Goal: Task Accomplishment & Management: Manage account settings

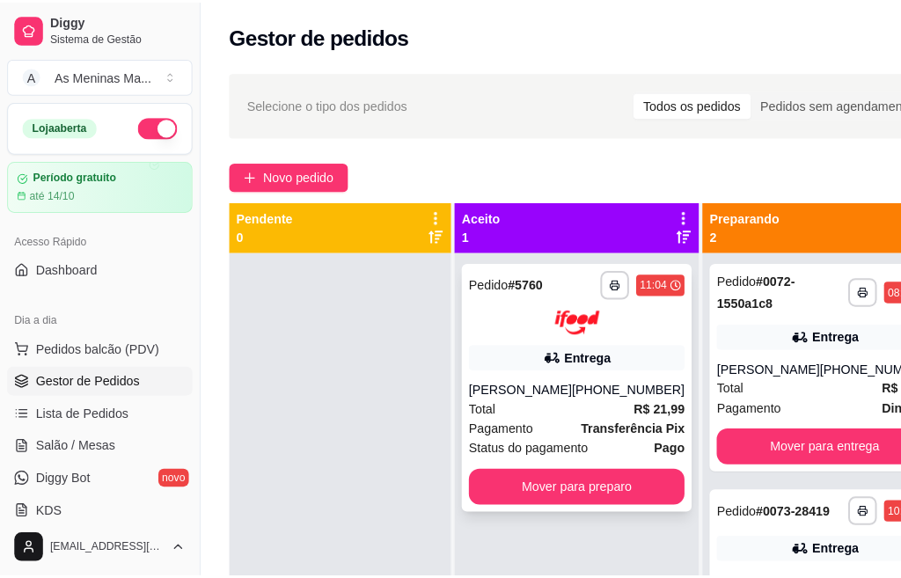
scroll to position [0, 182]
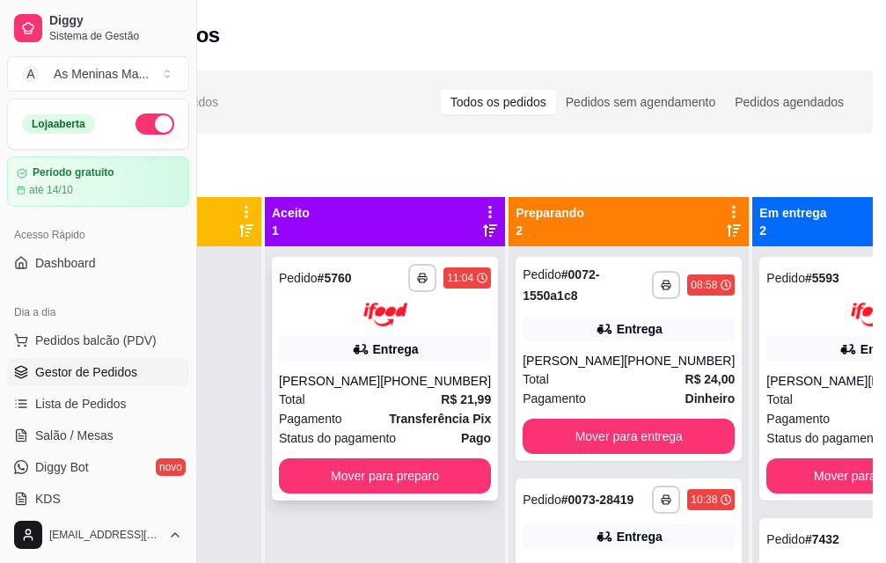
click at [371, 362] on div "**********" at bounding box center [385, 379] width 226 height 244
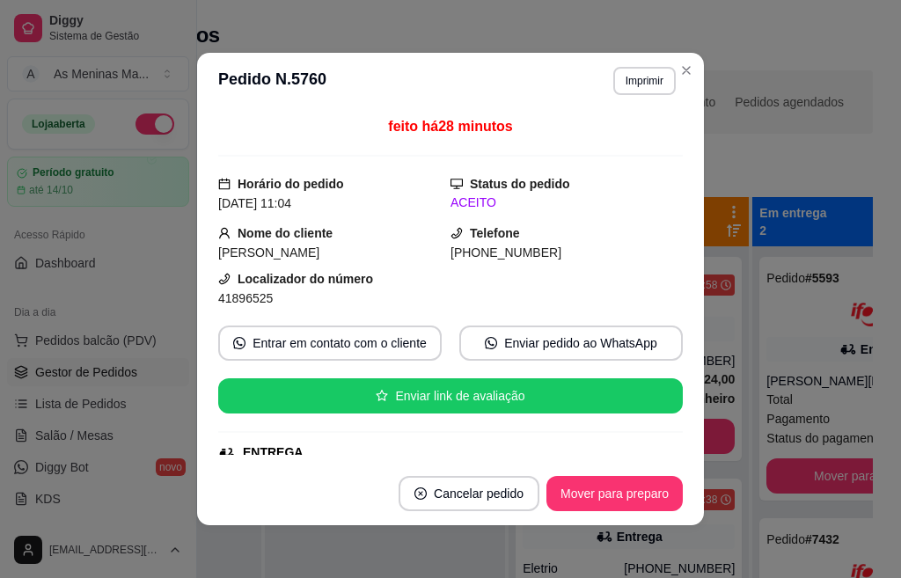
scroll to position [264, 0]
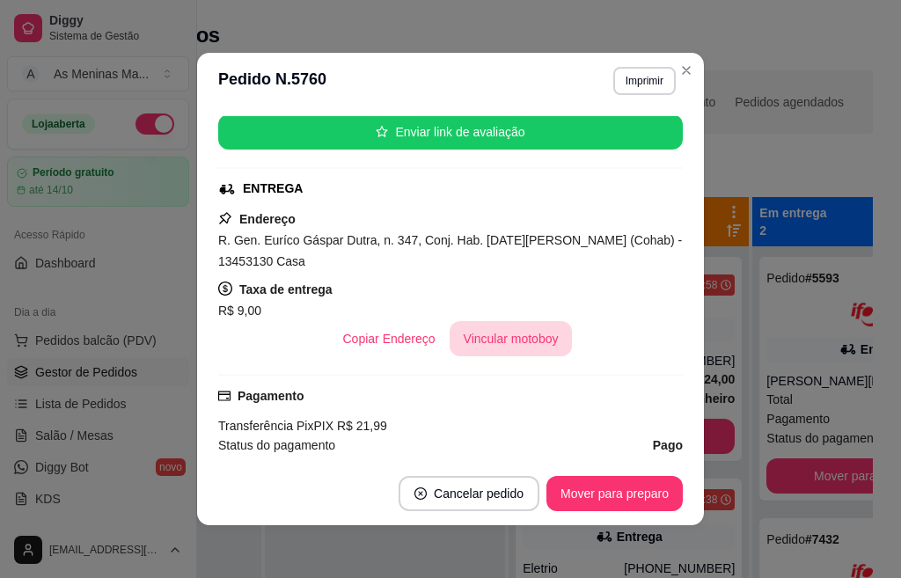
click at [511, 341] on button "Vincular motoboy" at bounding box center [510, 338] width 123 height 35
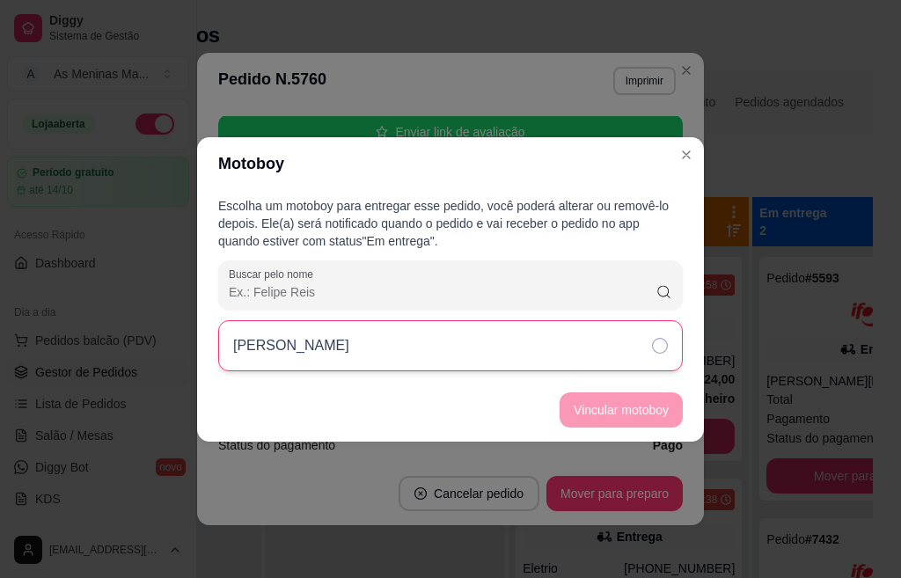
click at [660, 352] on icon at bounding box center [660, 346] width 16 height 16
click at [628, 415] on button "Vincular motoboy" at bounding box center [621, 409] width 120 height 34
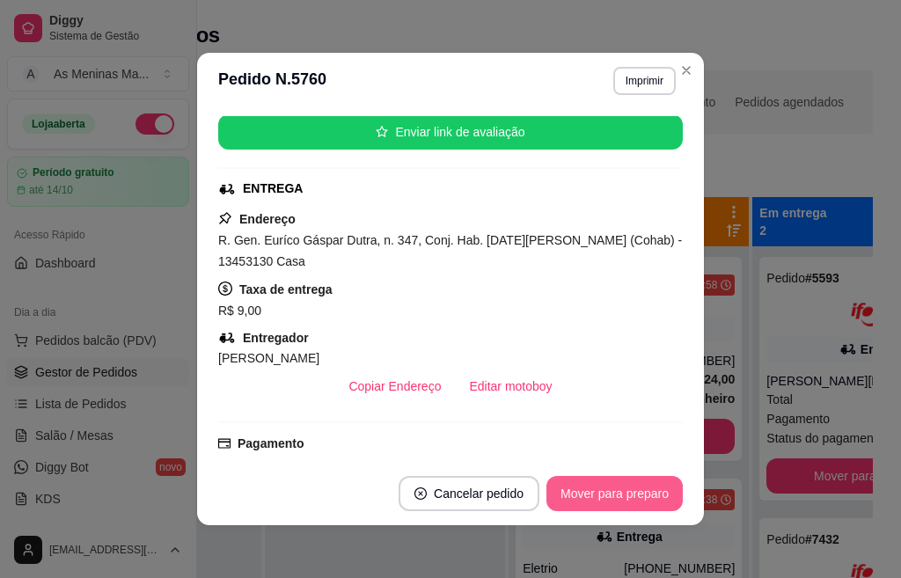
click at [616, 507] on button "Mover para preparo" at bounding box center [614, 493] width 136 height 35
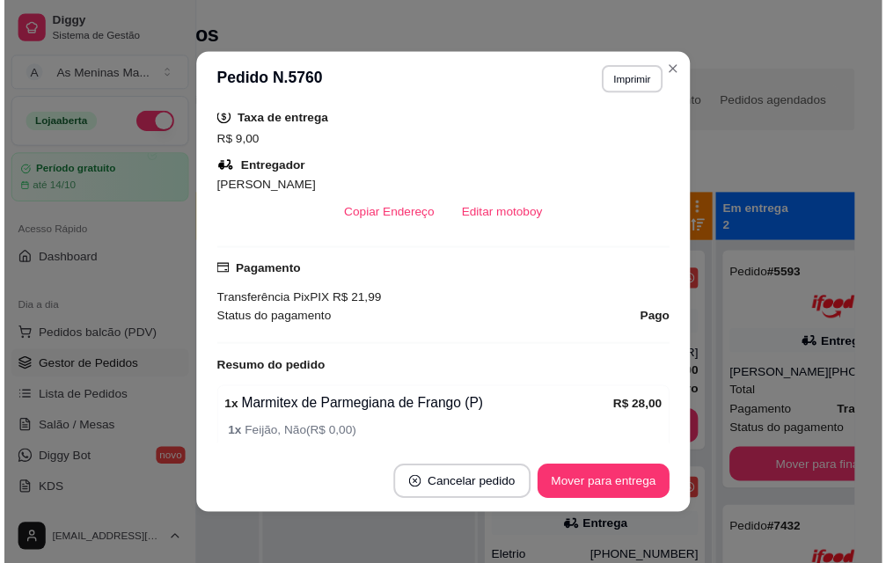
scroll to position [528, 0]
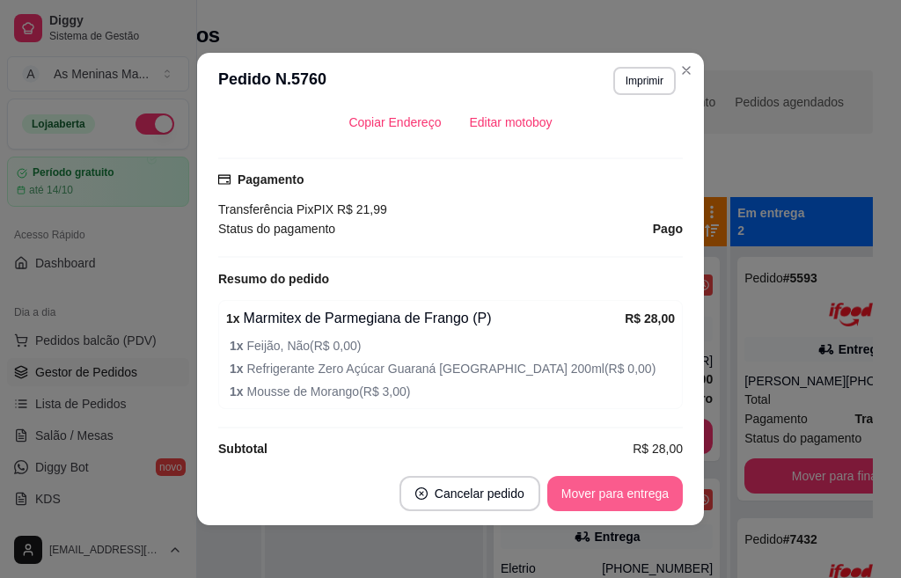
click at [612, 497] on button "Mover para entrega" at bounding box center [614, 493] width 135 height 35
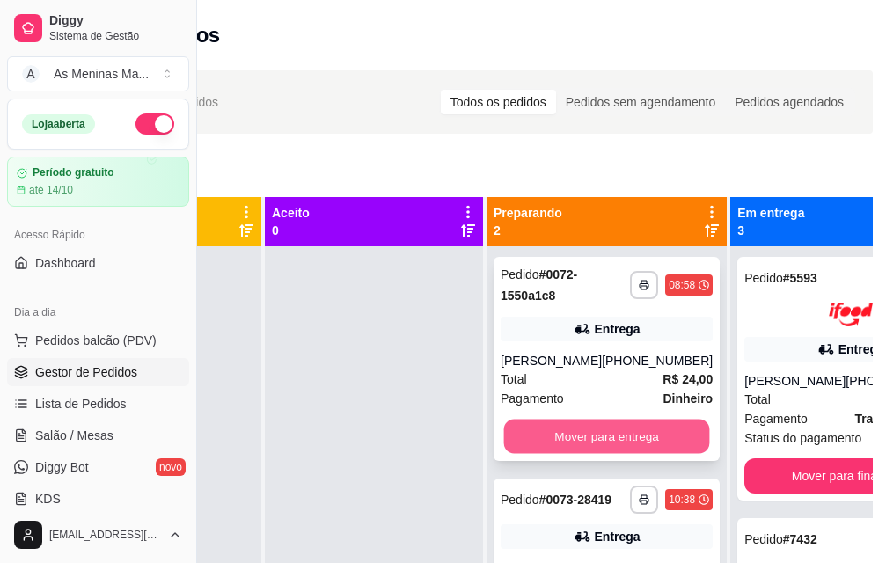
click at [575, 428] on button "Mover para entrega" at bounding box center [607, 437] width 206 height 34
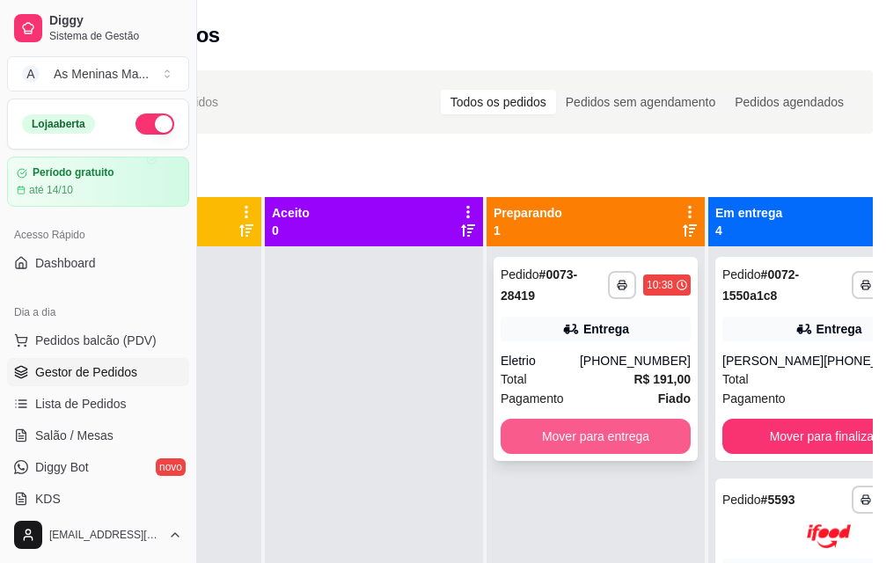
click at [576, 428] on button "Mover para entrega" at bounding box center [595, 436] width 190 height 35
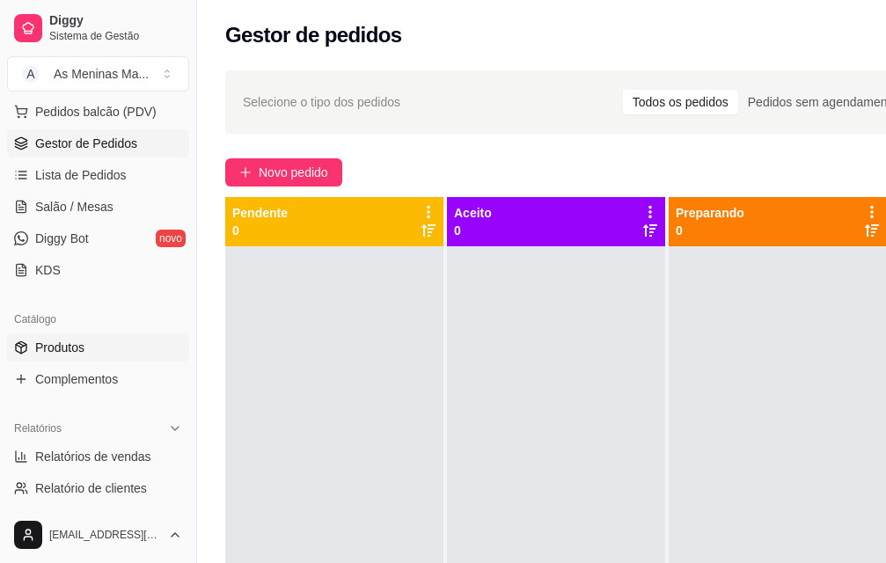
scroll to position [264, 0]
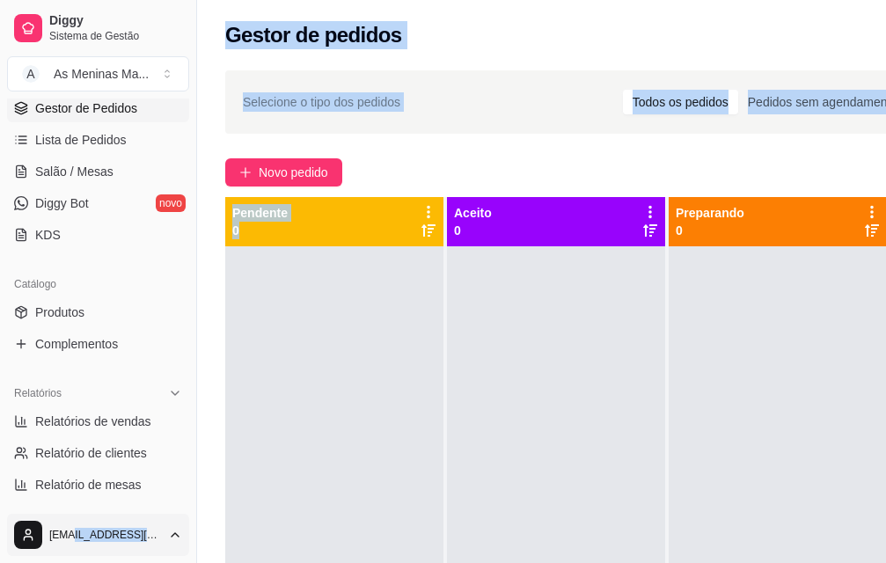
drag, startPoint x: 206, startPoint y: 561, endPoint x: 65, endPoint y: 537, distance: 142.9
click at [62, 560] on div "Diggy Sistema de Gestão A As Meninas Ma ... Loja aberta Período gratuito até 14…" at bounding box center [443, 415] width 886 height 831
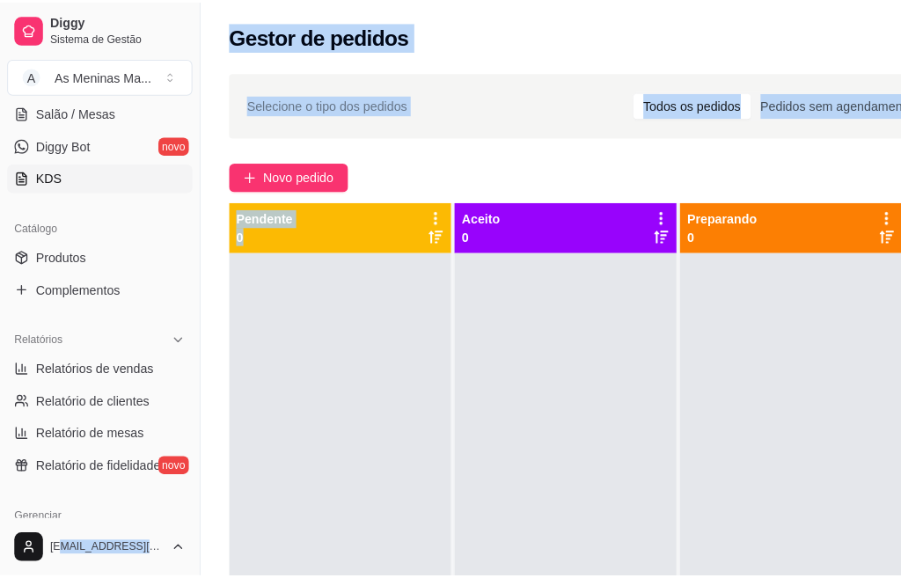
scroll to position [336, 0]
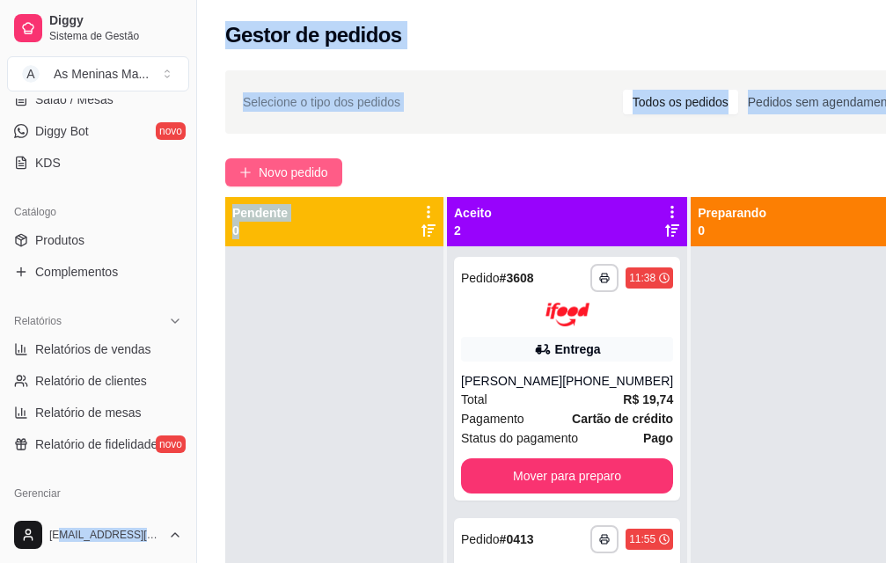
click at [277, 171] on span "Novo pedido" at bounding box center [293, 172] width 69 height 19
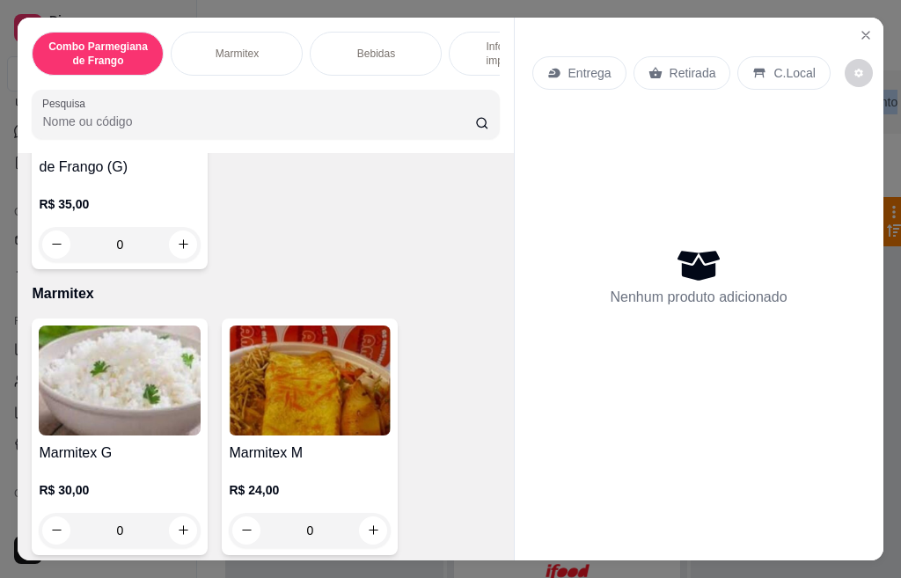
scroll to position [792, 0]
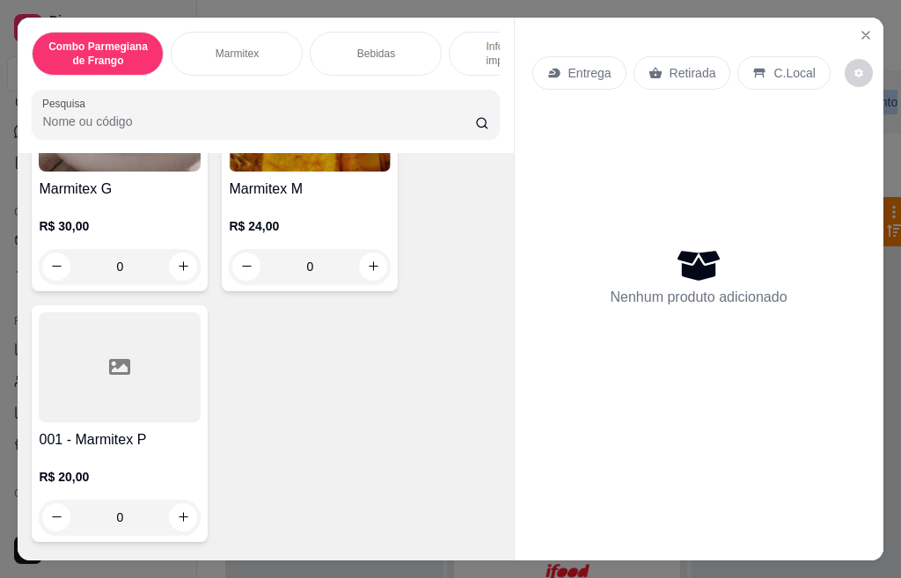
click at [266, 208] on div "R$ 24,00 0" at bounding box center [310, 242] width 162 height 84
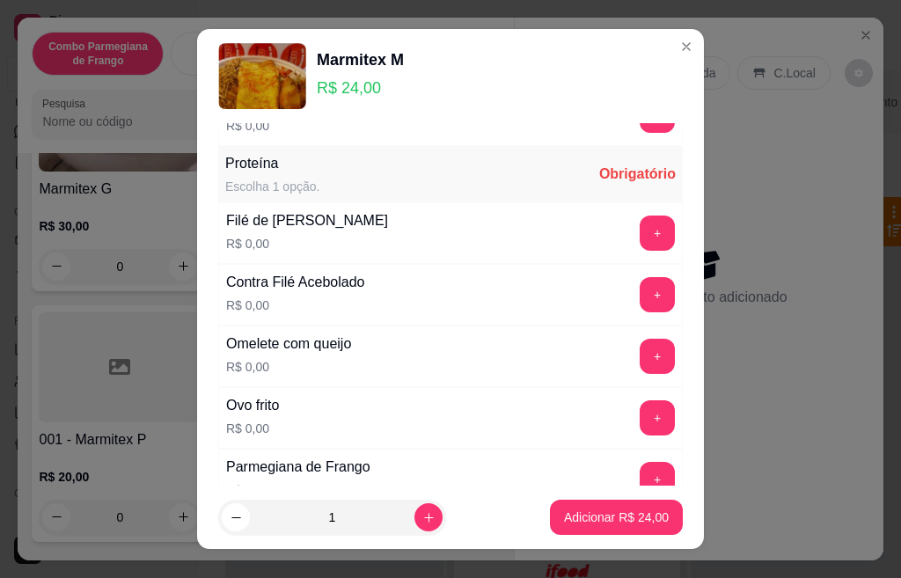
scroll to position [528, 0]
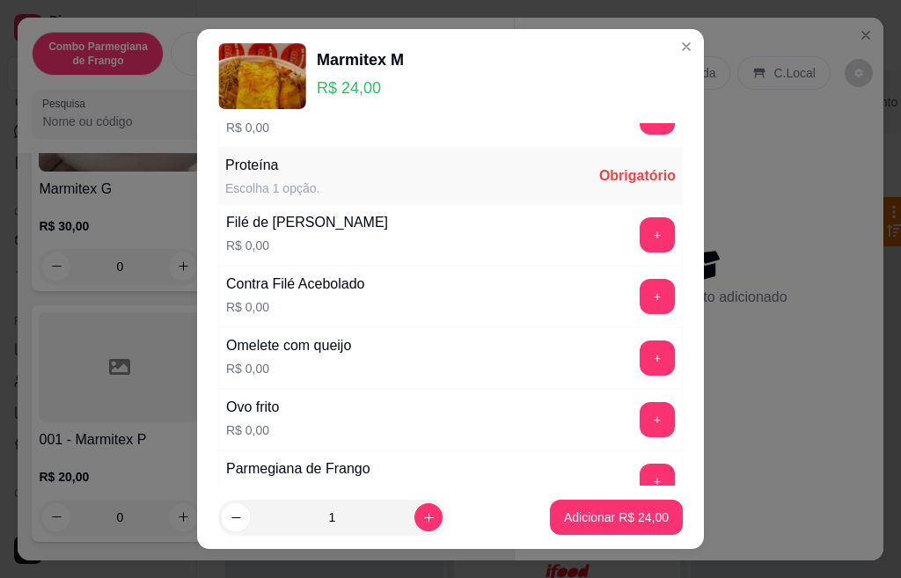
click at [639, 297] on button "+" at bounding box center [656, 296] width 35 height 35
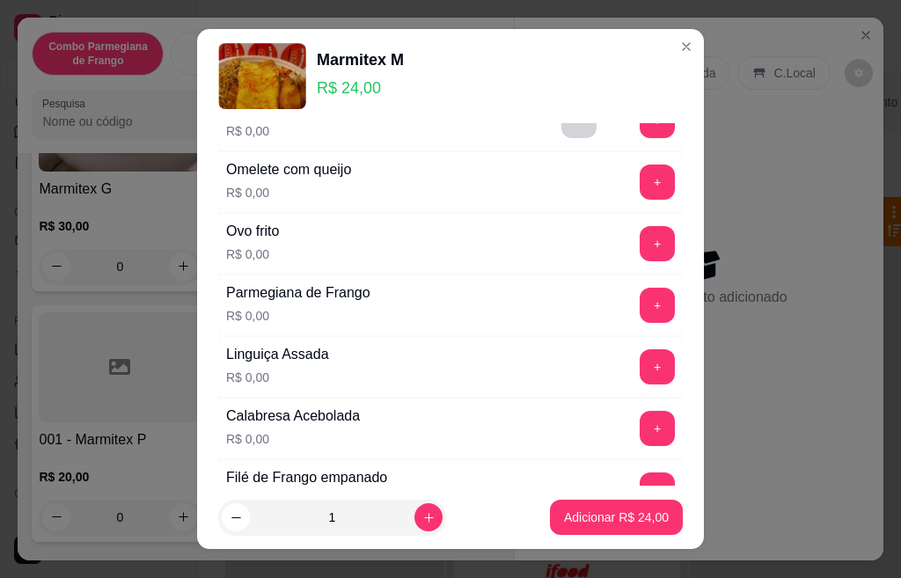
scroll to position [792, 0]
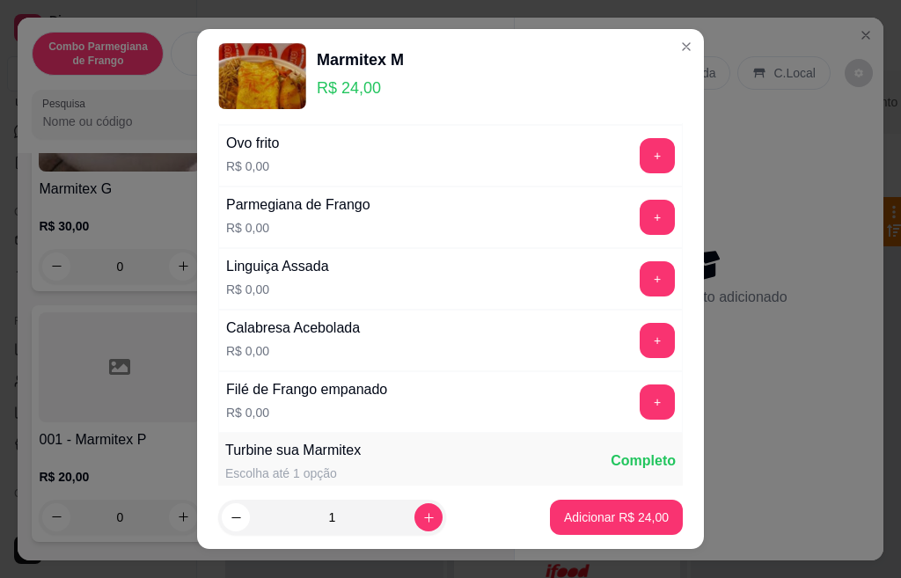
click at [639, 283] on button "+" at bounding box center [656, 278] width 35 height 35
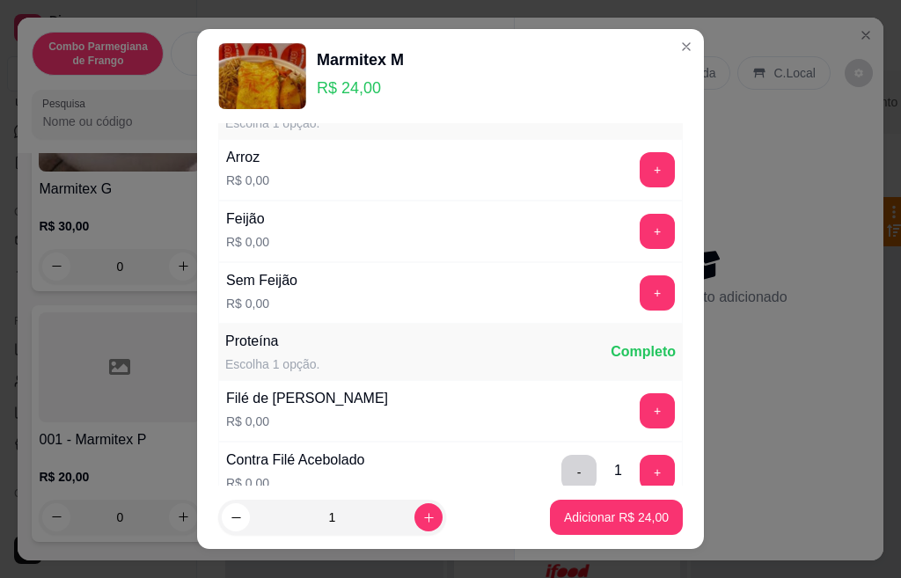
scroll to position [0, 0]
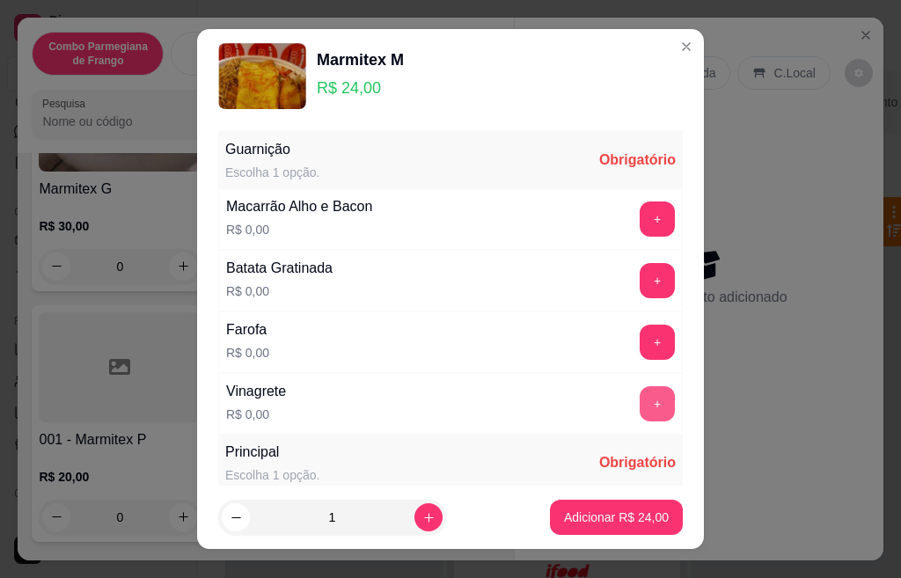
click at [639, 406] on button "+" at bounding box center [656, 403] width 35 height 35
click at [640, 341] on button "+" at bounding box center [657, 342] width 34 height 34
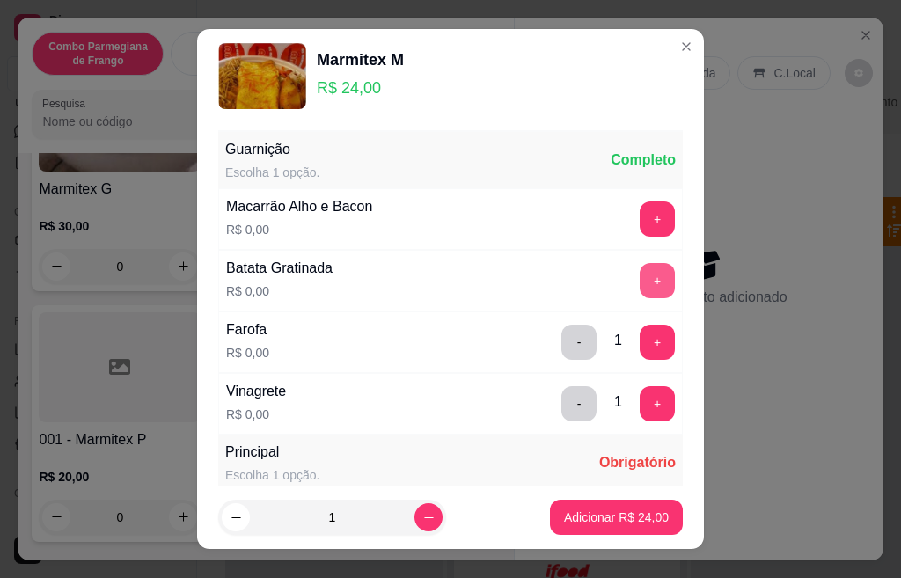
click at [639, 274] on button "+" at bounding box center [656, 280] width 35 height 35
click at [639, 222] on button "+" at bounding box center [656, 218] width 35 height 35
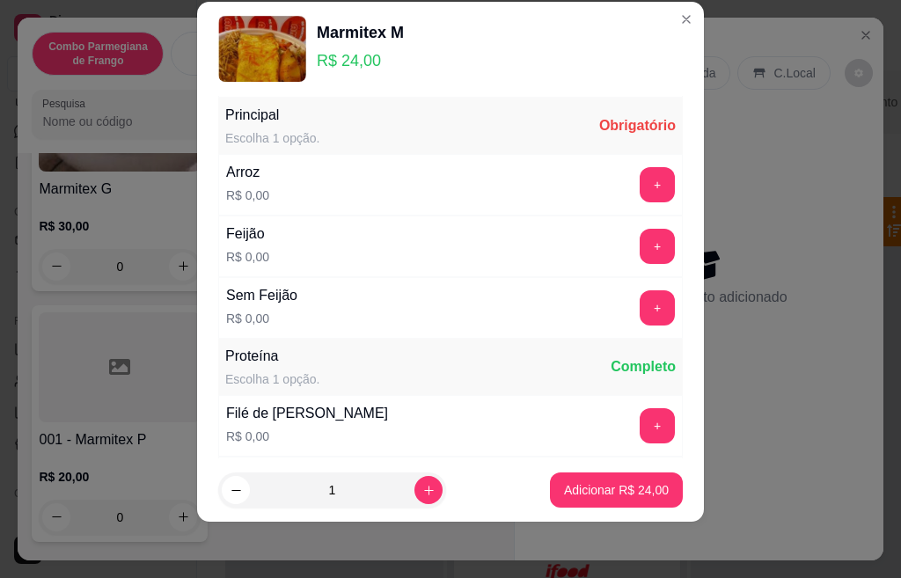
scroll to position [311, 0]
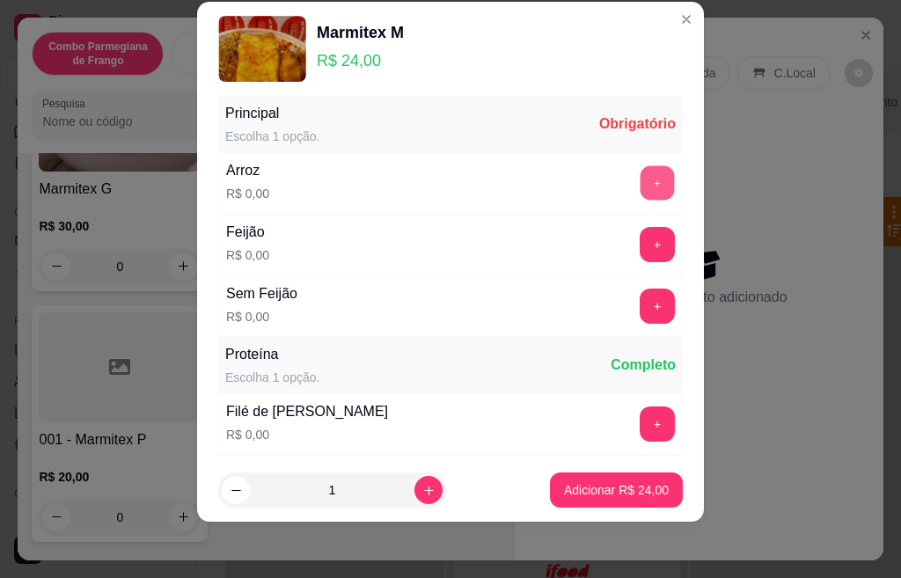
click at [640, 172] on button "+" at bounding box center [657, 182] width 34 height 34
click at [639, 252] on button "+" at bounding box center [656, 244] width 35 height 35
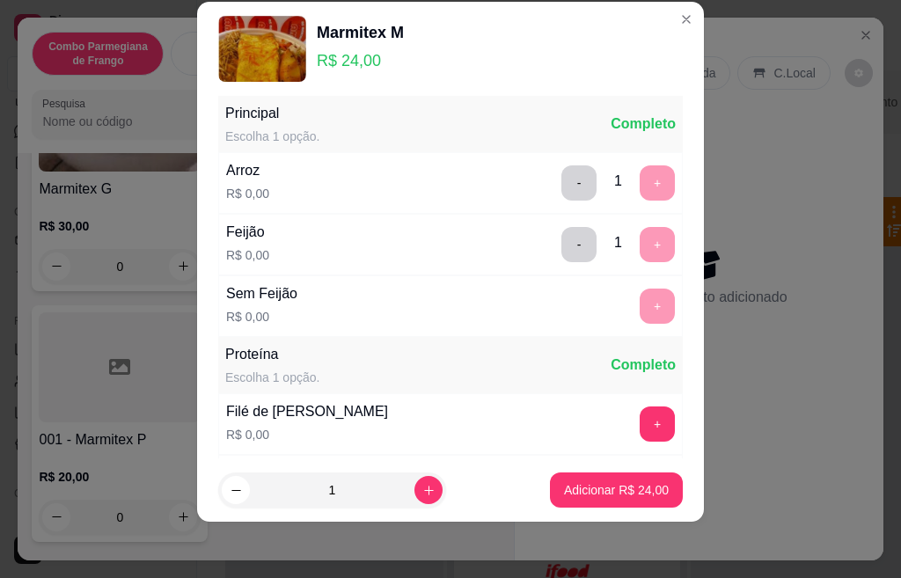
scroll to position [552, 0]
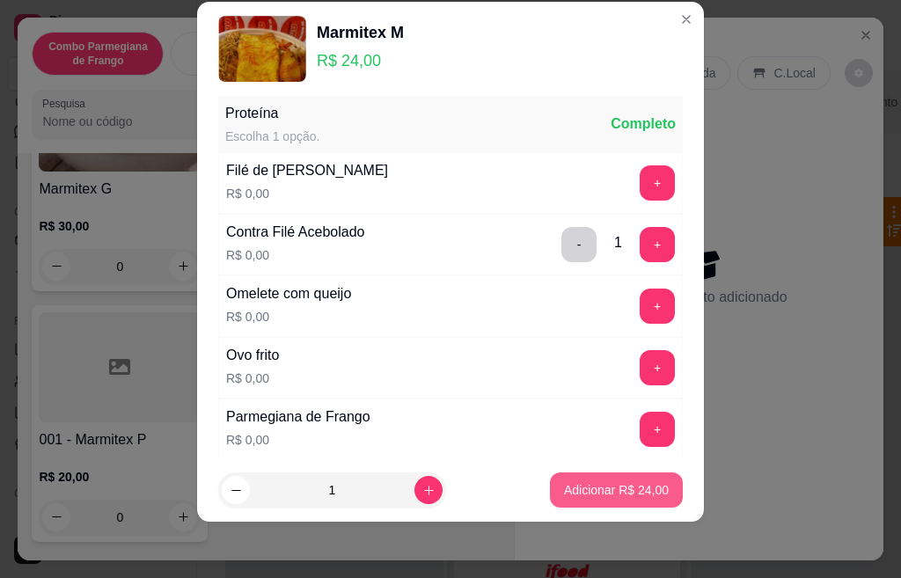
click at [607, 489] on p "Adicionar R$ 24,00" at bounding box center [616, 490] width 105 height 18
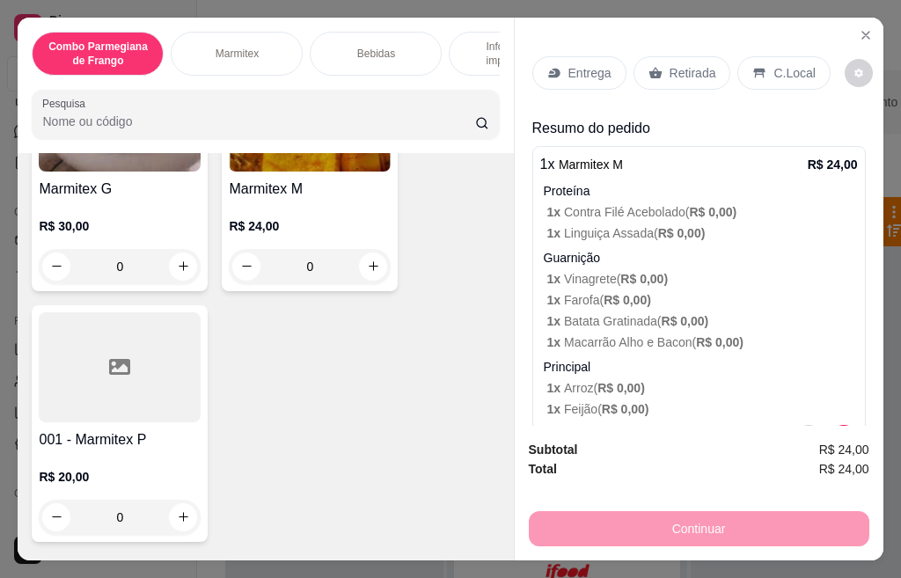
click at [685, 71] on p "Retirada" at bounding box center [692, 73] width 47 height 18
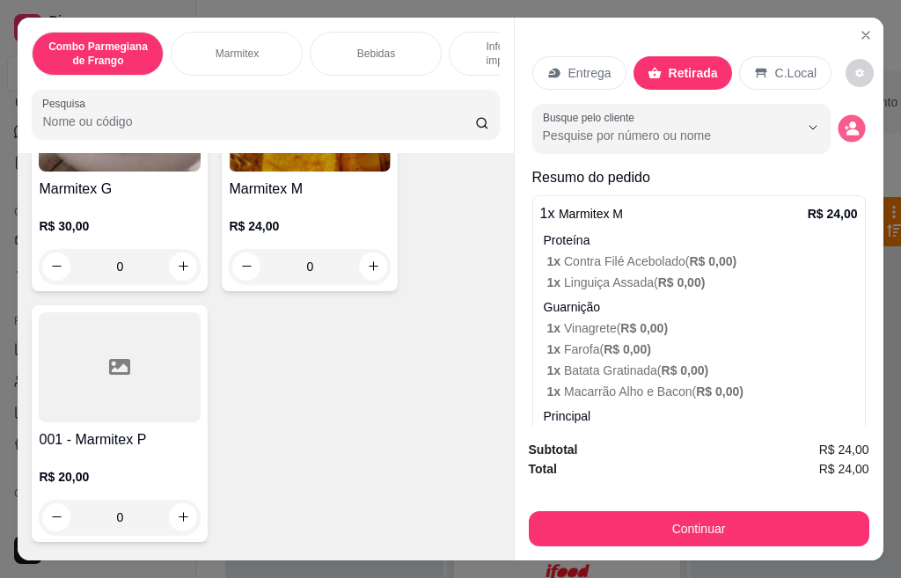
click at [843, 120] on icon "decrease-product-quantity" at bounding box center [850, 127] width 15 height 15
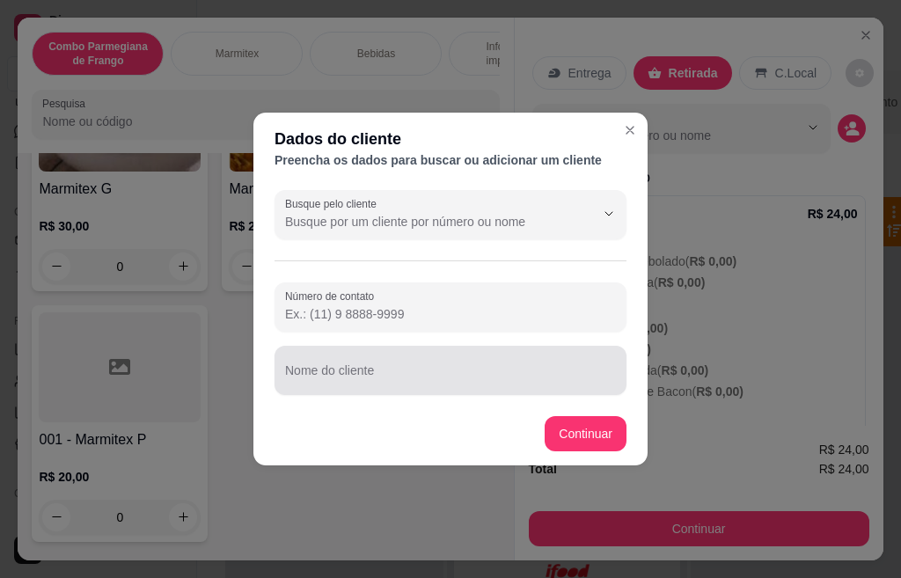
click at [520, 361] on div at bounding box center [450, 370] width 331 height 35
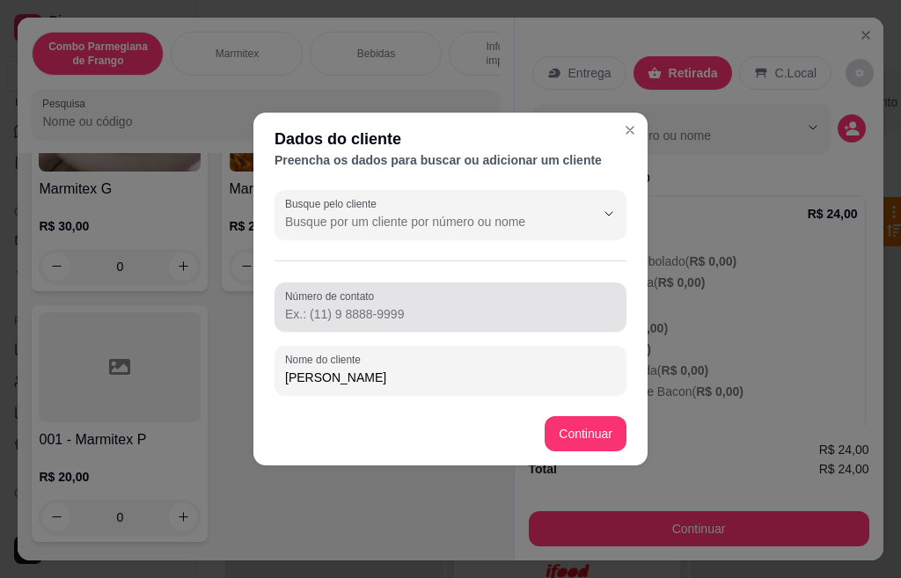
type input "[PERSON_NAME]"
click at [382, 304] on div at bounding box center [450, 306] width 331 height 35
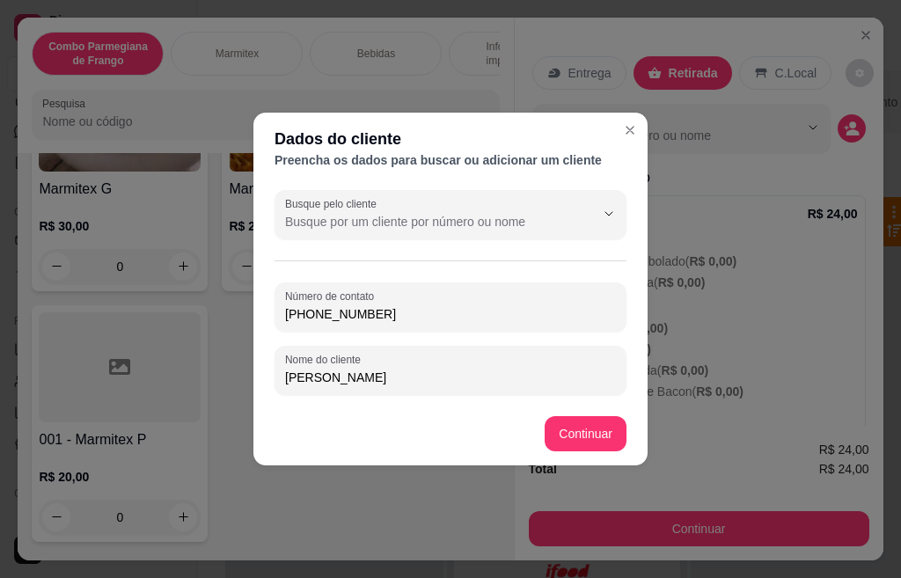
type input "[PHONE_NUMBER]"
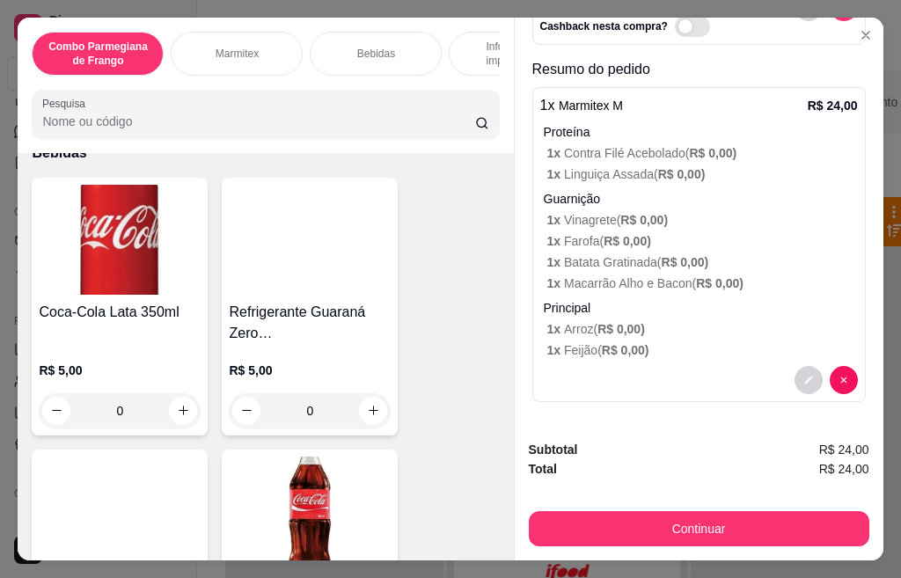
scroll to position [1407, 0]
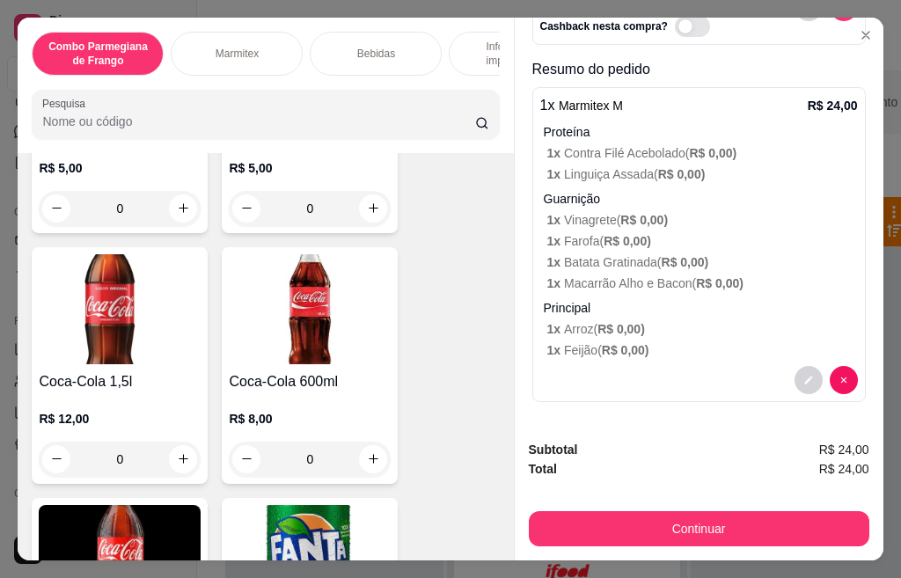
click at [320, 381] on h4 "Coca-Cola 600ml" at bounding box center [310, 381] width 162 height 21
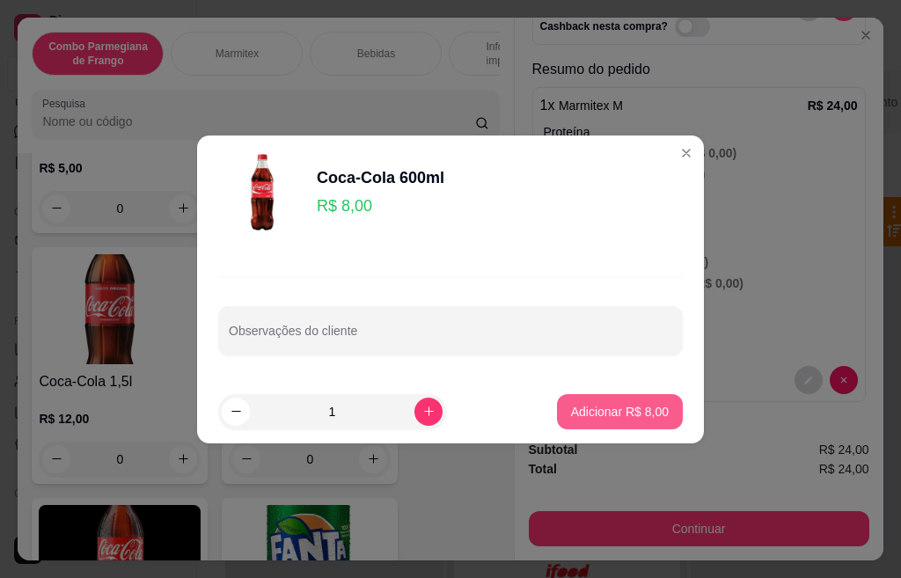
click at [598, 408] on p "Adicionar R$ 8,00" at bounding box center [620, 412] width 98 height 18
type input "1"
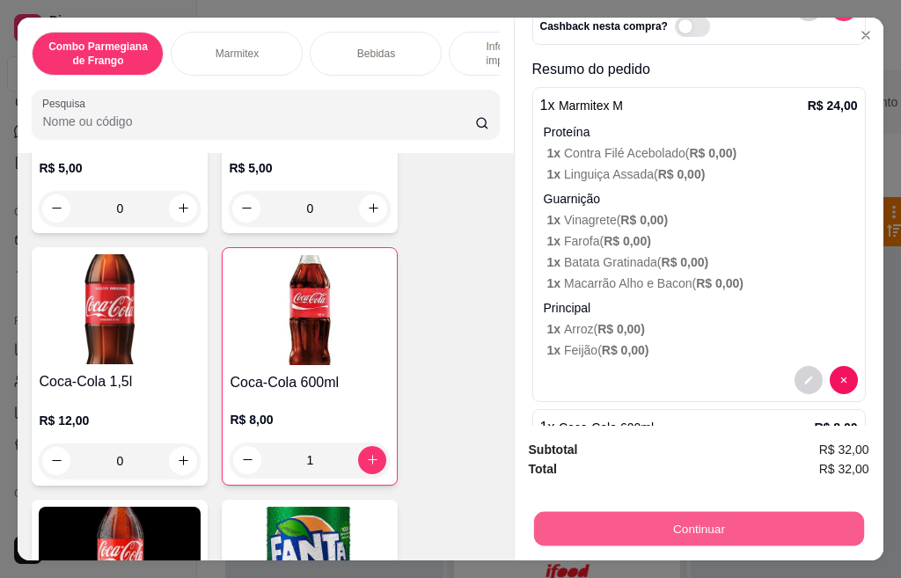
click at [738, 519] on button "Continuar" at bounding box center [698, 529] width 330 height 34
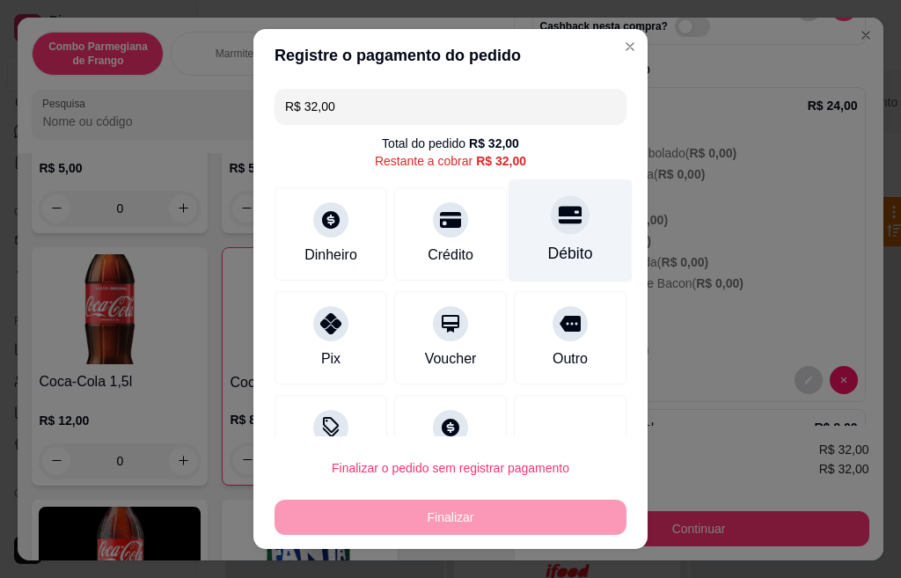
click at [516, 240] on div "Débito" at bounding box center [570, 230] width 124 height 103
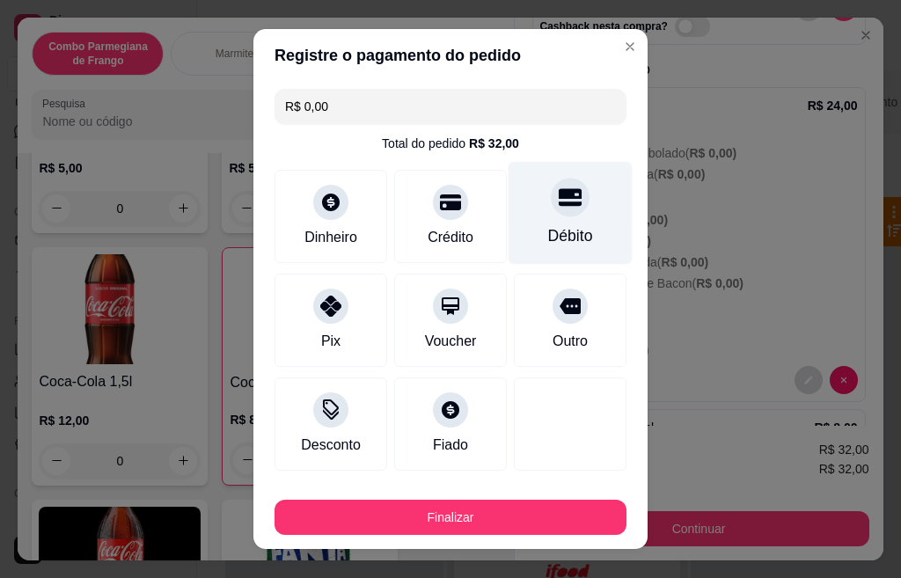
type input "R$ 0,00"
click at [551, 201] on div at bounding box center [570, 197] width 39 height 39
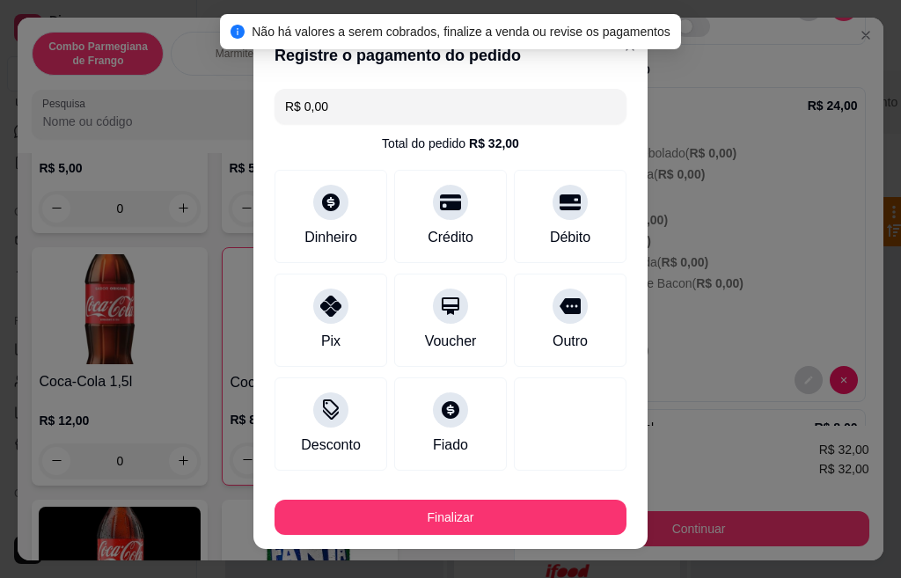
click at [500, 507] on button "Finalizar" at bounding box center [450, 517] width 352 height 35
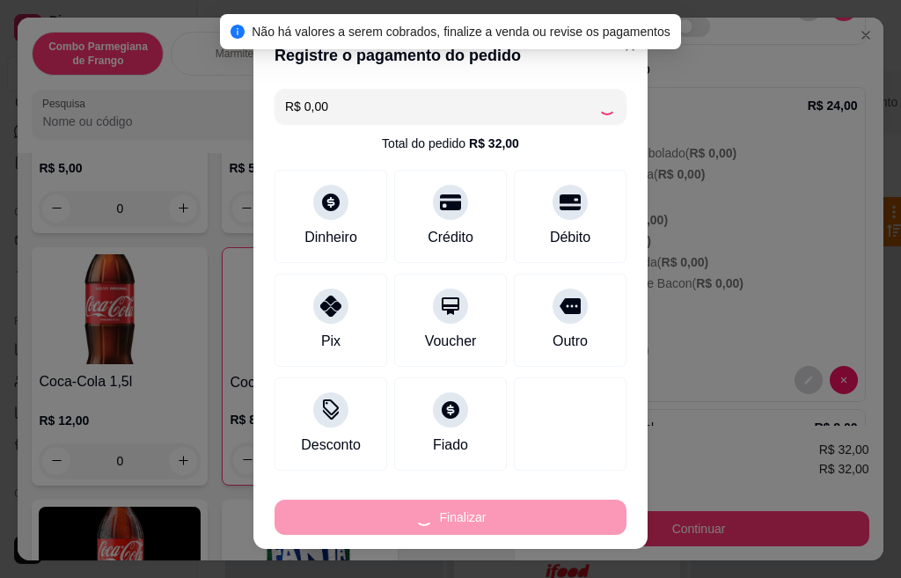
type input "0"
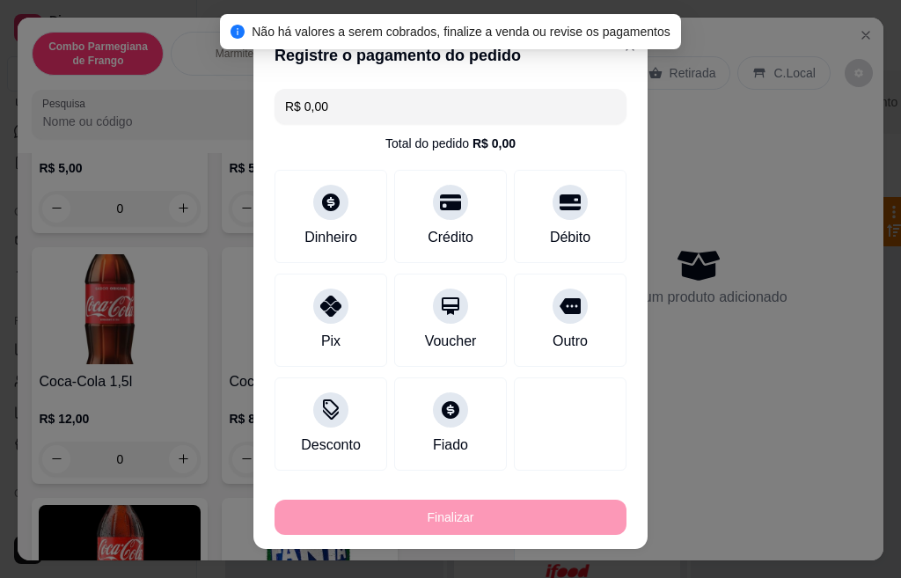
type input "-R$ 32,00"
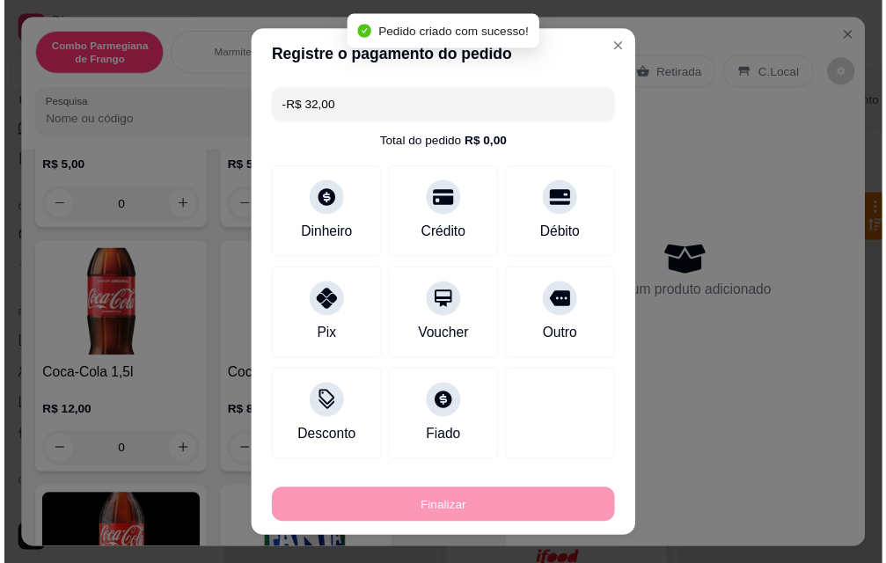
scroll to position [0, 0]
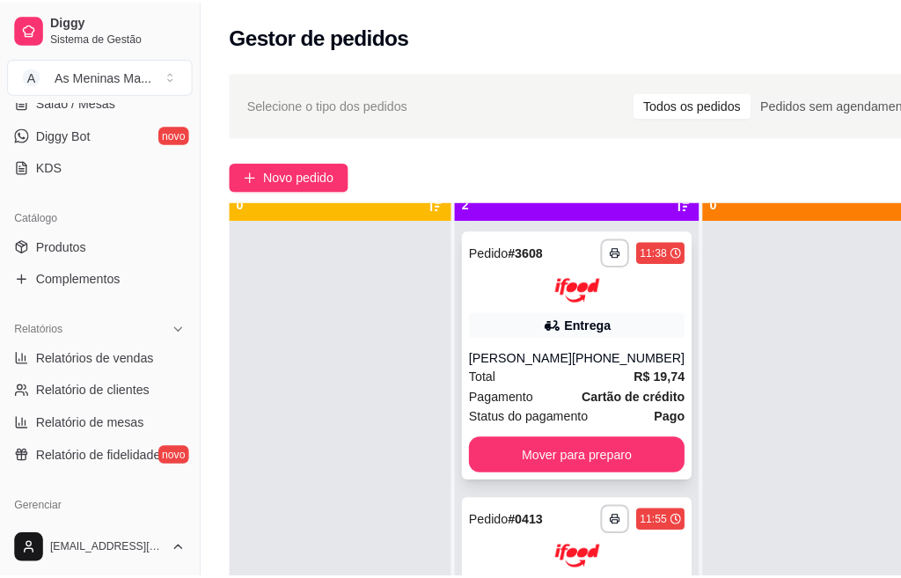
scroll to position [64, 0]
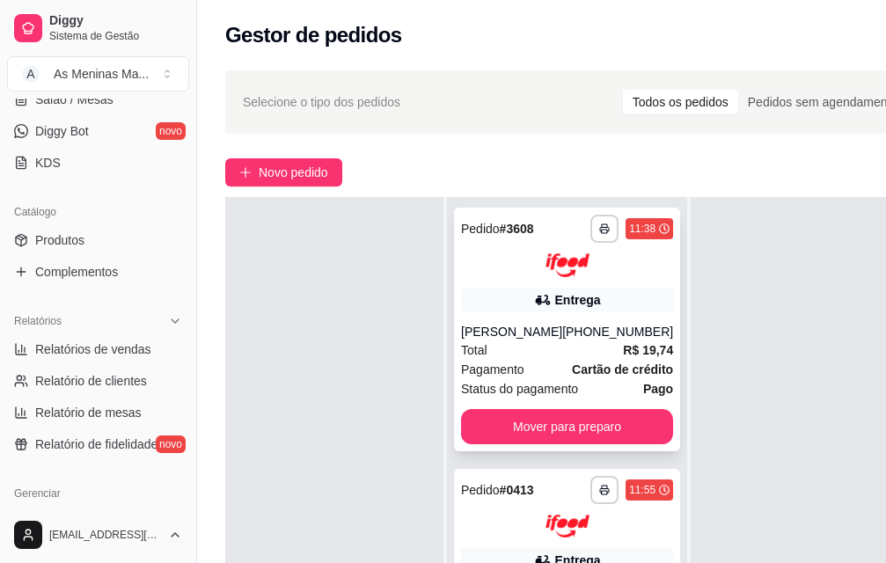
click at [562, 323] on div "[PHONE_NUMBER]" at bounding box center [617, 332] width 111 height 18
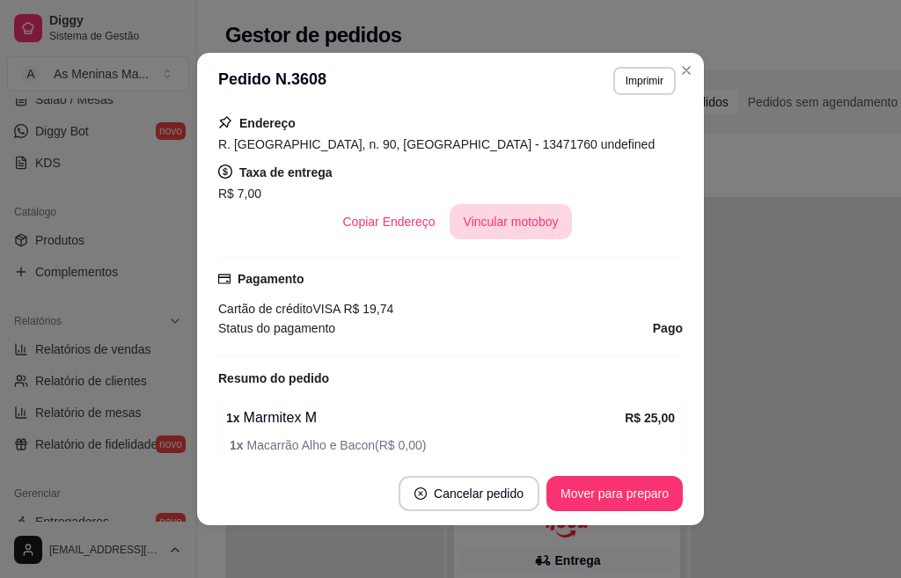
scroll to position [352, 0]
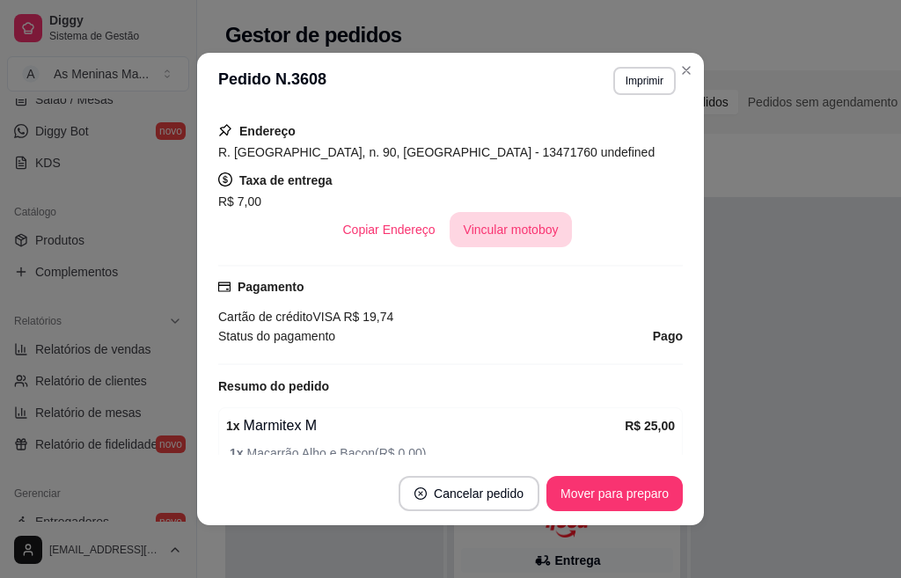
click at [497, 228] on button "Vincular motoboy" at bounding box center [510, 229] width 123 height 35
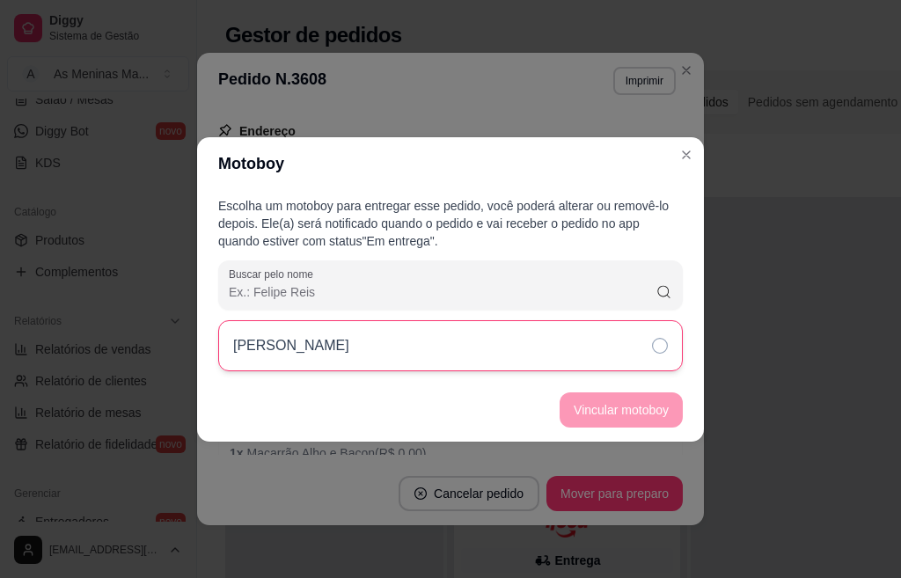
click at [654, 352] on icon at bounding box center [660, 346] width 16 height 16
click at [639, 415] on button "Vincular motoboy" at bounding box center [620, 409] width 123 height 35
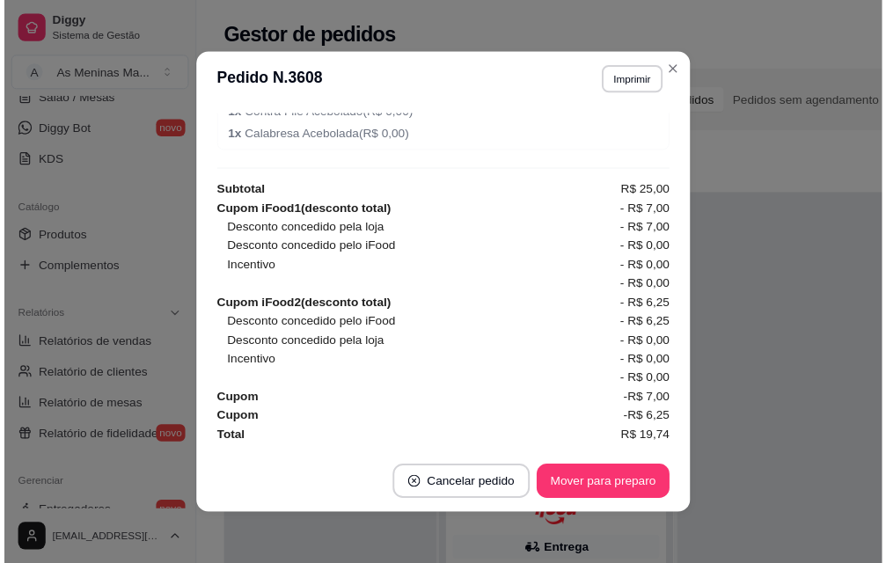
scroll to position [4, 0]
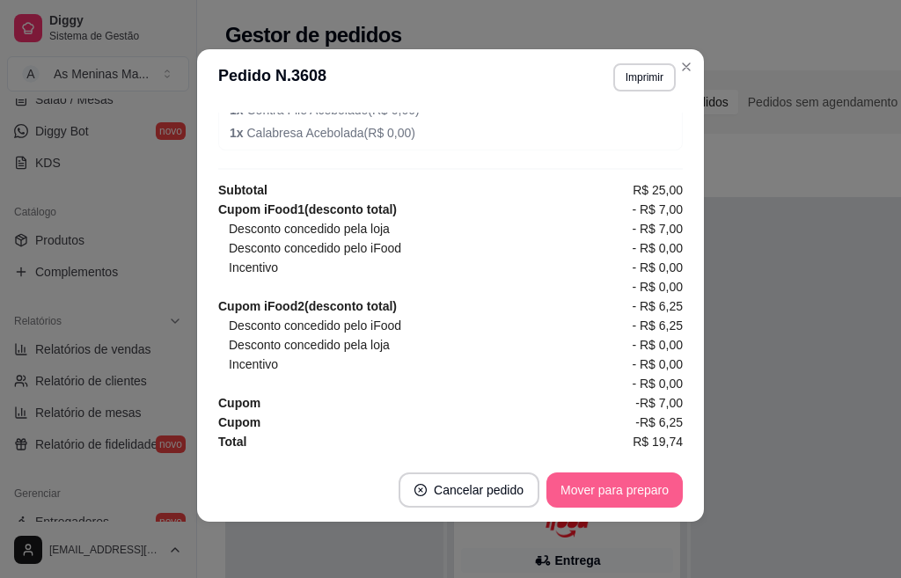
click at [627, 499] on button "Mover para preparo" at bounding box center [614, 489] width 136 height 35
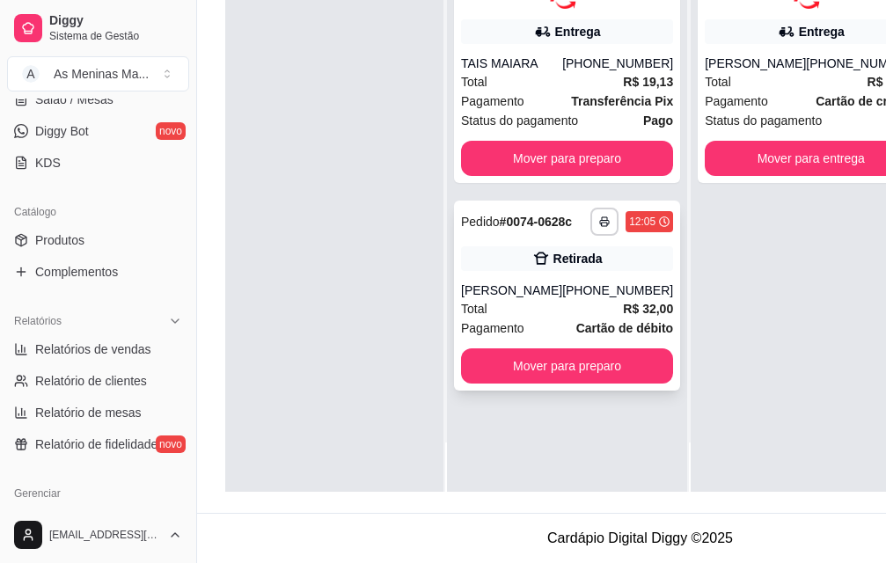
scroll to position [0, 0]
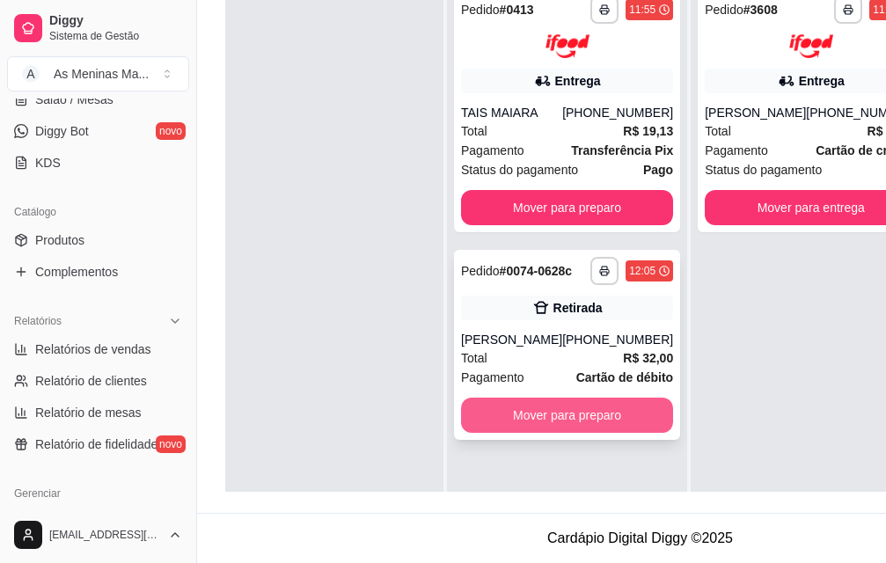
click at [534, 413] on button "Mover para preparo" at bounding box center [567, 415] width 212 height 35
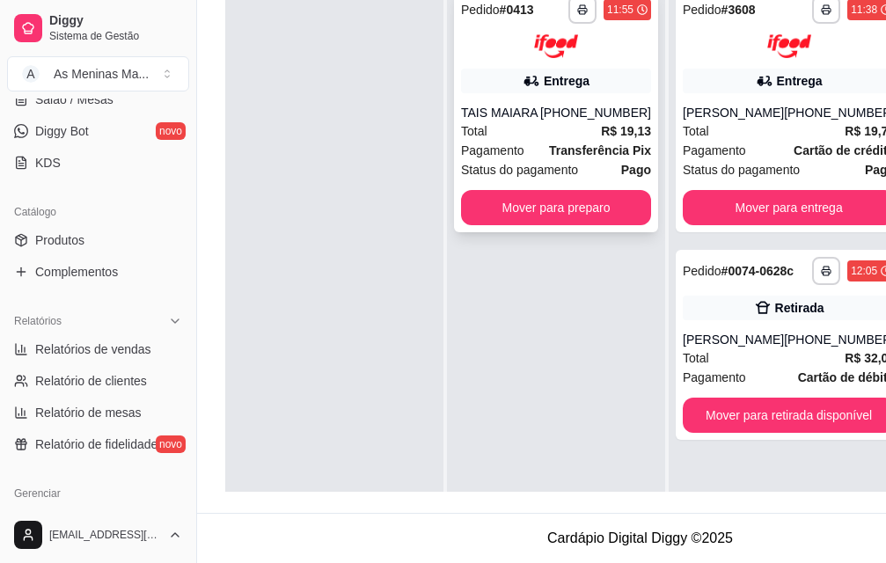
click at [522, 121] on div "Total R$ 19,13" at bounding box center [556, 130] width 190 height 19
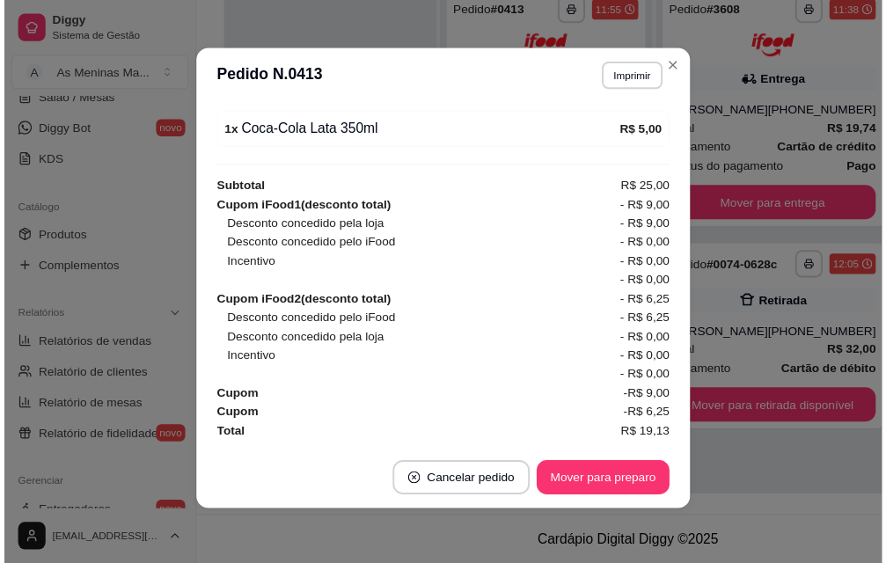
scroll to position [310, 0]
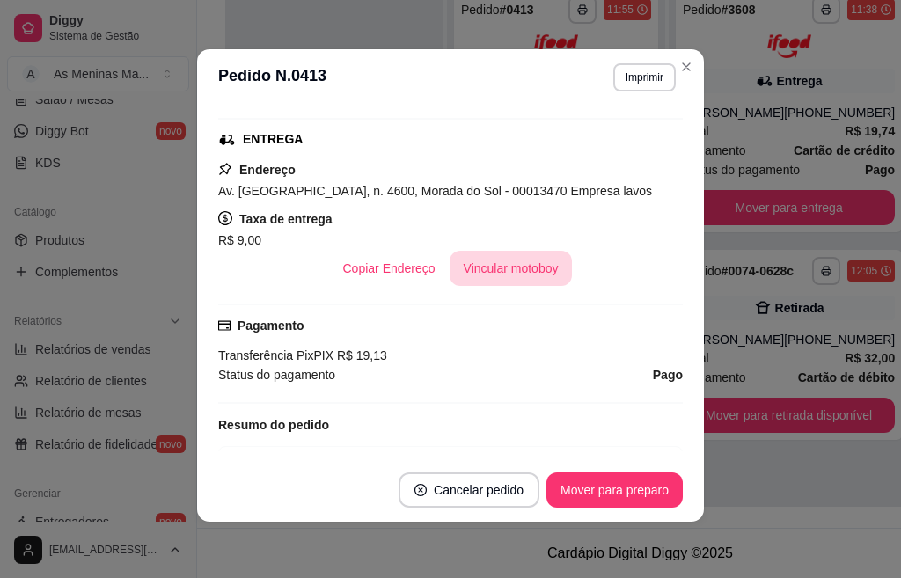
click at [482, 259] on button "Vincular motoboy" at bounding box center [510, 268] width 123 height 35
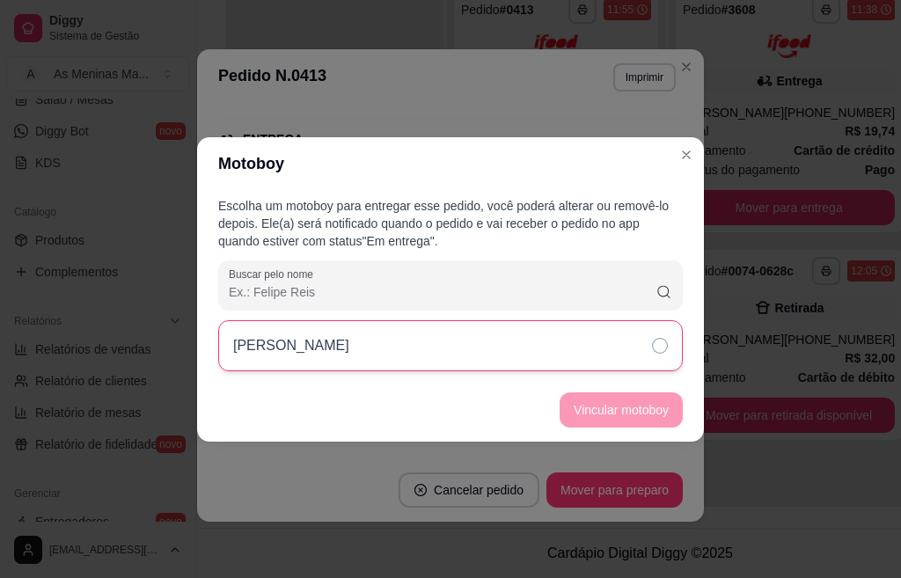
click at [543, 352] on div "[PERSON_NAME]" at bounding box center [450, 345] width 464 height 51
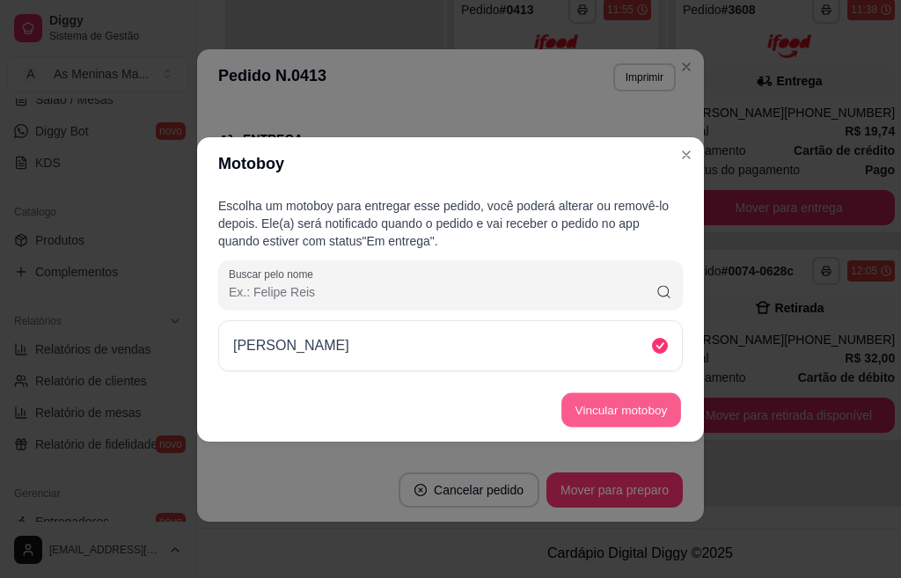
click at [602, 410] on button "Vincular motoboy" at bounding box center [621, 409] width 120 height 34
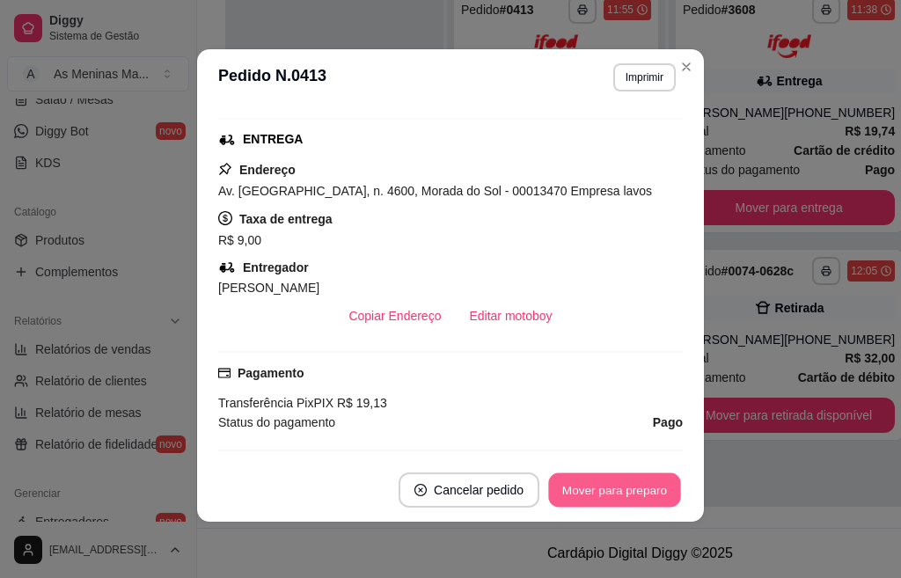
click at [610, 496] on button "Mover para preparo" at bounding box center [614, 490] width 132 height 34
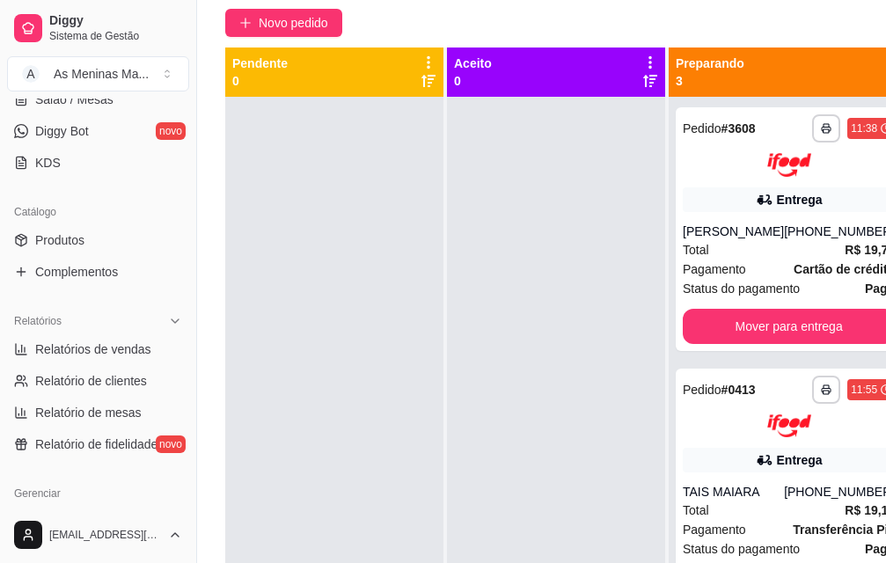
scroll to position [0, 0]
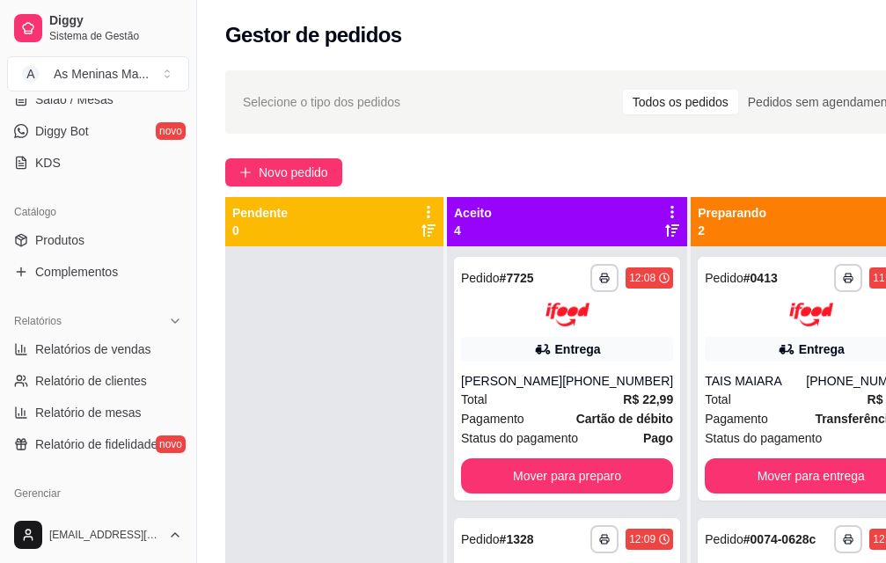
click at [389, 343] on div at bounding box center [334, 527] width 218 height 563
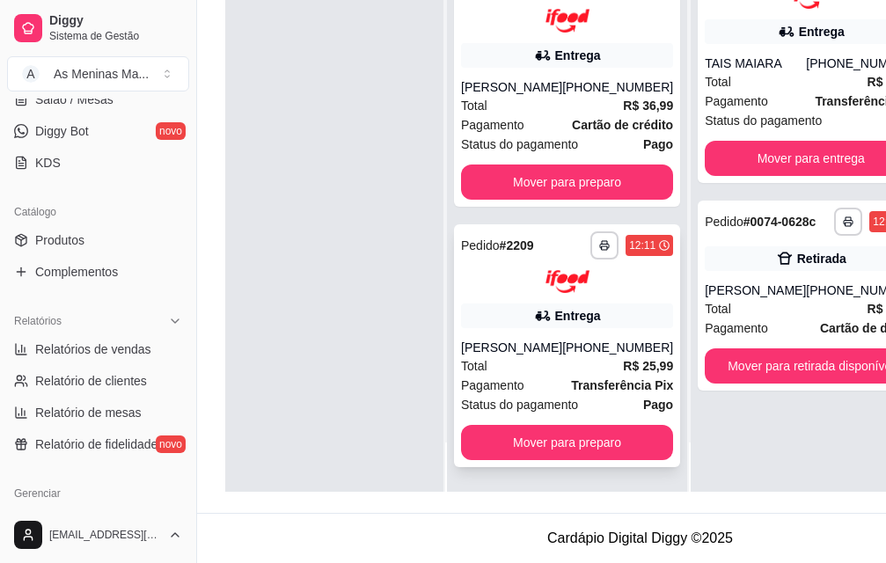
scroll to position [283, 0]
click at [562, 339] on div "[PHONE_NUMBER]" at bounding box center [617, 348] width 111 height 18
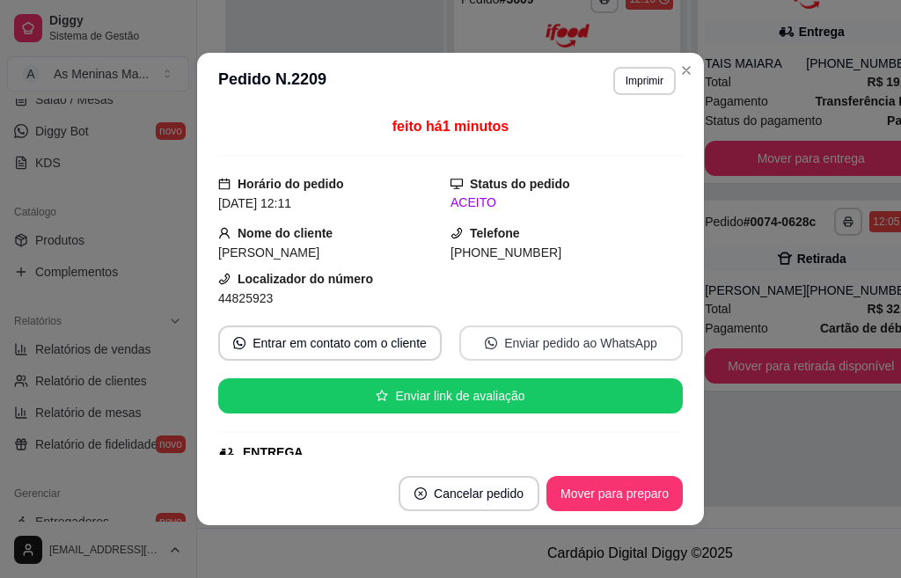
scroll to position [264, 0]
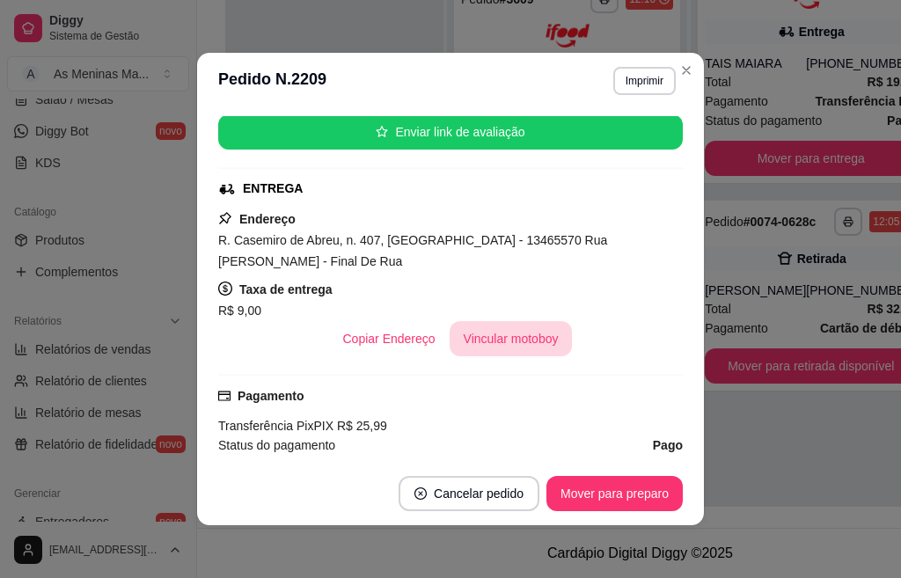
click at [505, 332] on button "Vincular motoboy" at bounding box center [510, 338] width 123 height 35
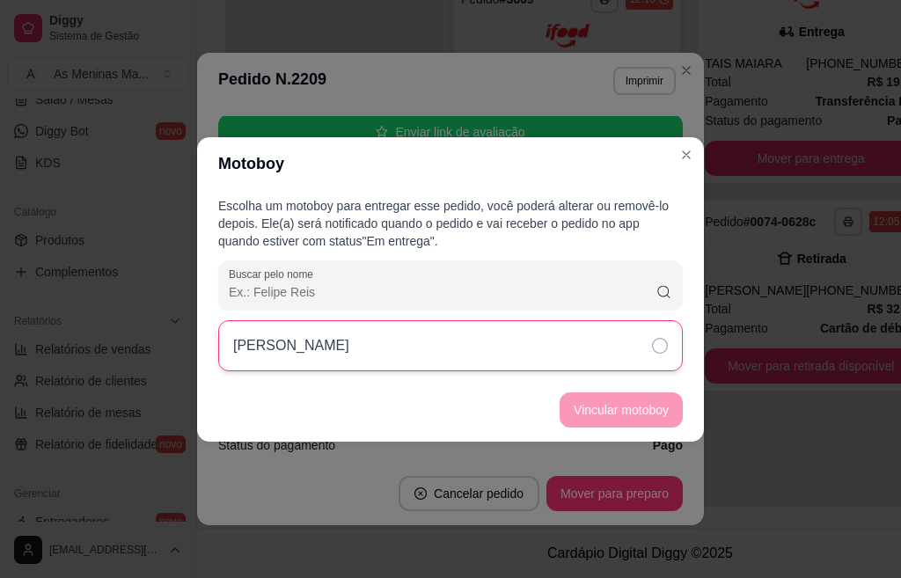
click at [657, 352] on icon at bounding box center [660, 346] width 16 height 16
click at [640, 417] on button "Vincular motoboy" at bounding box center [621, 409] width 120 height 34
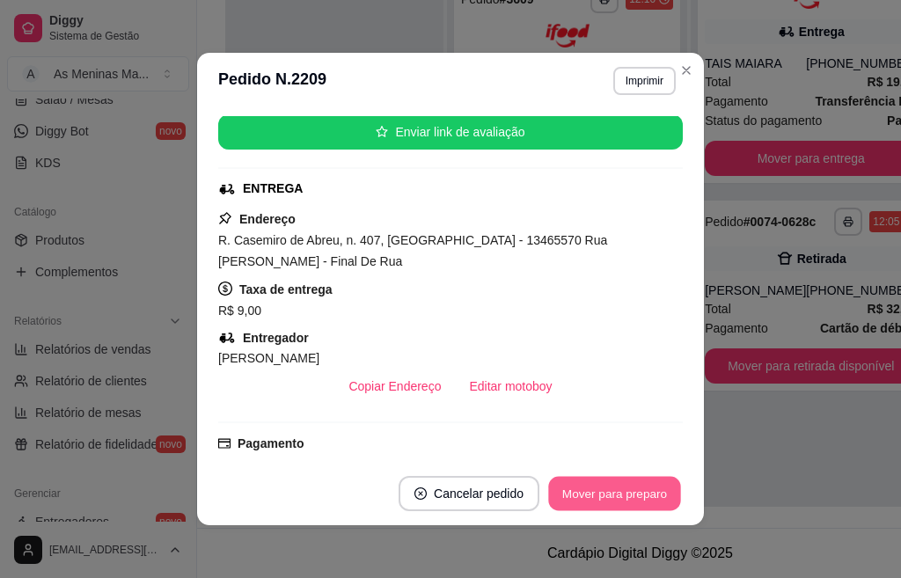
click at [633, 493] on button "Mover para preparo" at bounding box center [614, 494] width 132 height 34
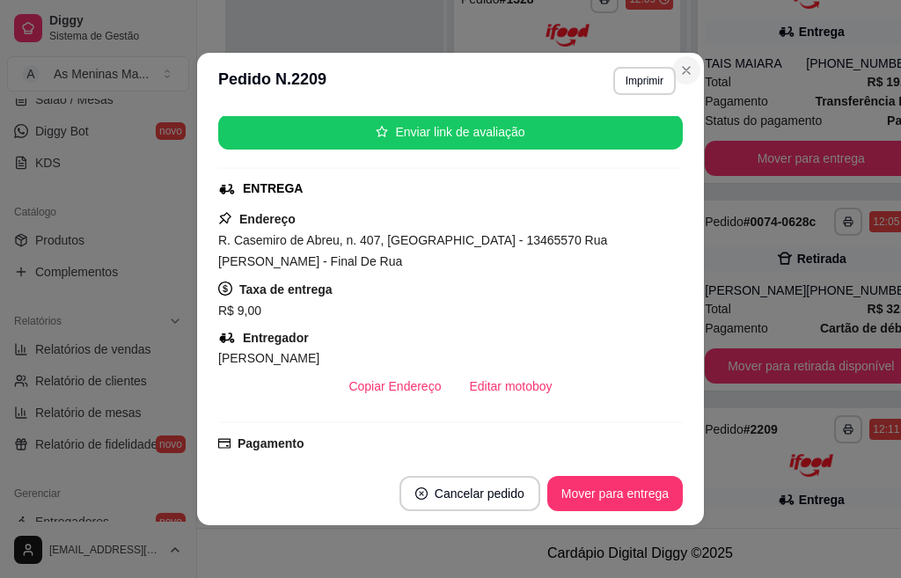
scroll to position [240, 0]
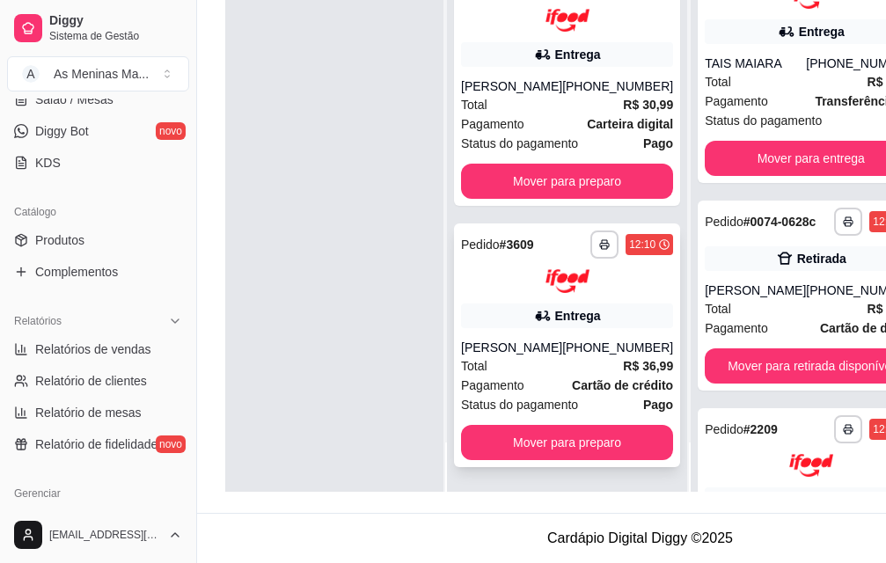
click at [576, 312] on div "**********" at bounding box center [567, 345] width 226 height 244
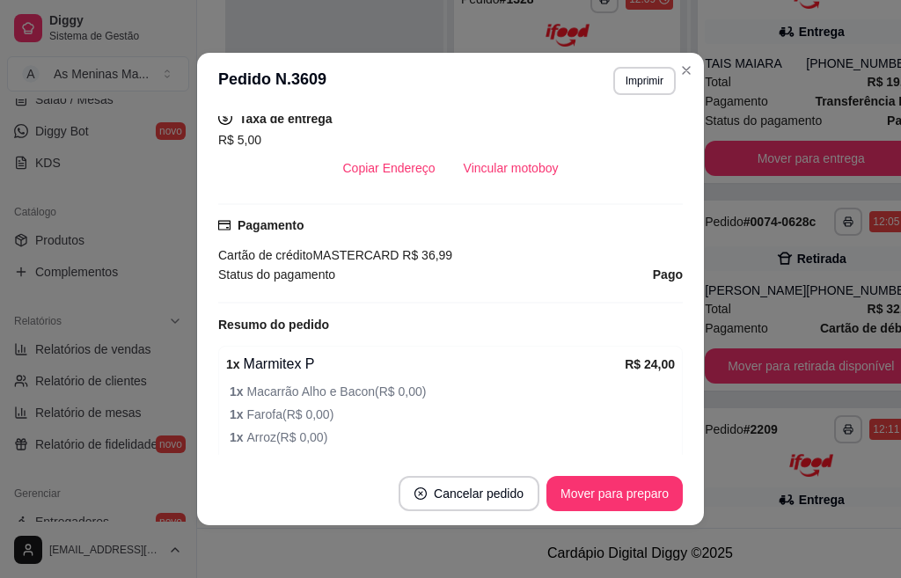
scroll to position [352, 0]
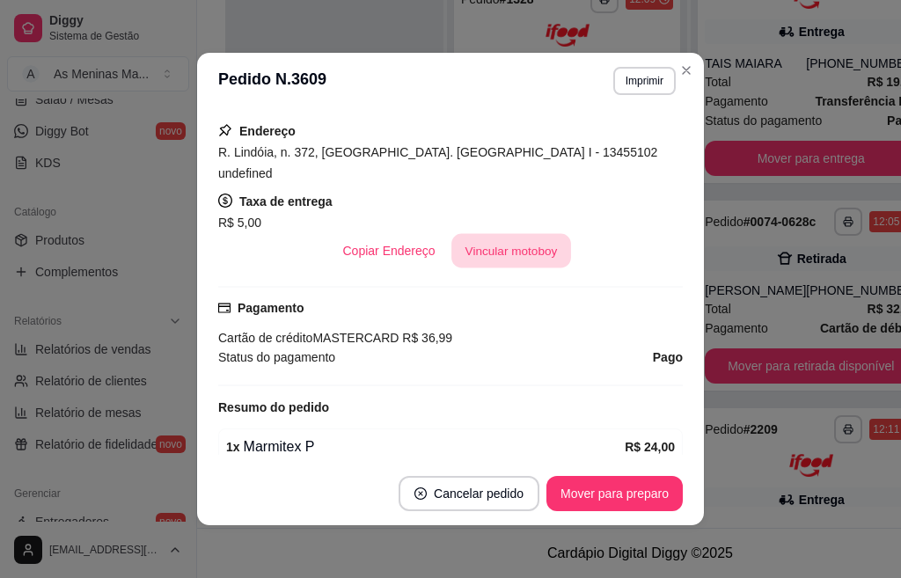
click at [457, 234] on button "Vincular motoboy" at bounding box center [511, 251] width 120 height 34
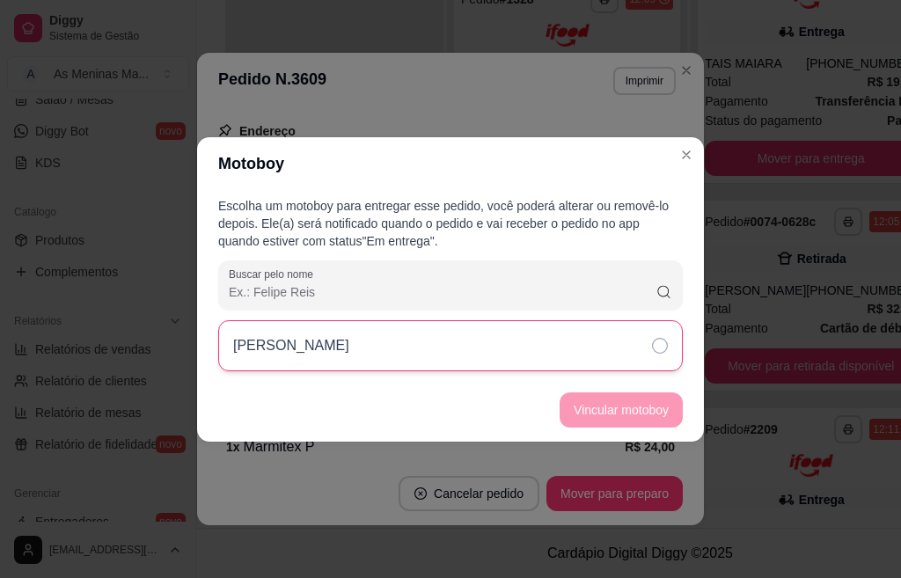
click at [579, 343] on div "[PERSON_NAME]" at bounding box center [450, 345] width 464 height 51
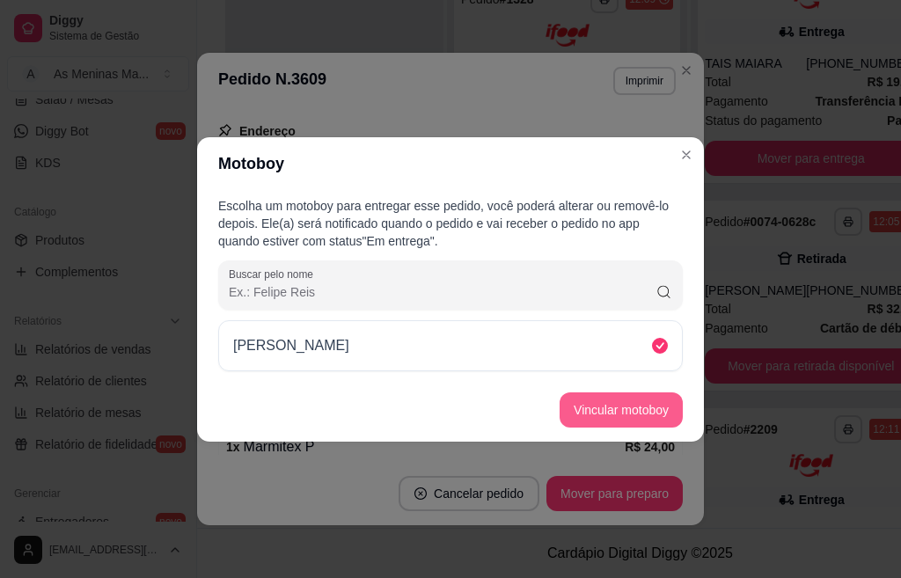
click at [606, 404] on button "Vincular motoboy" at bounding box center [620, 409] width 123 height 35
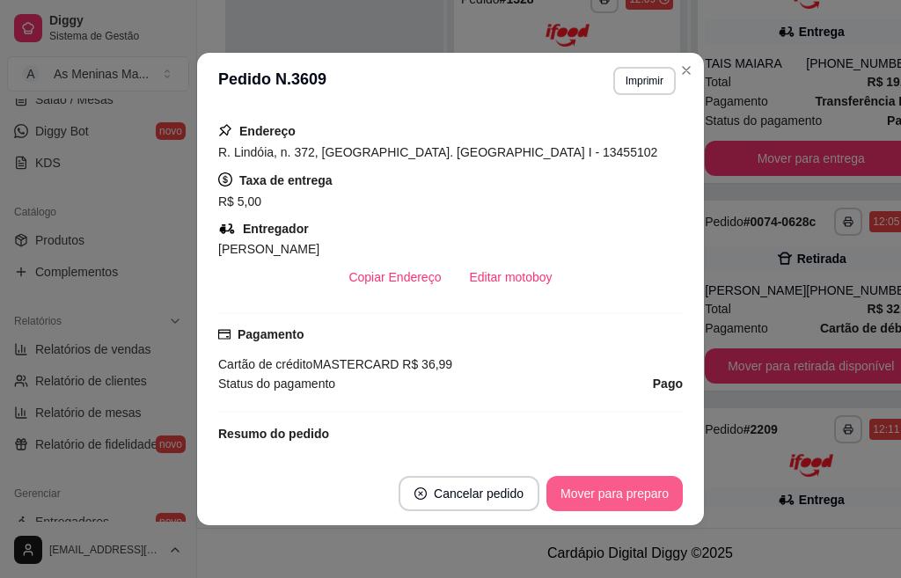
click at [610, 500] on button "Mover para preparo" at bounding box center [614, 493] width 136 height 35
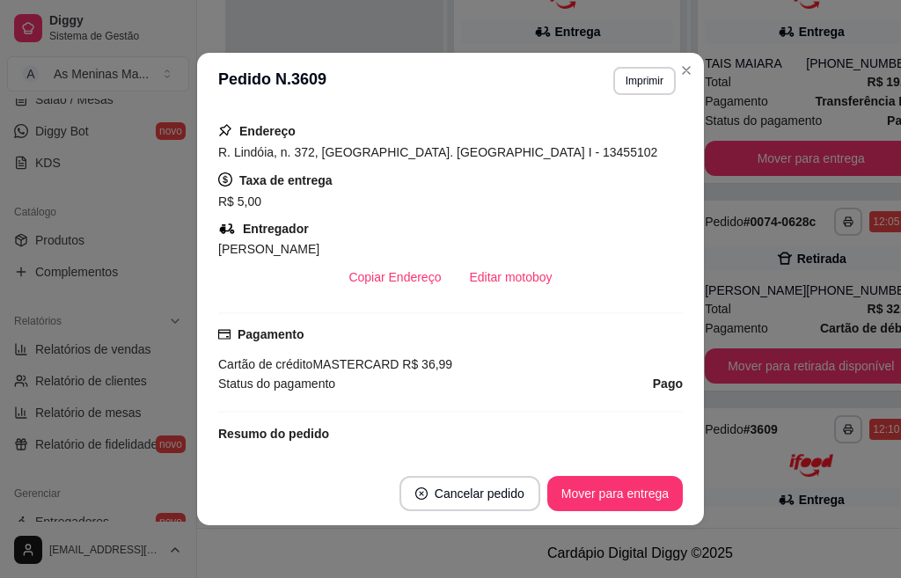
scroll to position [0, 0]
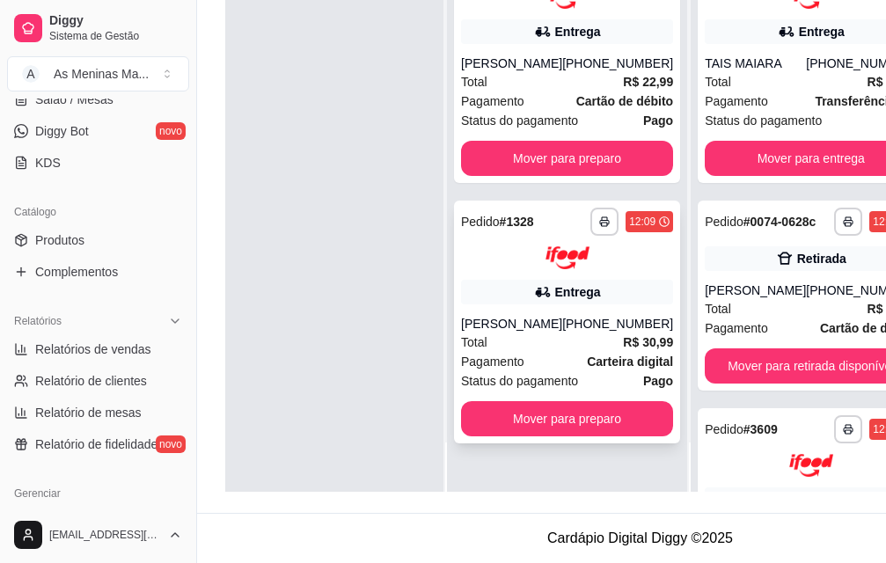
drag, startPoint x: 587, startPoint y: 312, endPoint x: 586, endPoint y: 303, distance: 8.8
click at [586, 315] on div "[PHONE_NUMBER]" at bounding box center [617, 324] width 111 height 18
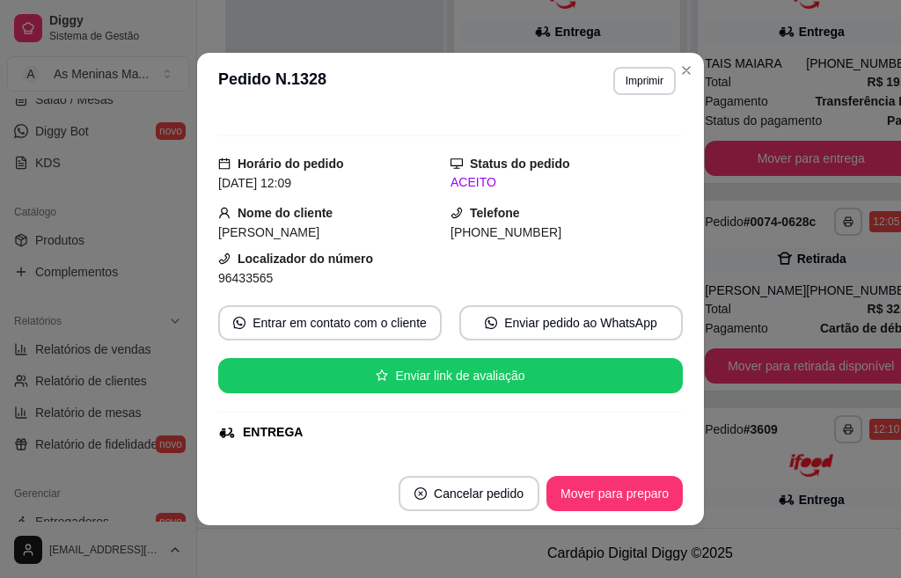
scroll to position [176, 0]
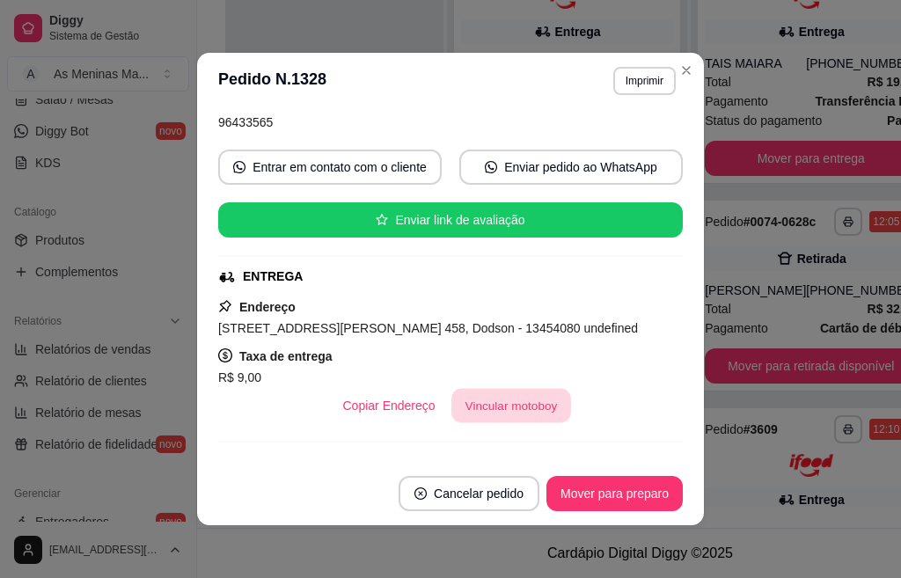
click at [525, 415] on button "Vincular motoboy" at bounding box center [511, 406] width 120 height 34
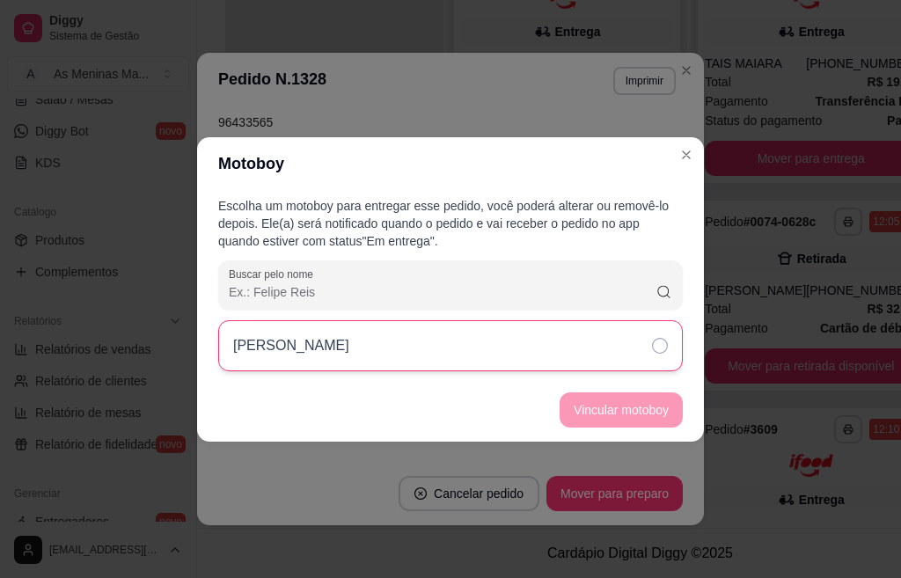
click at [500, 351] on div "[PERSON_NAME]" at bounding box center [450, 345] width 464 height 51
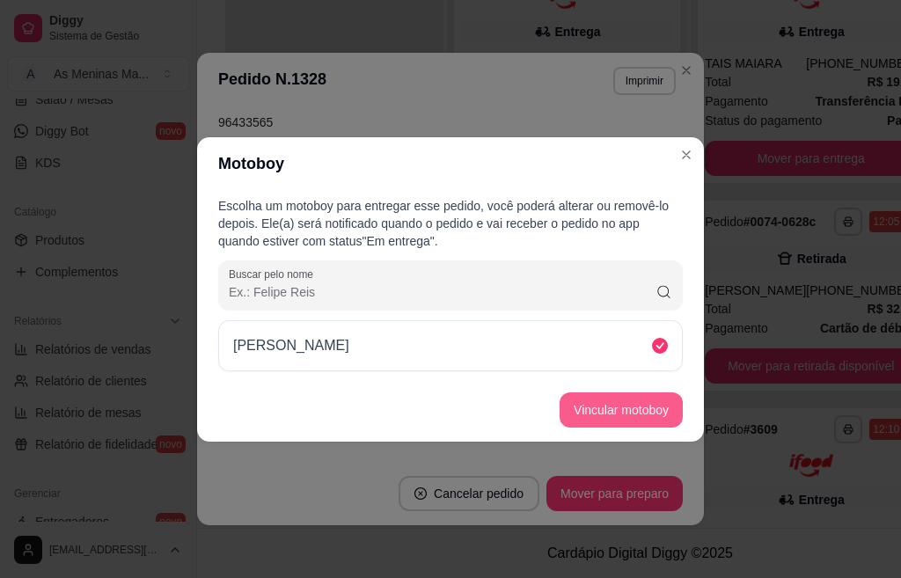
click at [612, 412] on button "Vincular motoboy" at bounding box center [620, 409] width 123 height 35
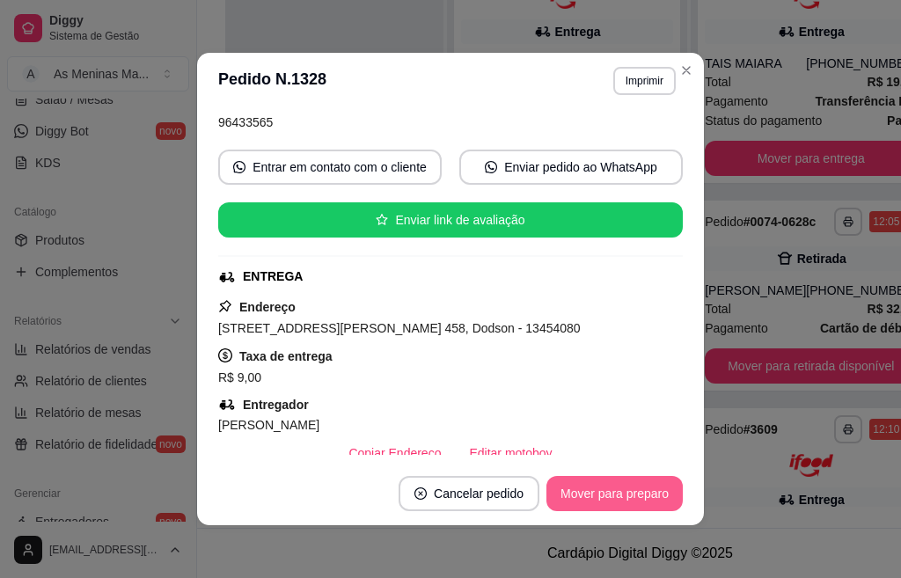
click at [616, 486] on button "Mover para preparo" at bounding box center [614, 493] width 136 height 35
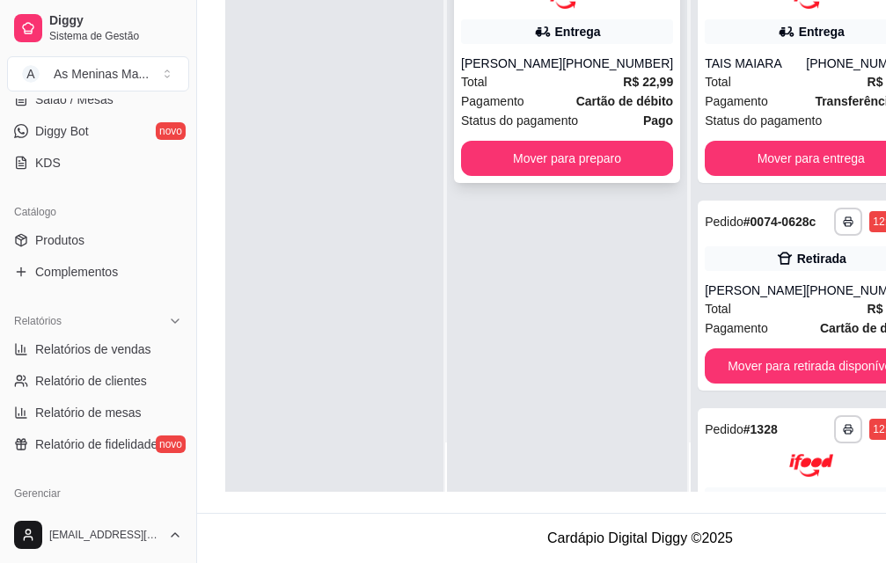
click at [547, 91] on div "Pagamento Cartão de débito" at bounding box center [567, 100] width 212 height 19
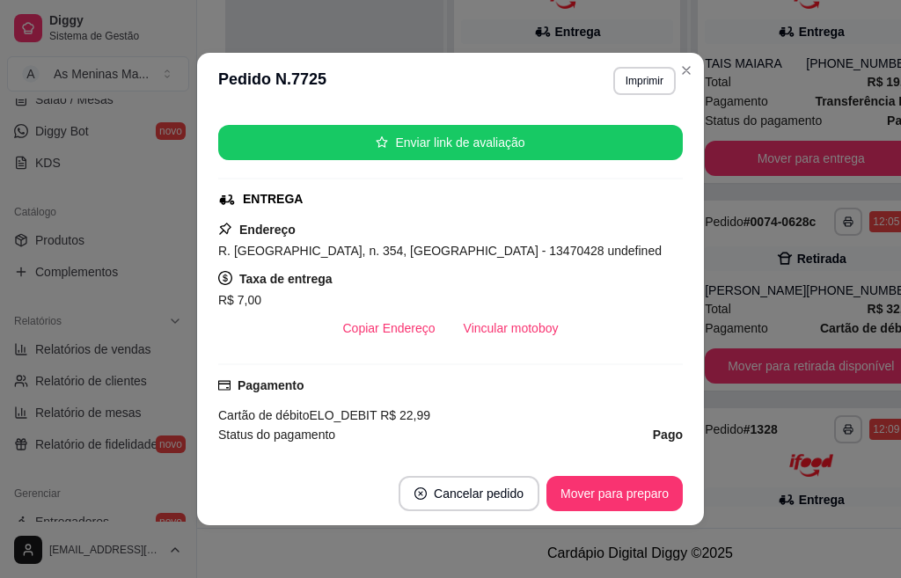
scroll to position [264, 0]
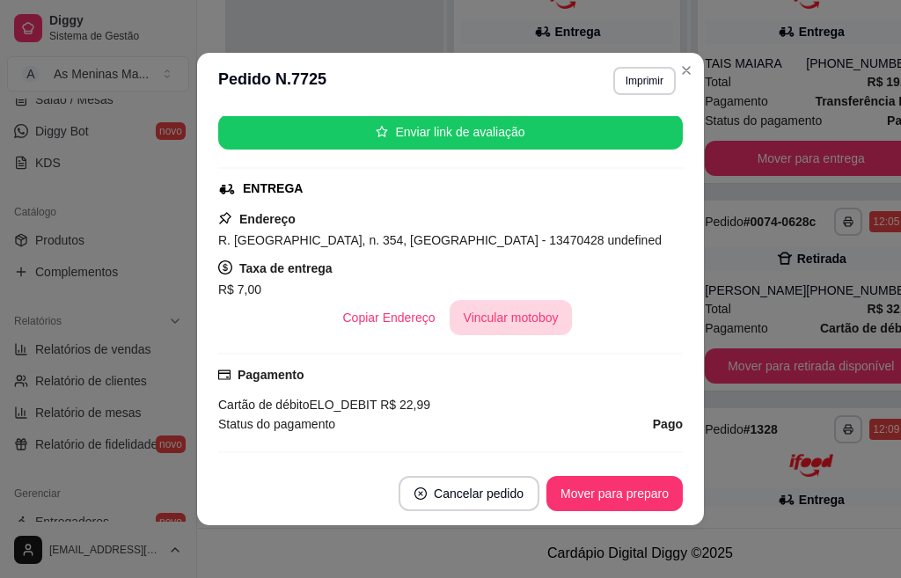
click at [521, 327] on button "Vincular motoboy" at bounding box center [510, 317] width 123 height 35
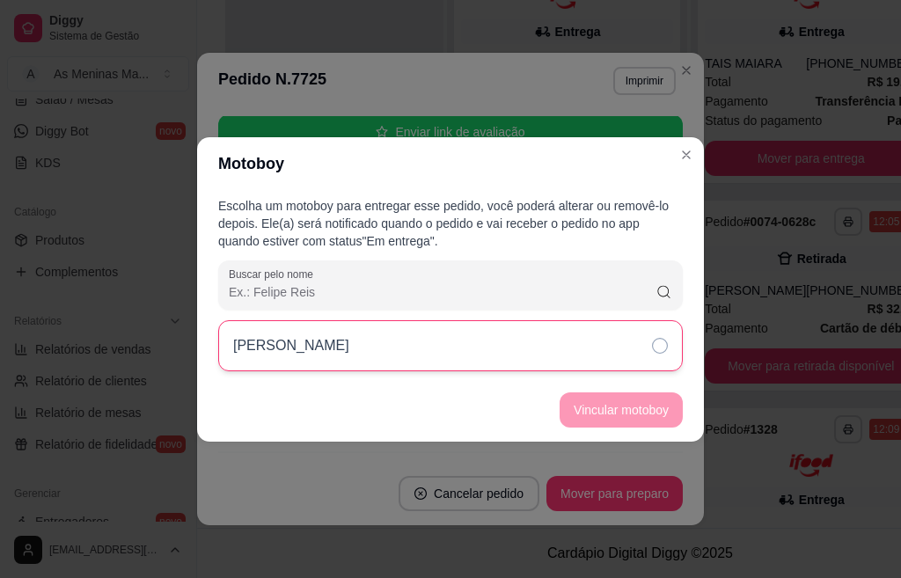
click at [573, 347] on div "[PERSON_NAME]" at bounding box center [450, 345] width 464 height 51
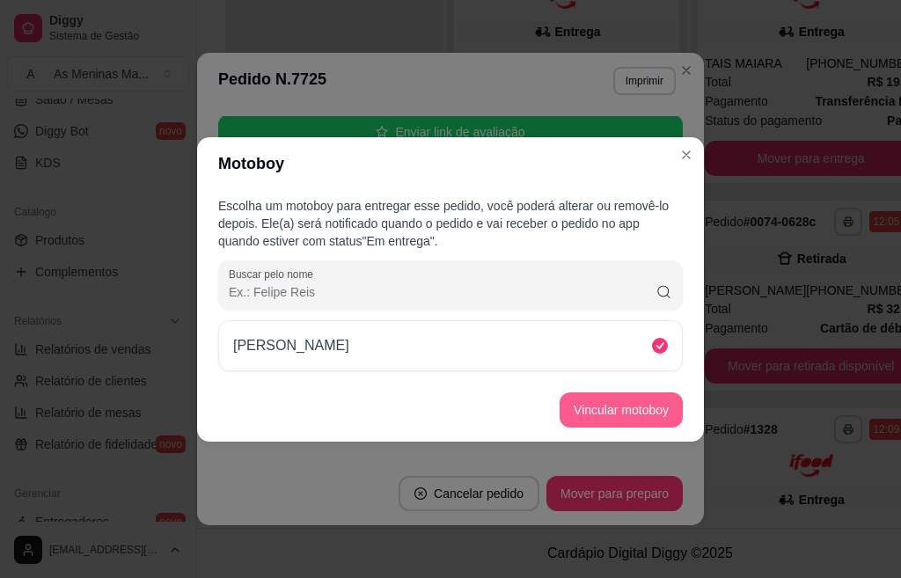
click at [617, 412] on button "Vincular motoboy" at bounding box center [620, 409] width 123 height 35
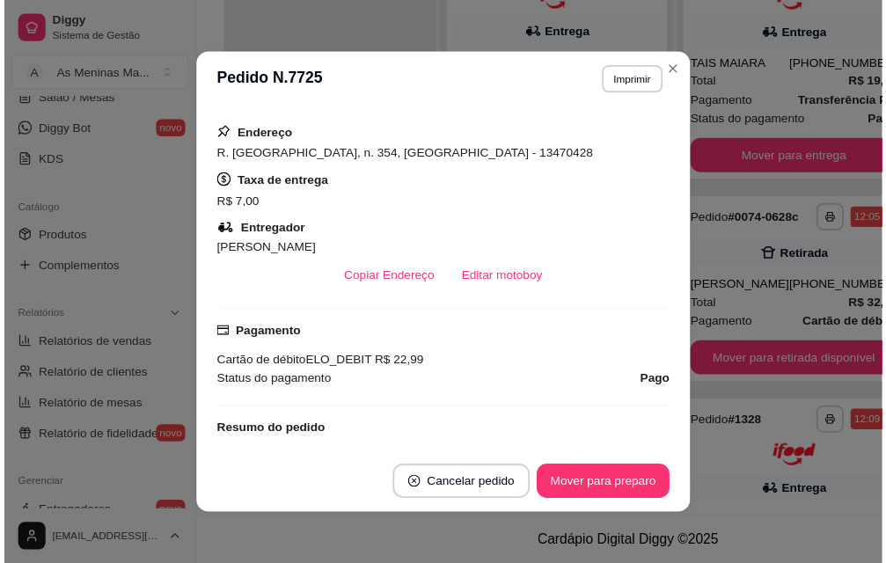
scroll to position [352, 0]
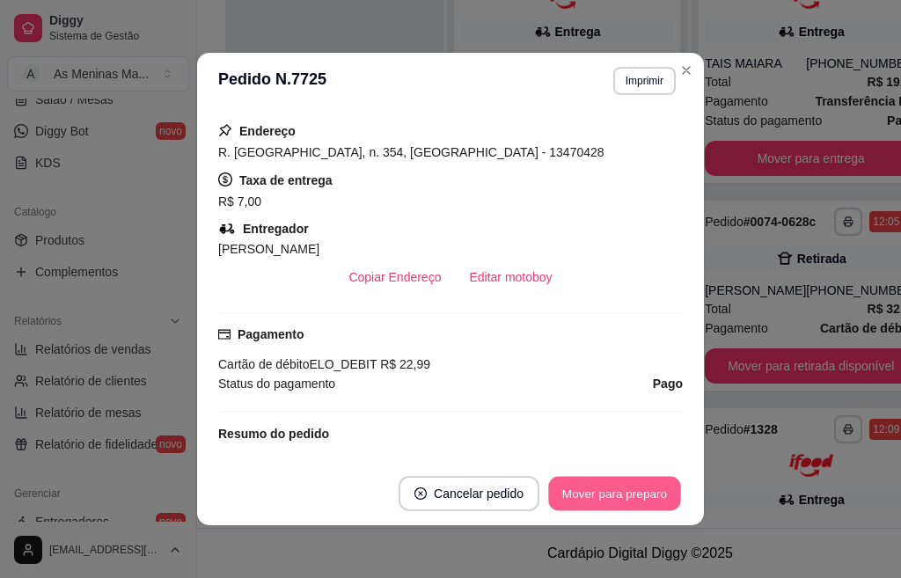
click at [640, 485] on button "Mover para preparo" at bounding box center [614, 494] width 132 height 34
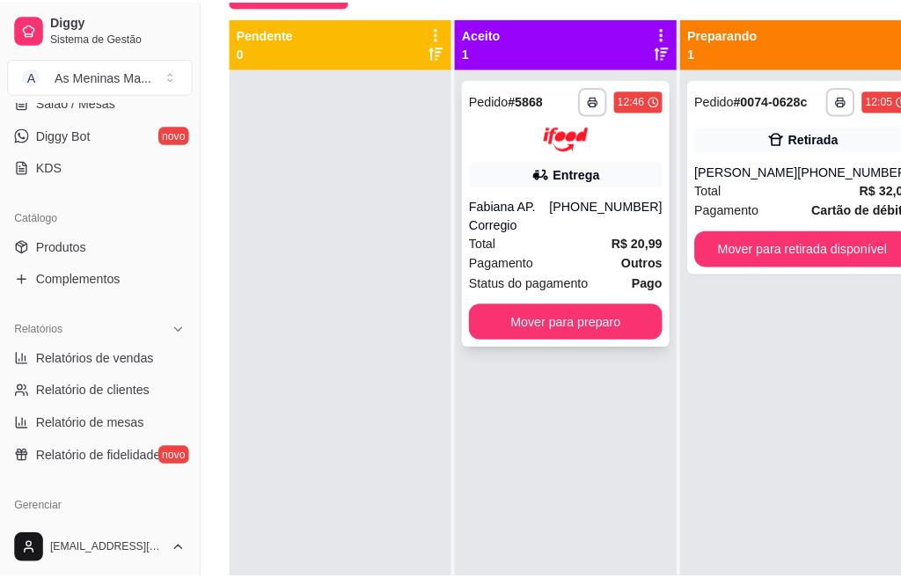
scroll to position [92, 0]
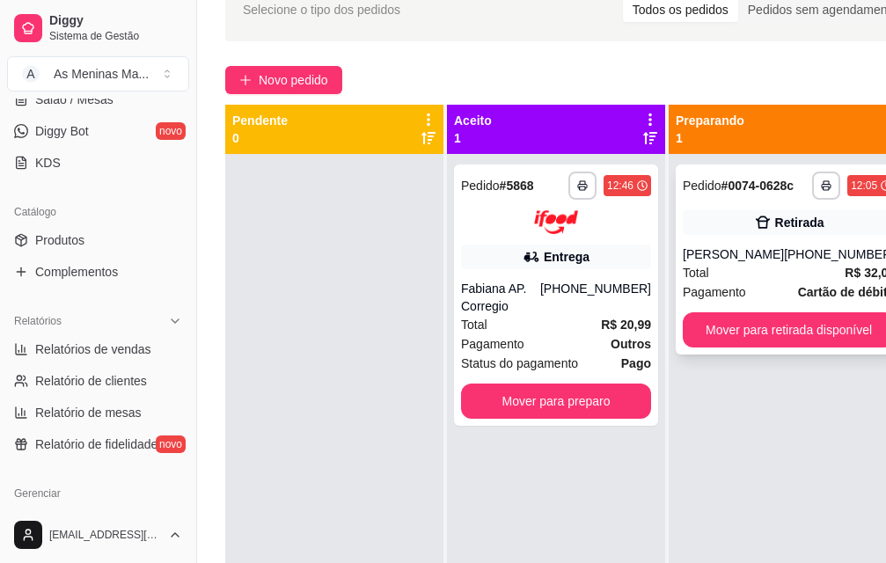
click at [733, 263] on div "[PERSON_NAME]" at bounding box center [733, 254] width 101 height 18
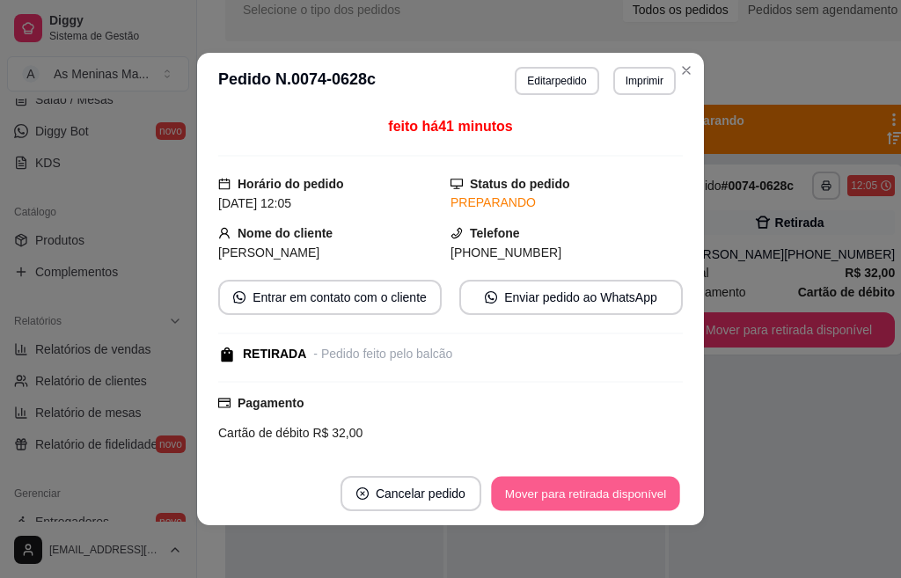
click at [632, 496] on button "Mover para retirada disponível" at bounding box center [585, 494] width 188 height 34
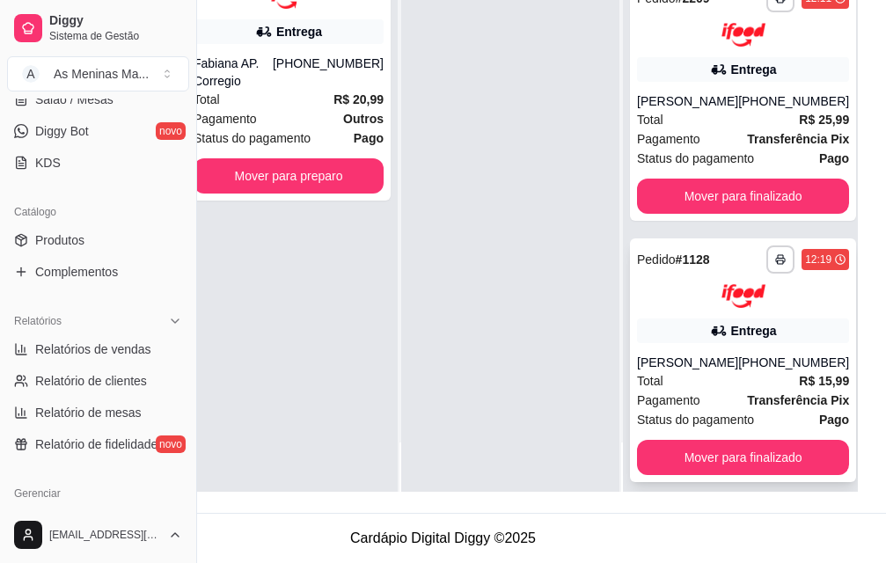
scroll to position [1280, 0]
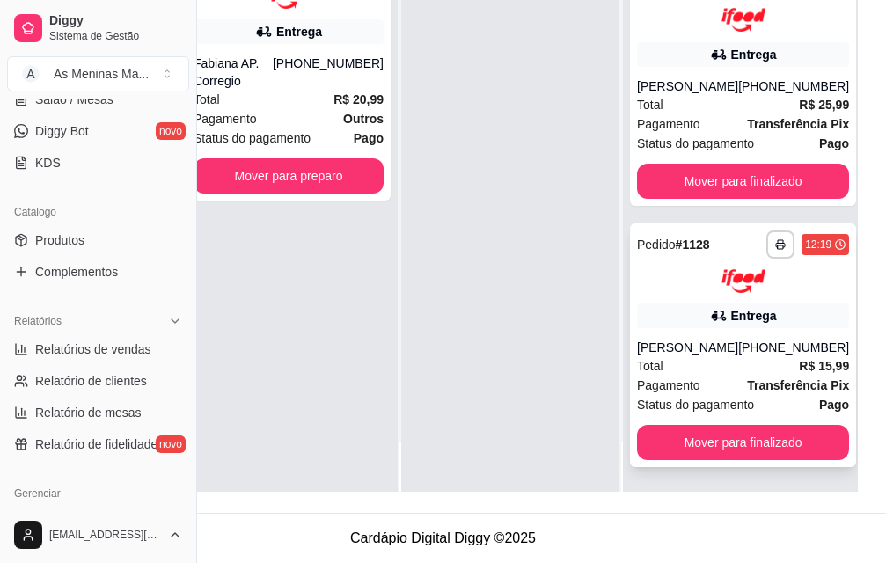
click at [724, 358] on div "Total R$ 15,99" at bounding box center [743, 365] width 212 height 19
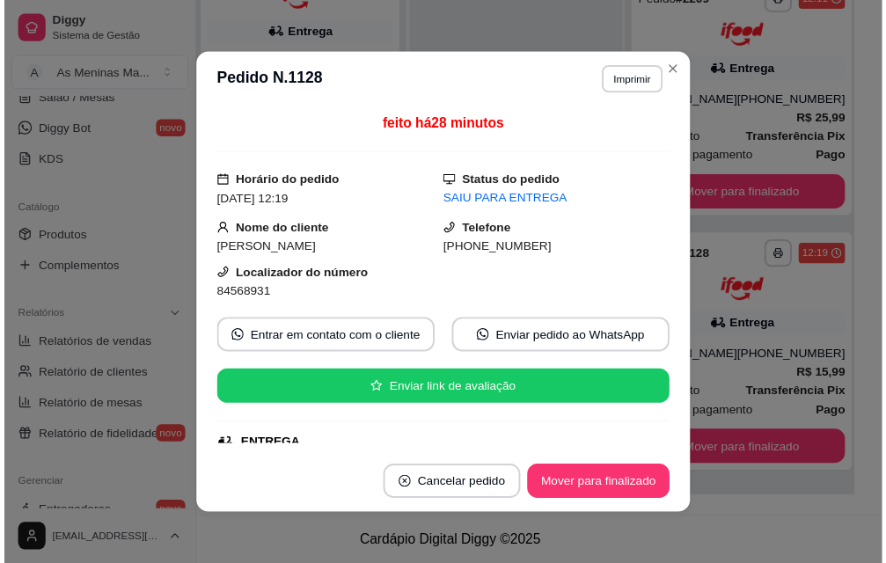
scroll to position [352, 0]
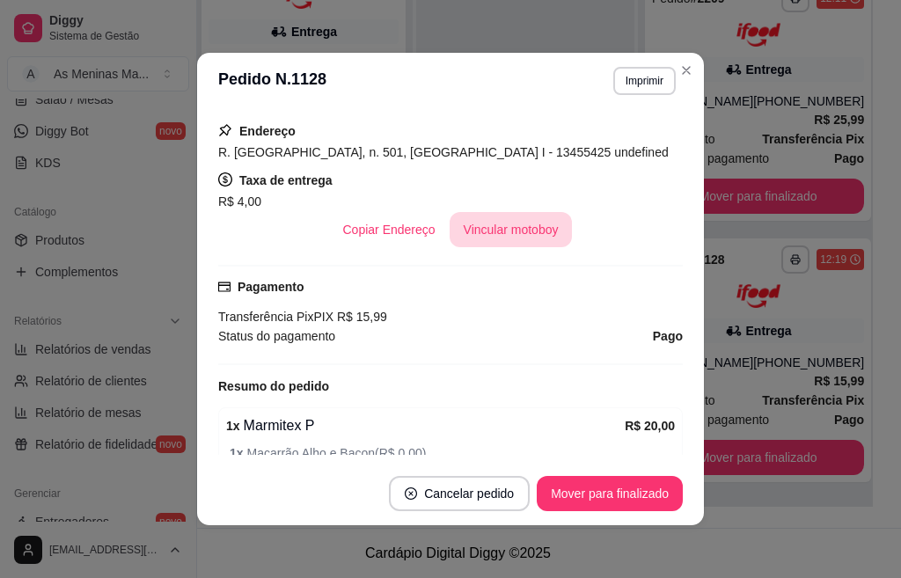
click at [513, 233] on button "Vincular motoboy" at bounding box center [510, 229] width 123 height 35
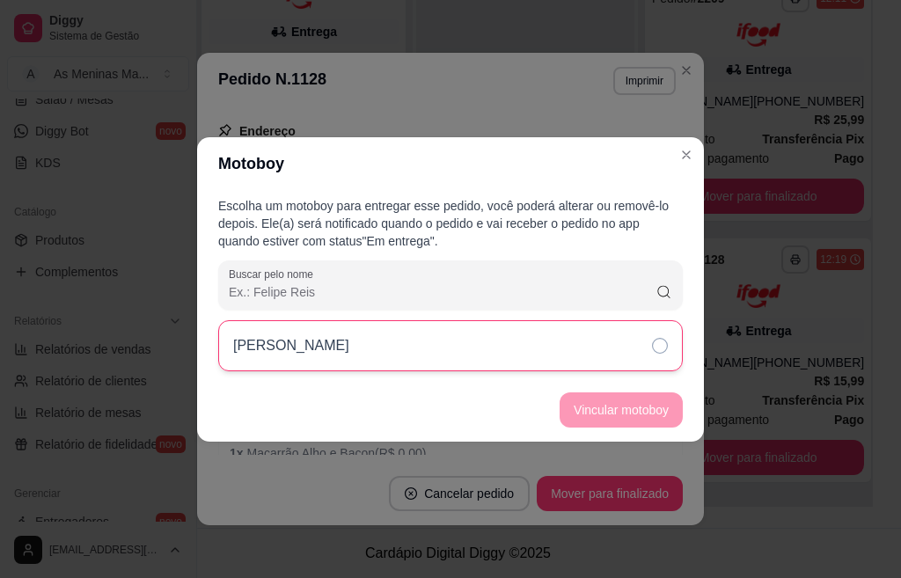
click at [632, 342] on div "[PERSON_NAME]" at bounding box center [450, 345] width 464 height 51
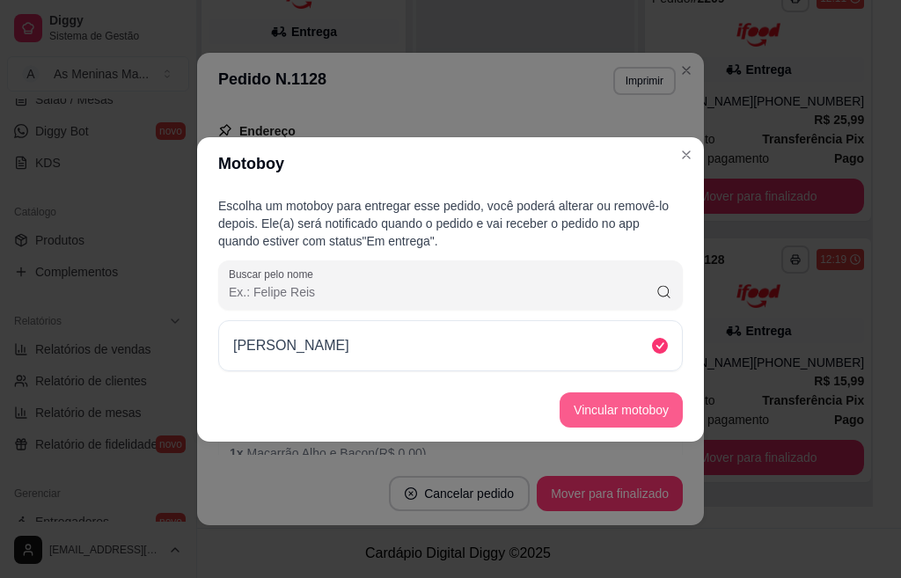
click at [634, 405] on button "Vincular motoboy" at bounding box center [620, 409] width 123 height 35
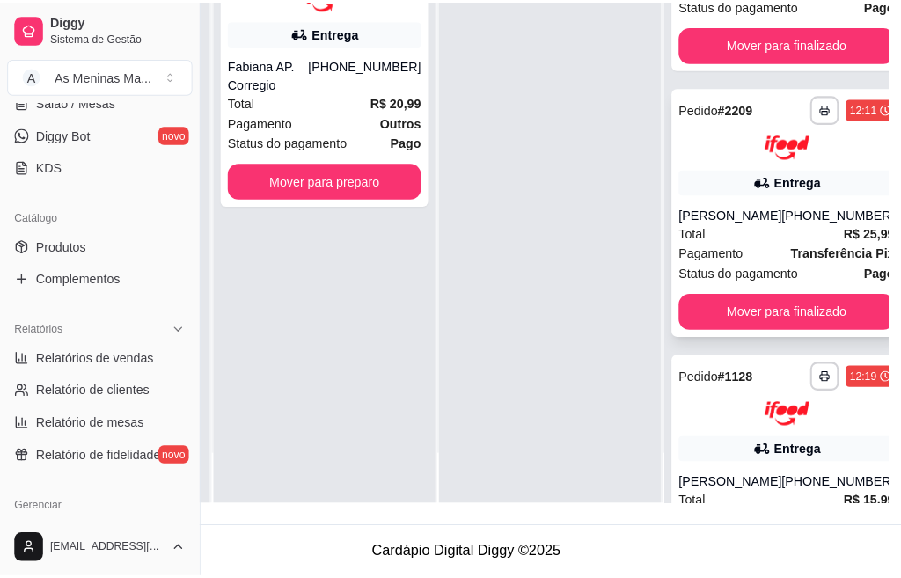
scroll to position [1104, 0]
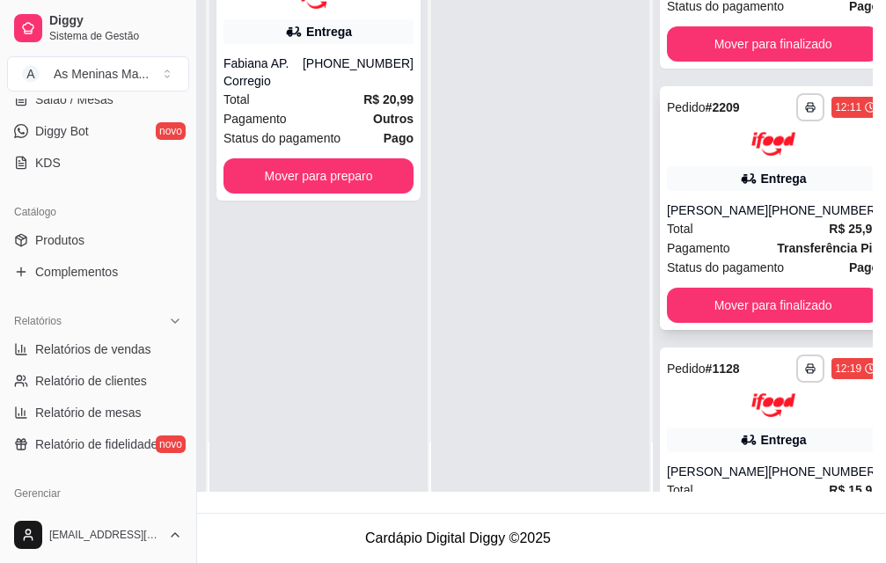
click at [715, 219] on div "[PERSON_NAME]" at bounding box center [717, 210] width 101 height 18
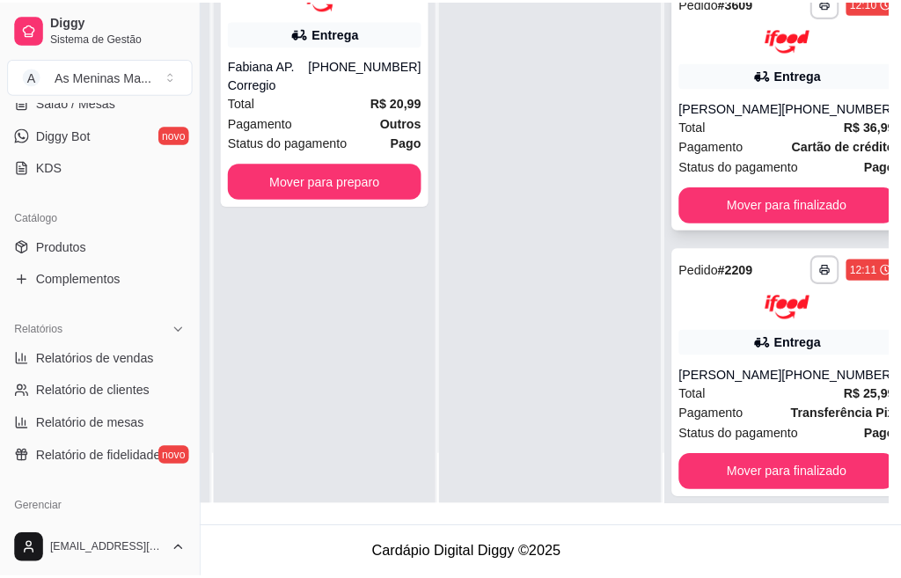
scroll to position [928, 0]
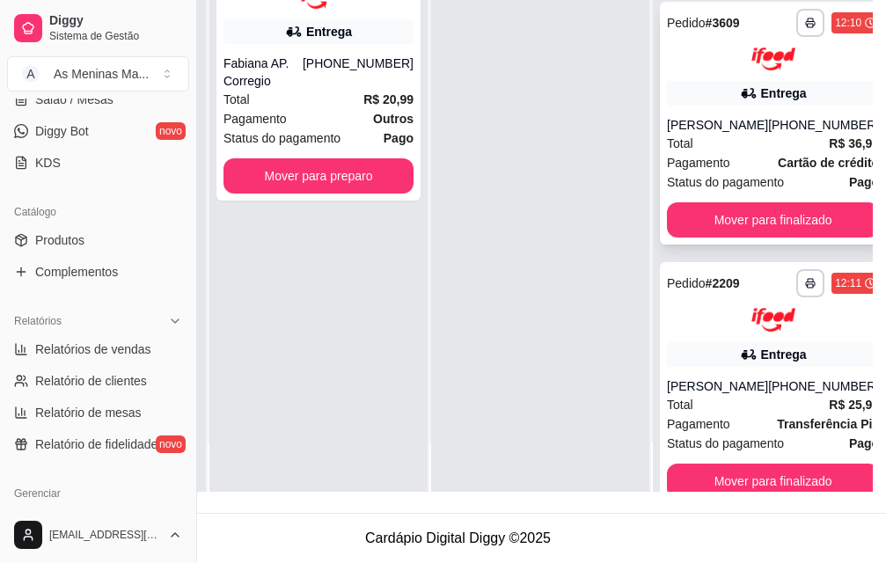
click at [751, 134] on div "[PERSON_NAME]" at bounding box center [717, 125] width 101 height 18
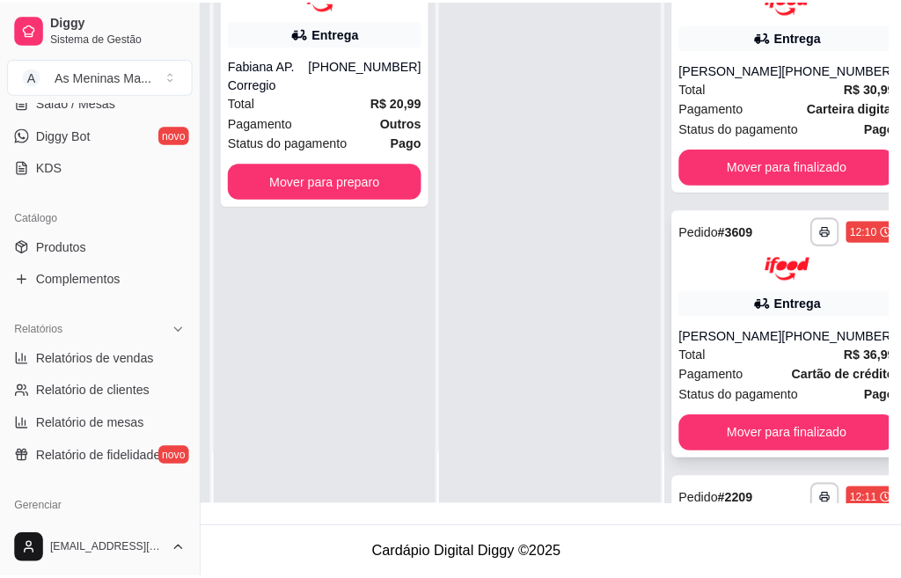
scroll to position [752, 0]
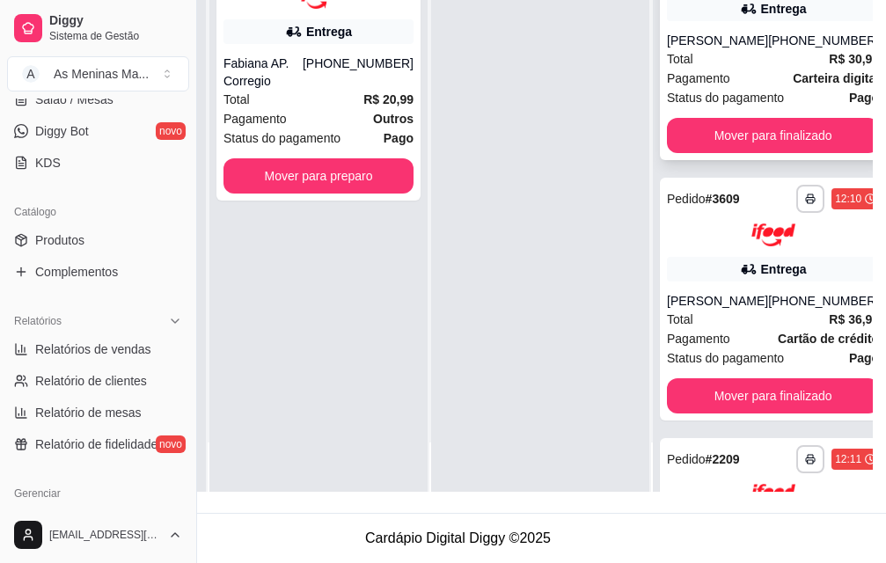
click at [737, 66] on div "Total R$ 30,99" at bounding box center [773, 58] width 212 height 19
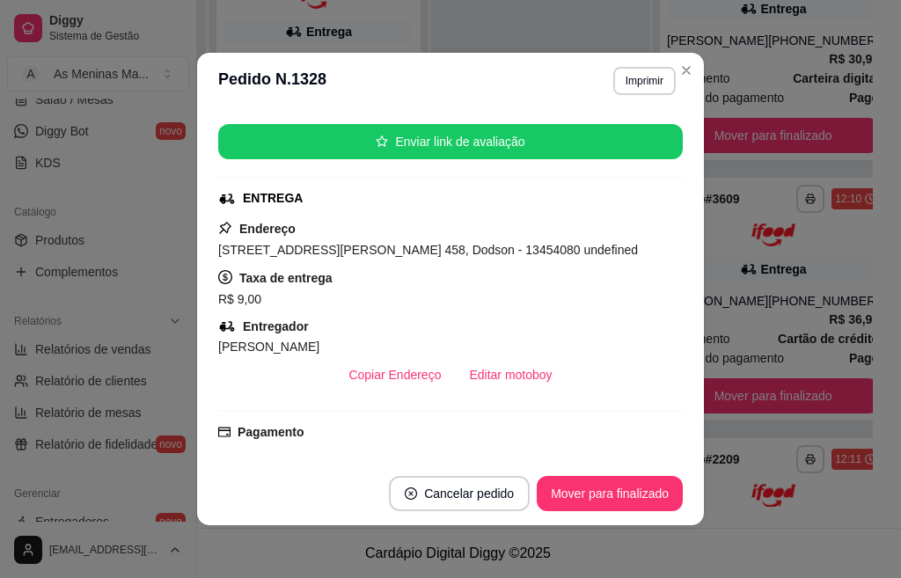
scroll to position [264, 0]
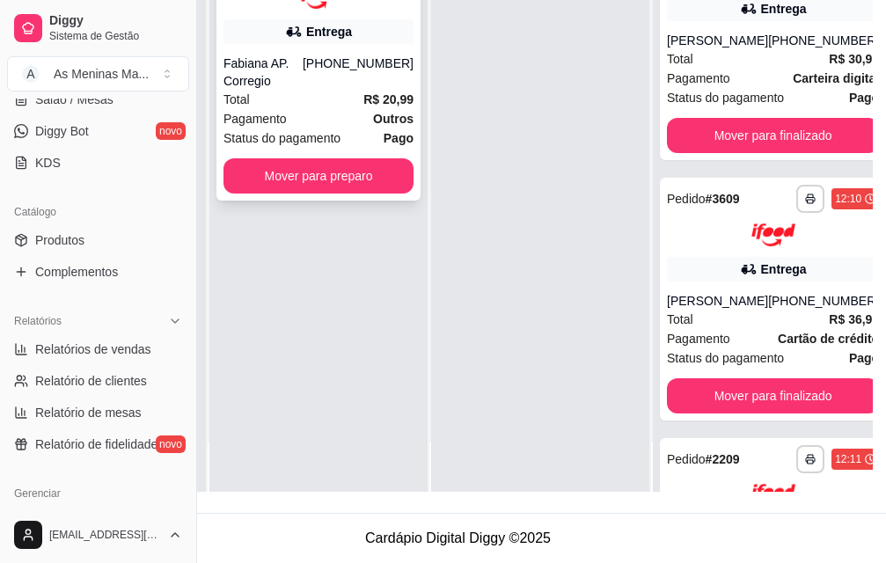
click at [290, 91] on div "Total R$ 20,99" at bounding box center [318, 99] width 190 height 19
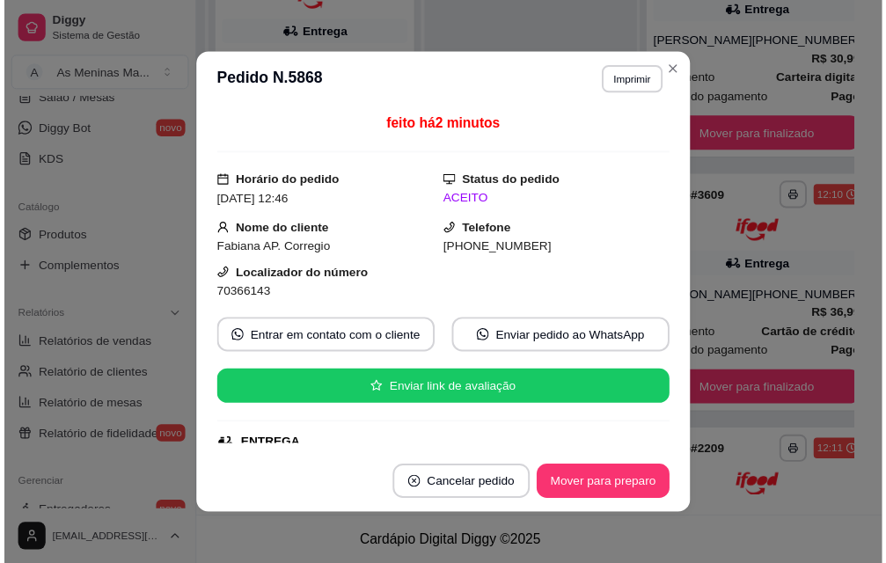
scroll to position [352, 0]
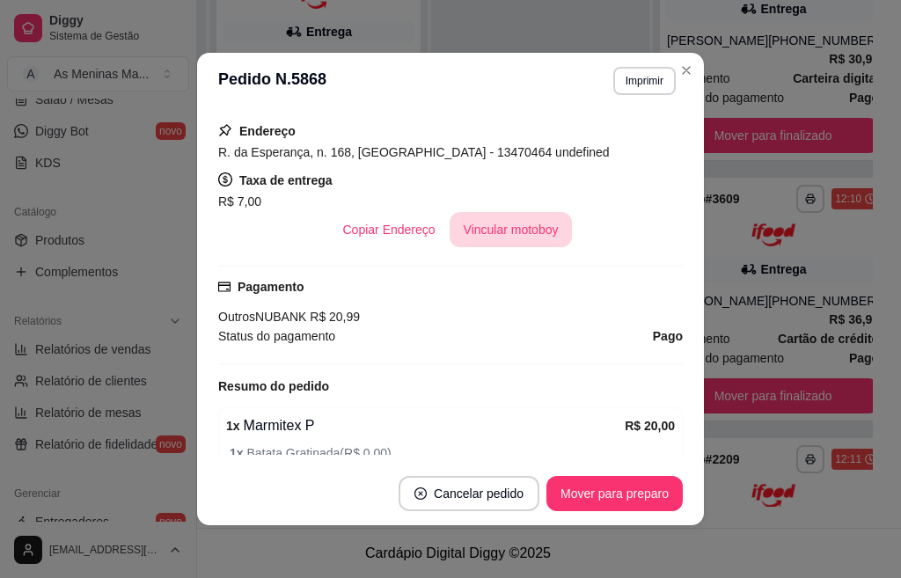
click at [489, 225] on button "Vincular motoboy" at bounding box center [510, 229] width 123 height 35
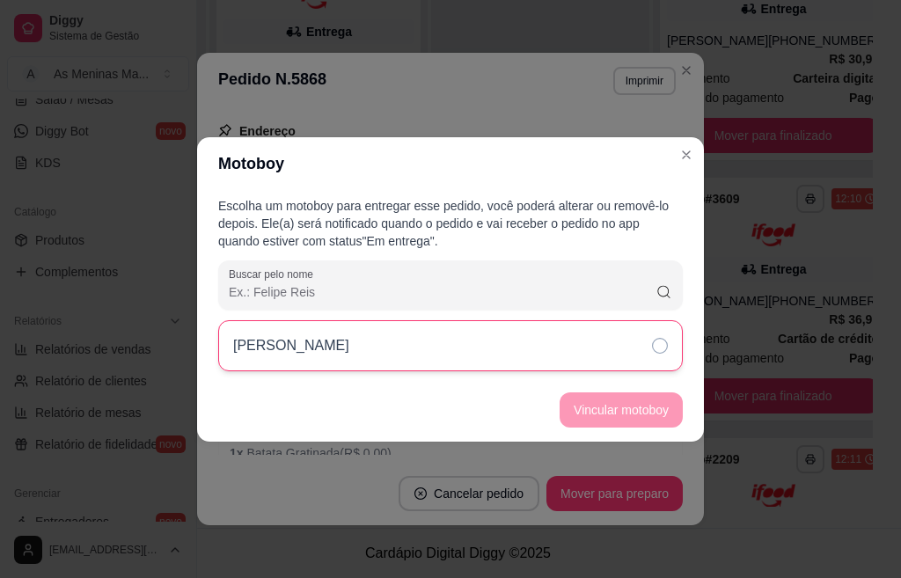
click at [520, 334] on div "[PERSON_NAME]" at bounding box center [450, 345] width 464 height 51
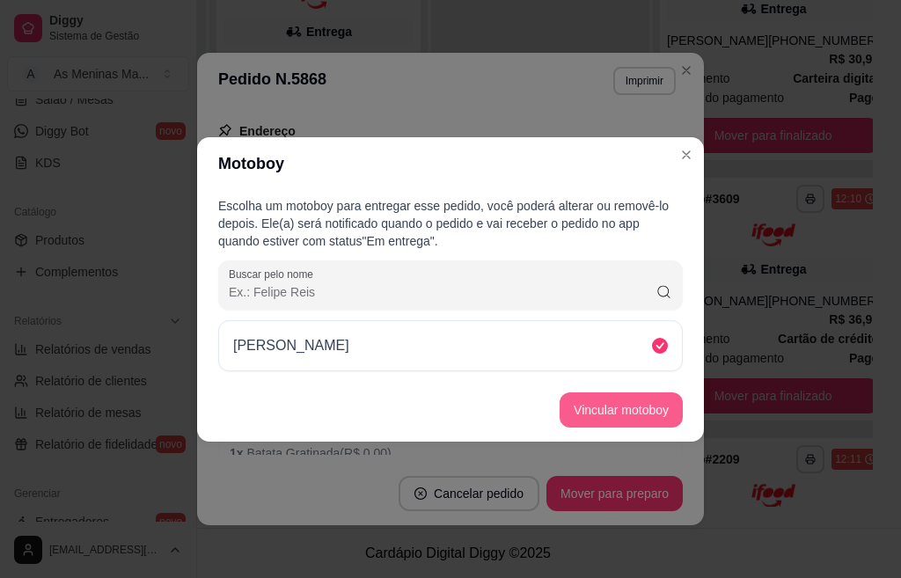
click at [597, 411] on button "Vincular motoboy" at bounding box center [620, 409] width 123 height 35
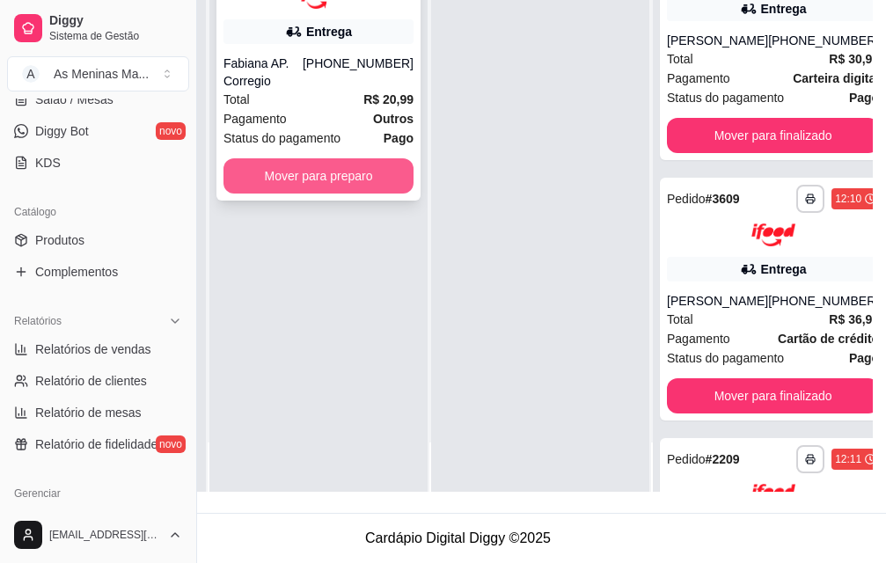
click at [358, 167] on button "Mover para preparo" at bounding box center [318, 175] width 190 height 35
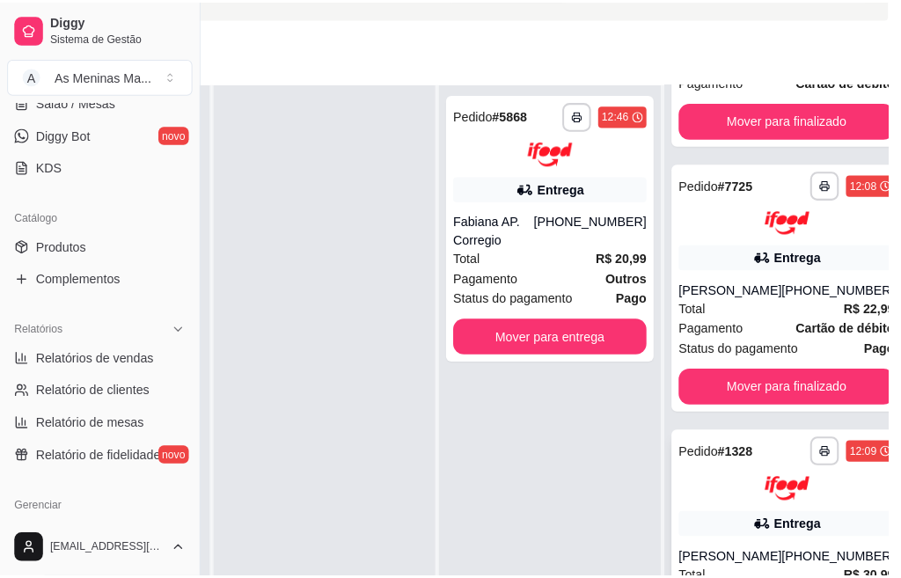
scroll to position [400, 0]
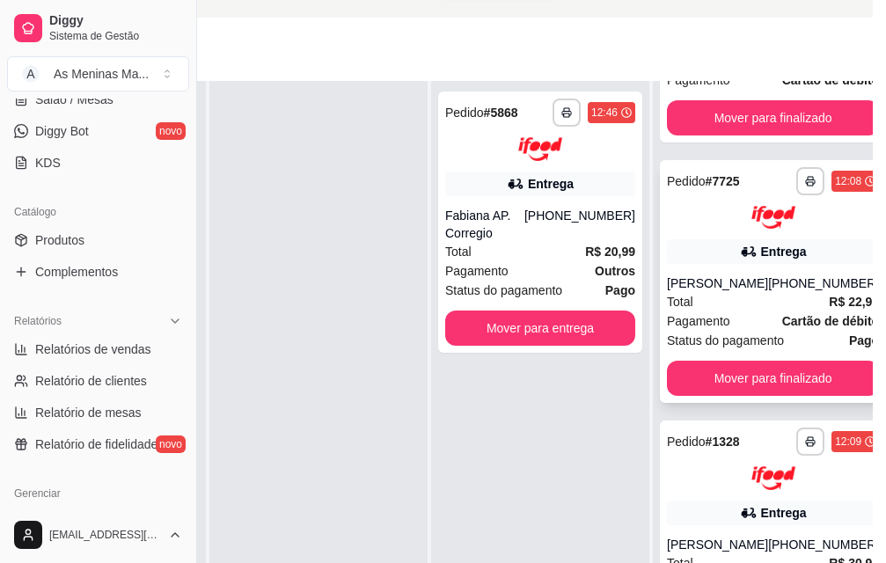
click at [745, 321] on div "Pagamento Cartão de débito" at bounding box center [773, 320] width 212 height 19
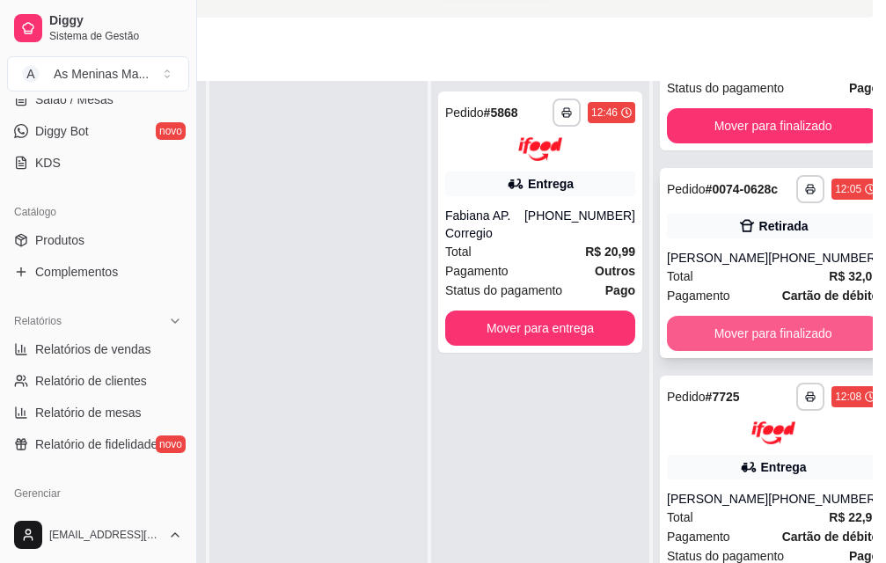
scroll to position [136, 0]
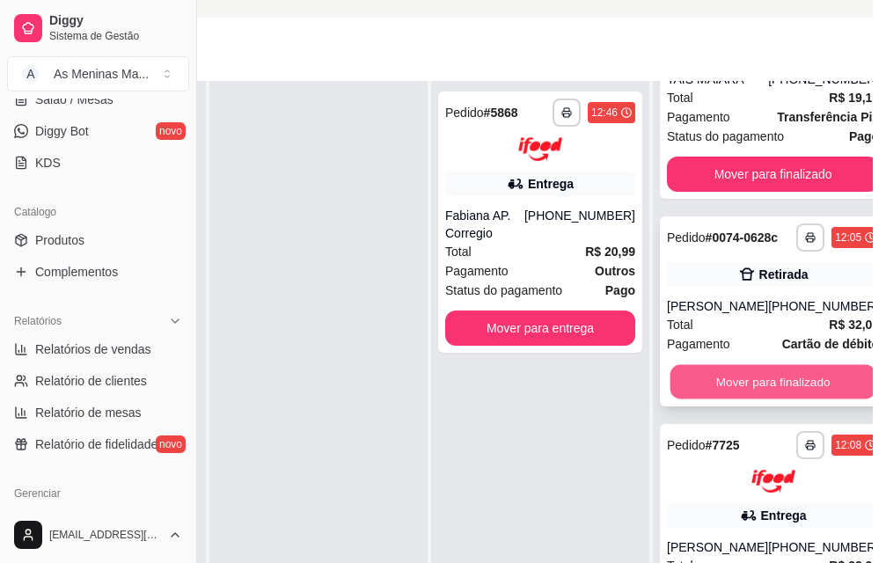
click at [729, 376] on button "Mover para finalizado" at bounding box center [773, 381] width 206 height 34
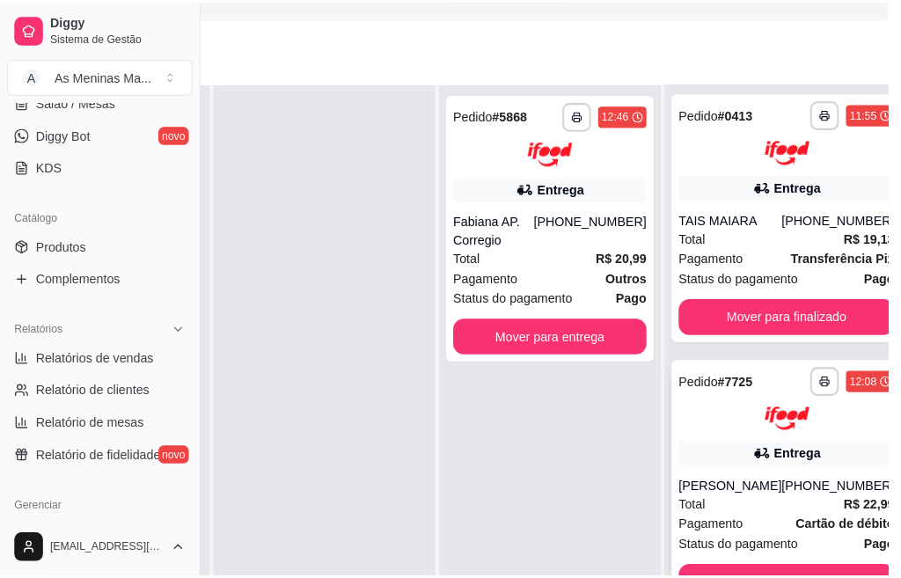
scroll to position [0, 0]
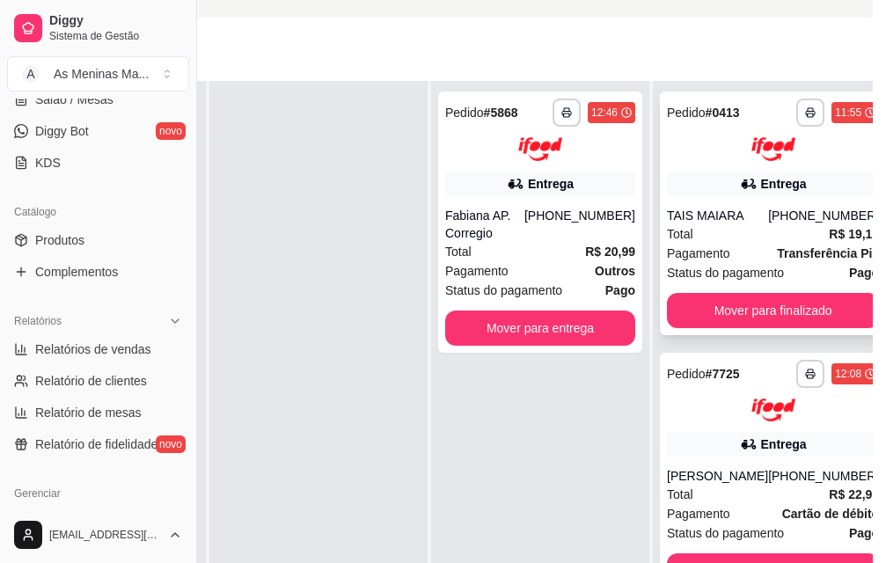
click at [743, 207] on div "TAIS MAIARA" at bounding box center [717, 216] width 101 height 18
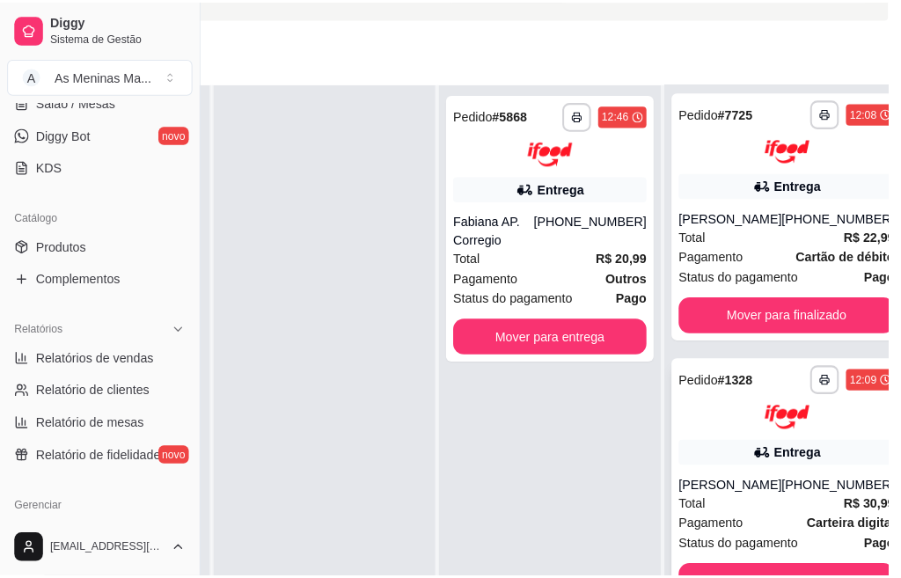
scroll to position [352, 0]
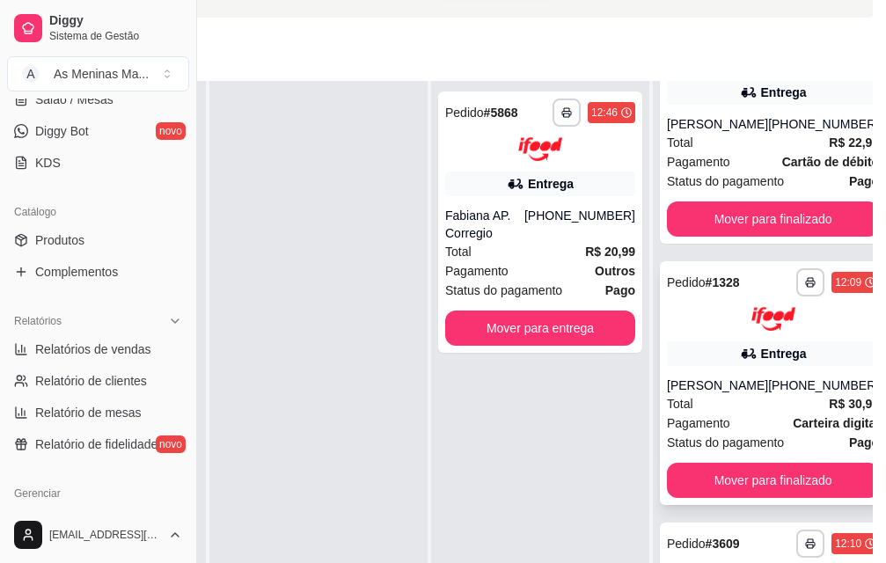
click at [712, 394] on div "Total R$ 30,99" at bounding box center [773, 403] width 212 height 19
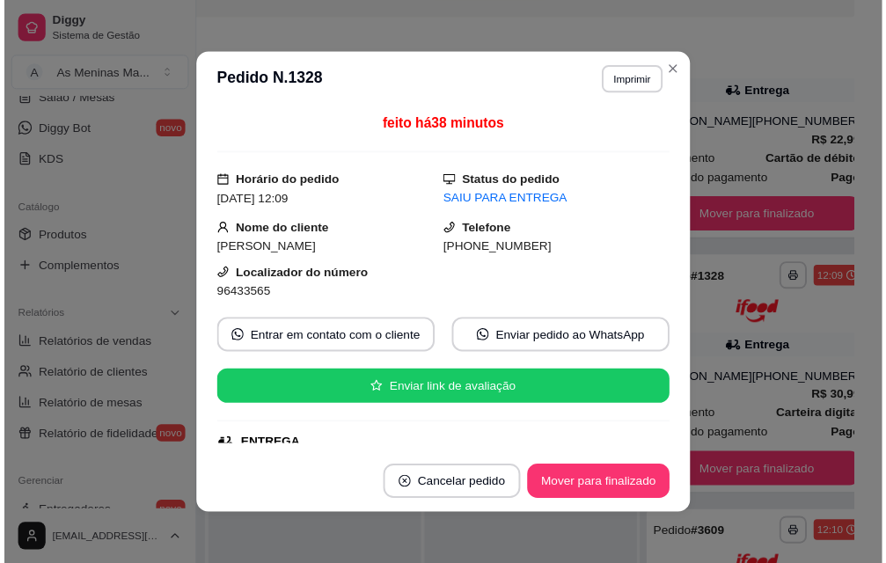
scroll to position [264, 0]
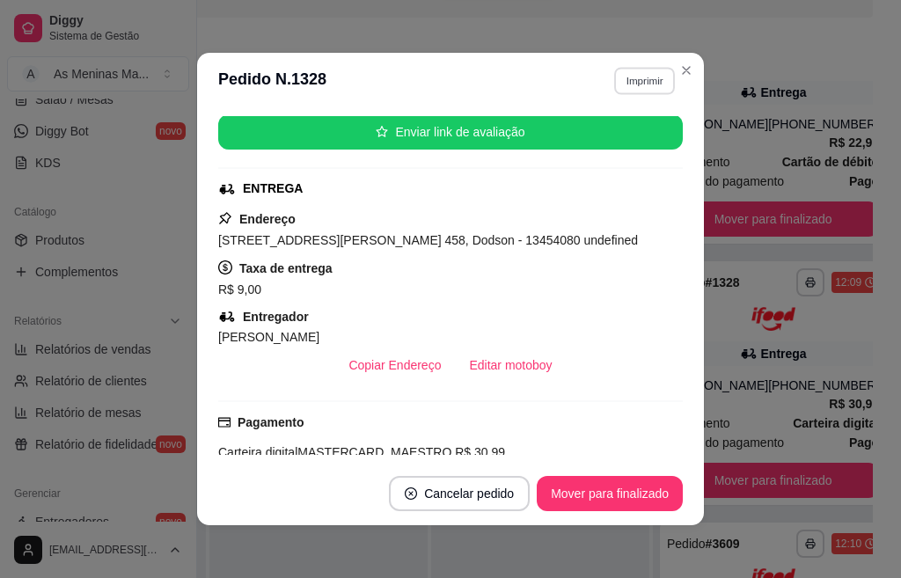
click at [667, 76] on button "Imprimir" at bounding box center [644, 80] width 61 height 27
click at [677, 80] on button "Close" at bounding box center [686, 70] width 28 height 28
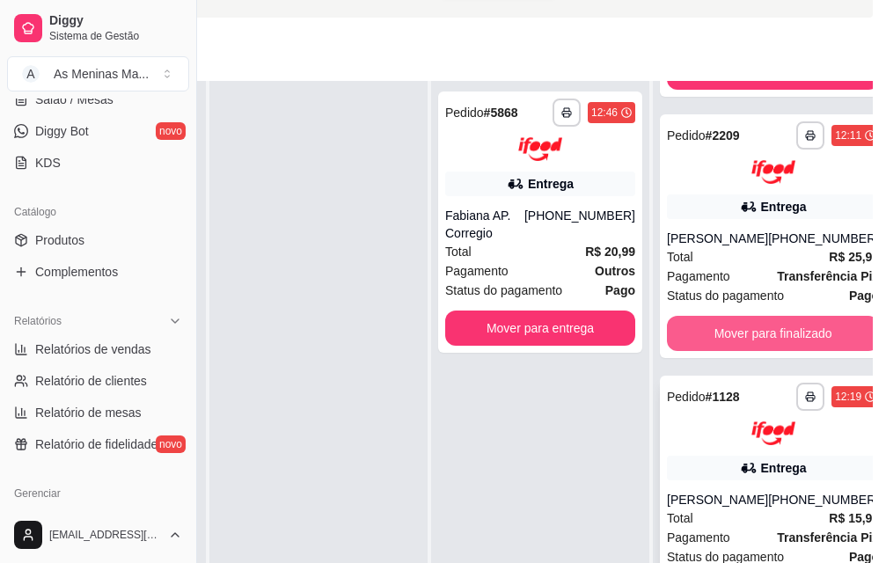
scroll to position [1058, 0]
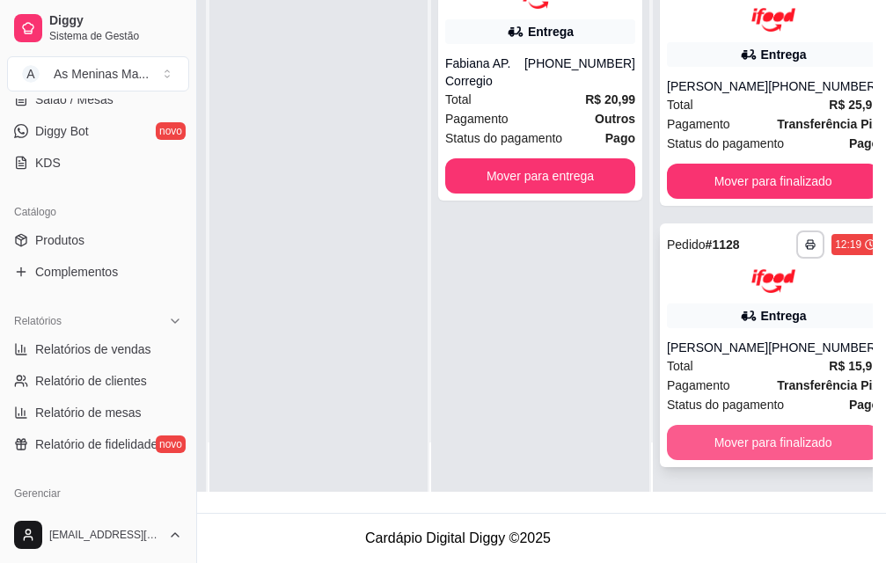
click at [770, 339] on div "[PHONE_NUMBER]" at bounding box center [823, 348] width 111 height 18
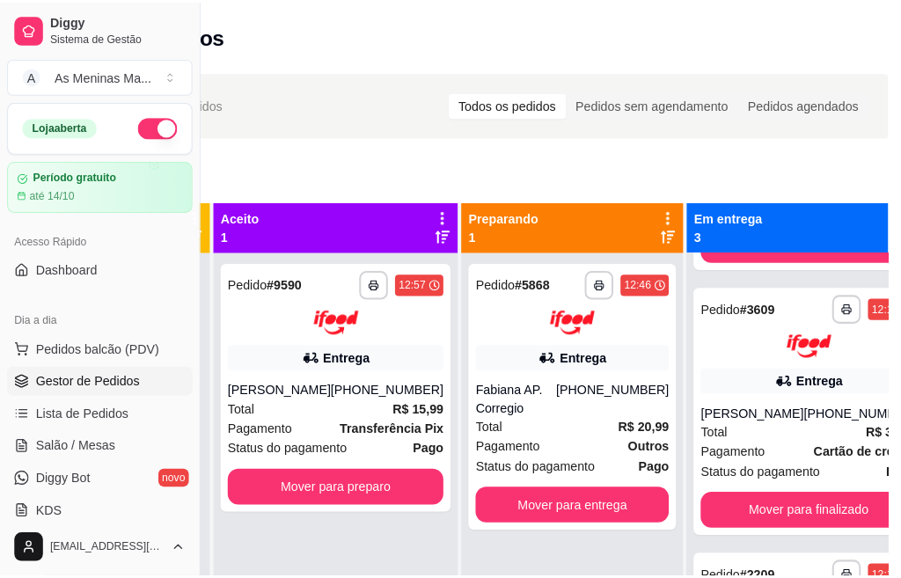
scroll to position [0, 0]
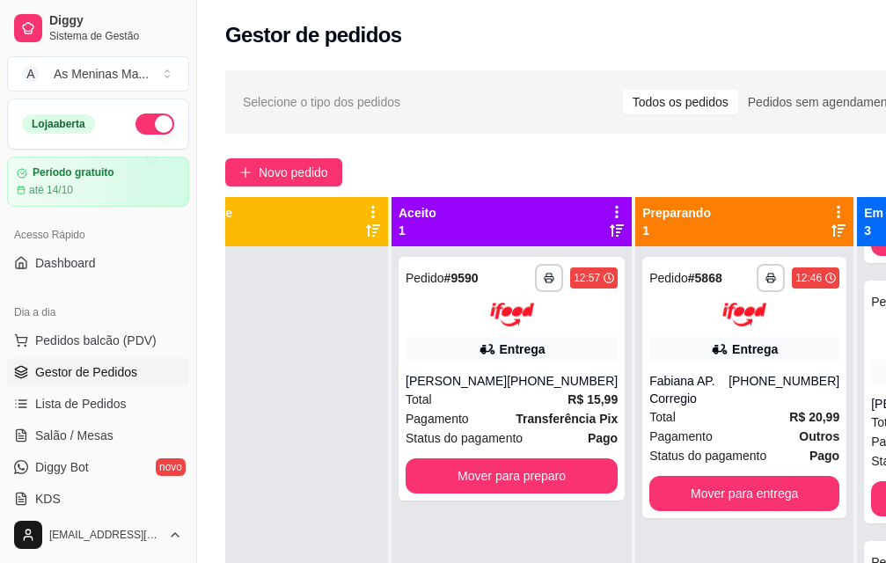
click at [310, 156] on div "**********" at bounding box center [640, 420] width 886 height 721
click at [296, 176] on span "Novo pedido" at bounding box center [293, 172] width 69 height 19
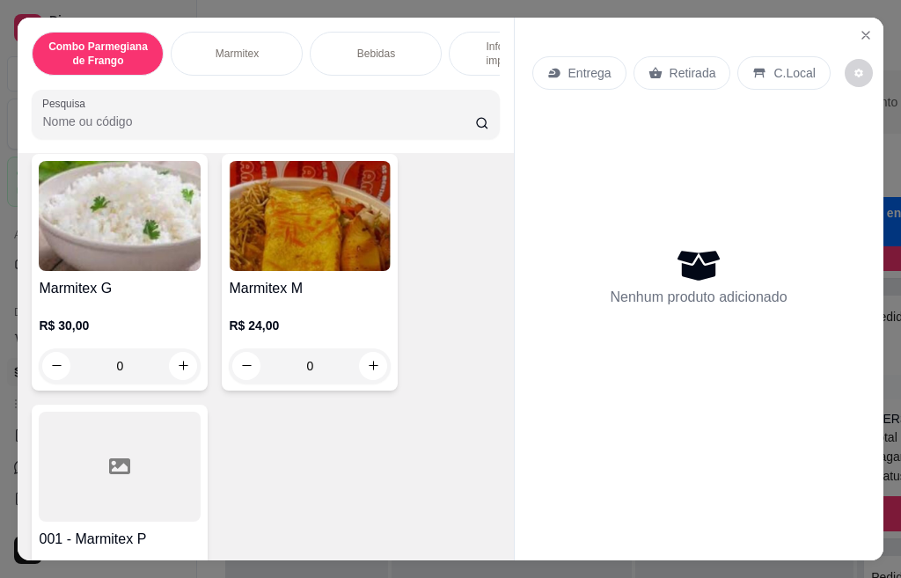
scroll to position [792, 0]
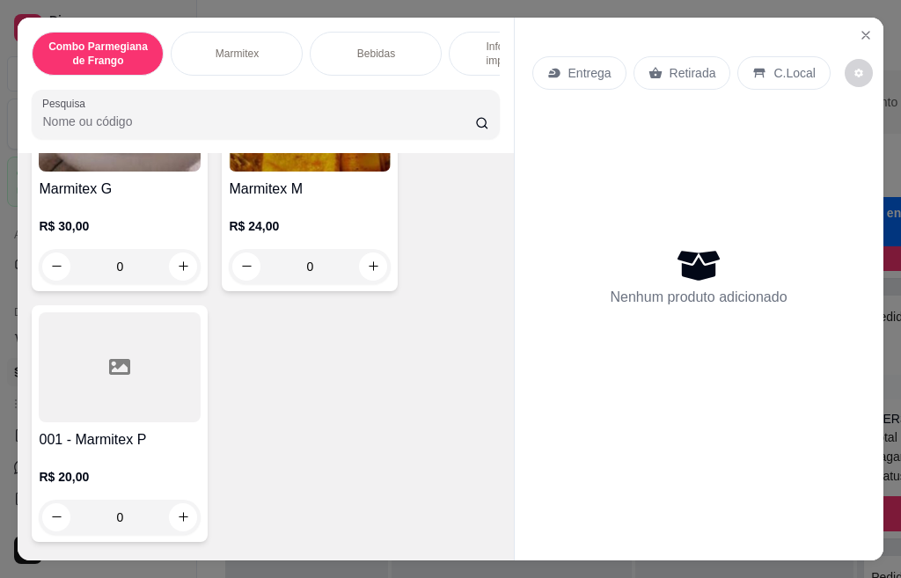
click at [104, 420] on div at bounding box center [120, 367] width 162 height 110
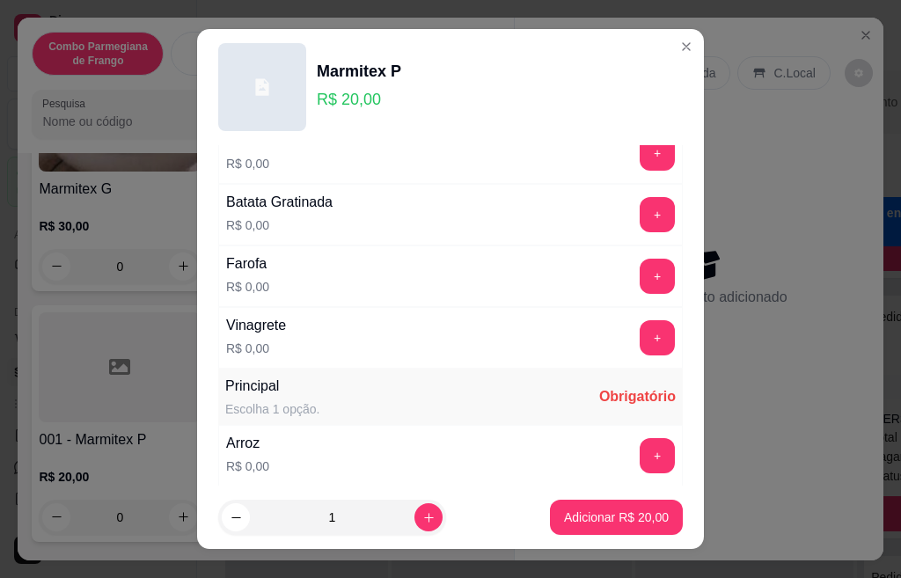
scroll to position [0, 0]
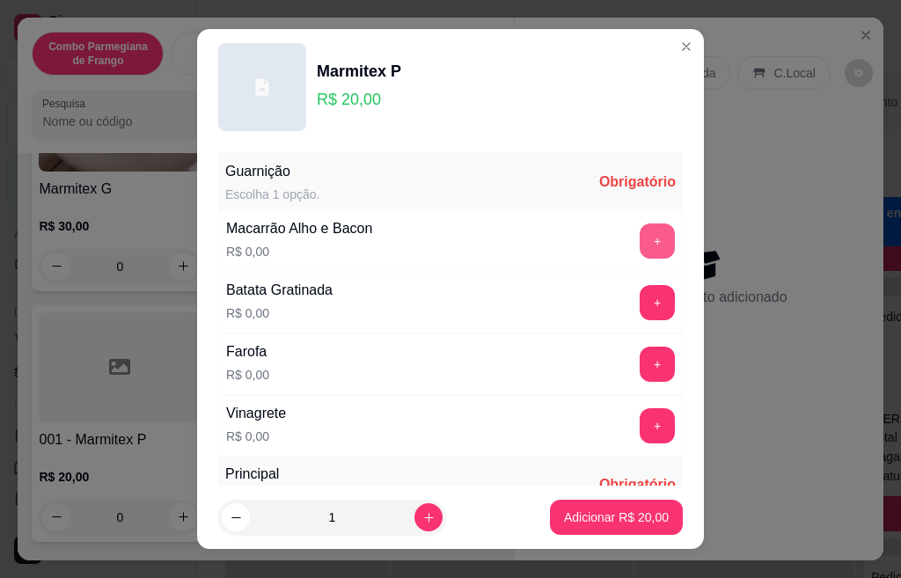
click at [639, 241] on button "+" at bounding box center [656, 240] width 35 height 35
click at [639, 313] on button "+" at bounding box center [656, 302] width 35 height 35
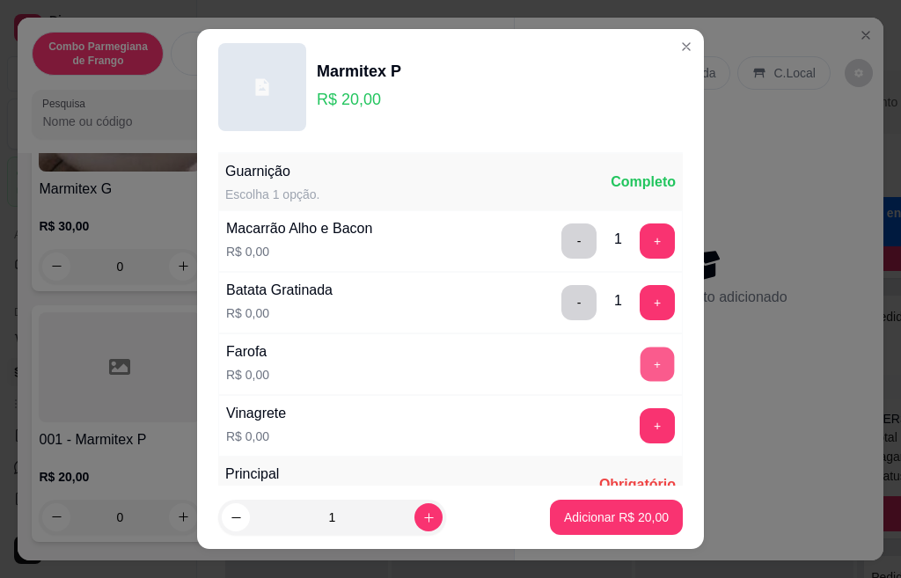
click at [640, 362] on button "+" at bounding box center [657, 364] width 34 height 34
click at [639, 427] on button "+" at bounding box center [656, 425] width 35 height 35
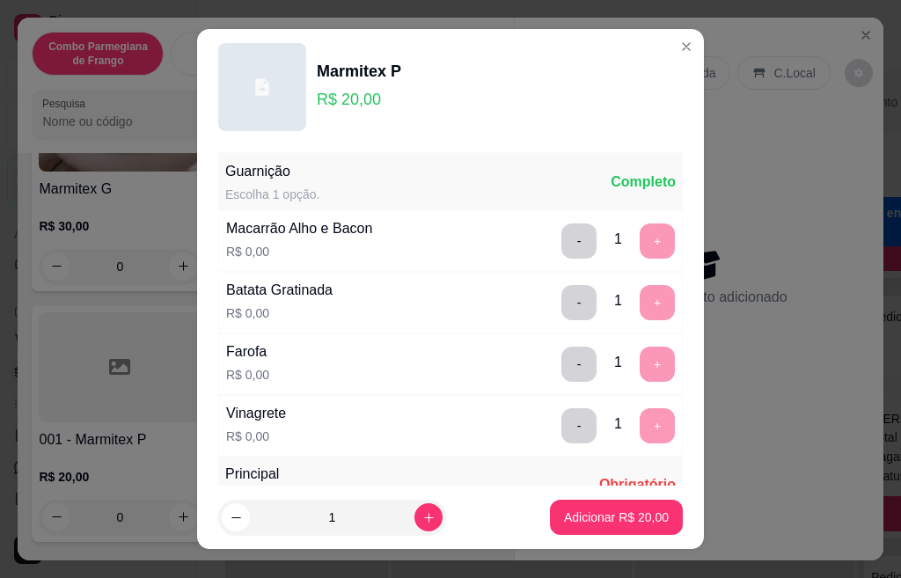
scroll to position [27, 0]
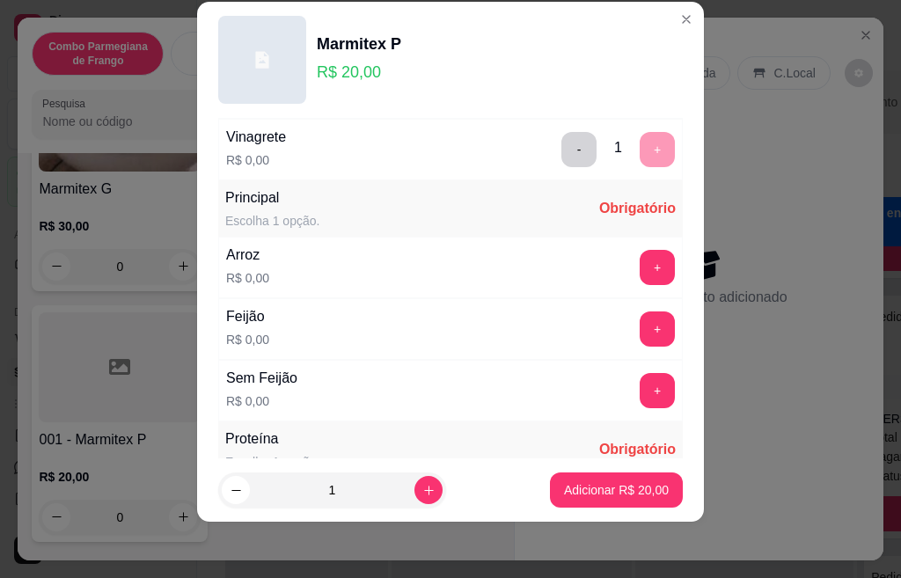
click at [675, 473] on footer "1 Adicionar R$ 20,00" at bounding box center [450, 489] width 507 height 63
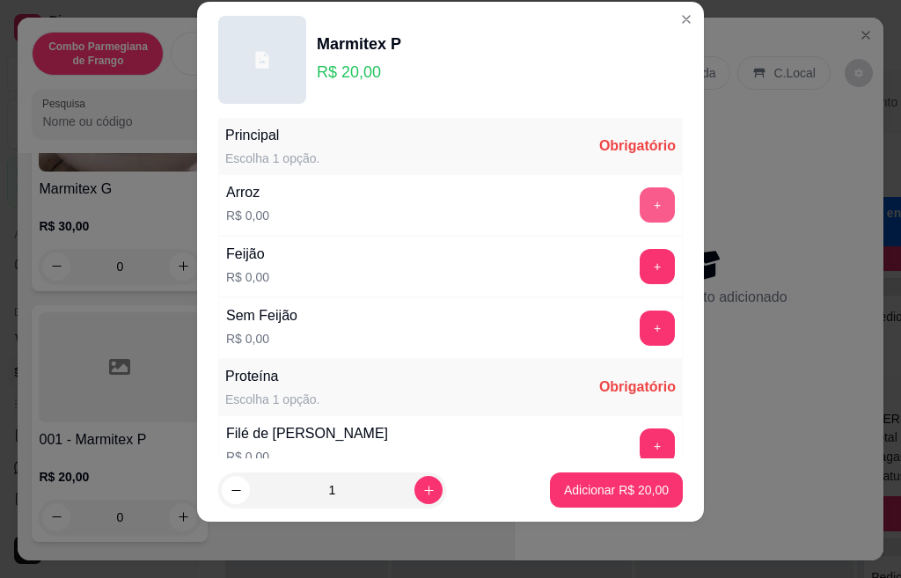
click at [639, 210] on button "+" at bounding box center [656, 204] width 35 height 35
click at [639, 273] on button "+" at bounding box center [656, 266] width 35 height 35
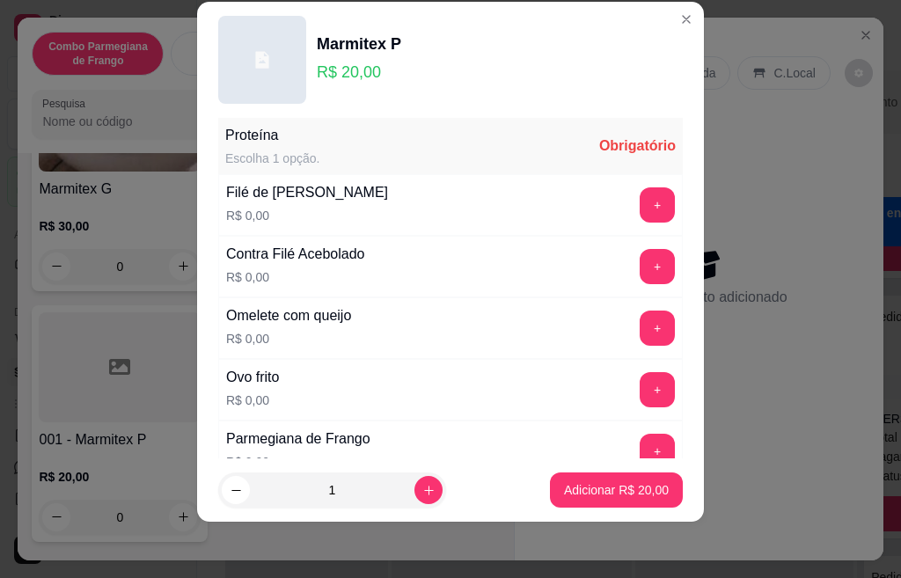
scroll to position [588, 0]
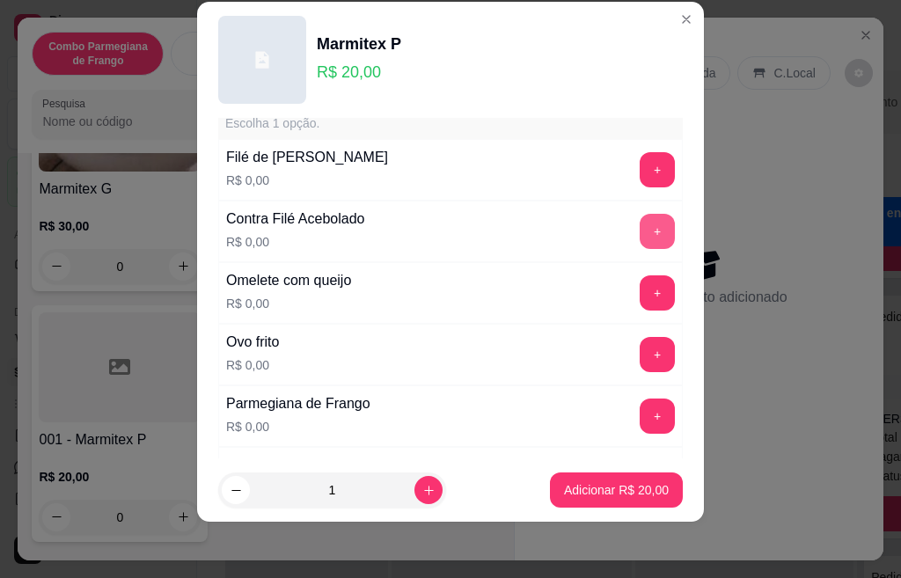
click at [639, 229] on button "+" at bounding box center [656, 231] width 35 height 35
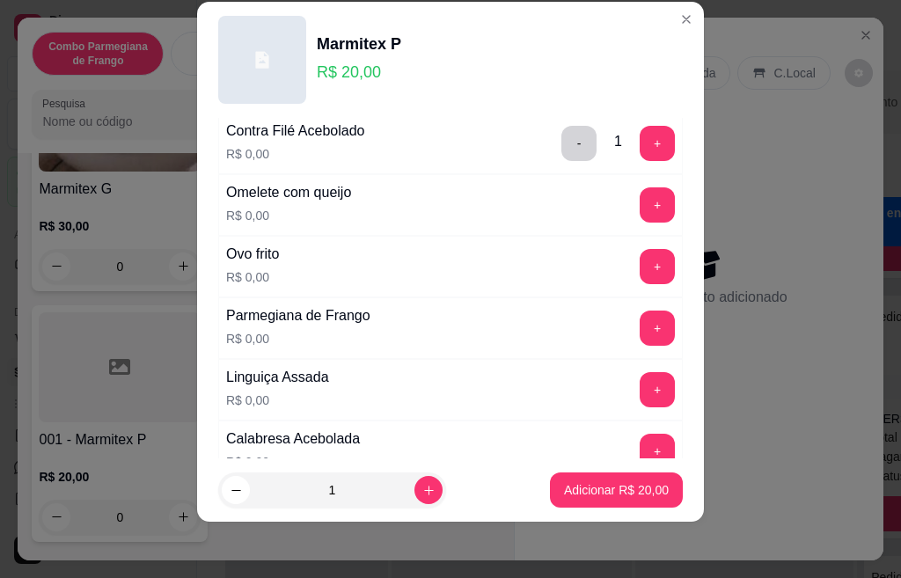
scroll to position [763, 0]
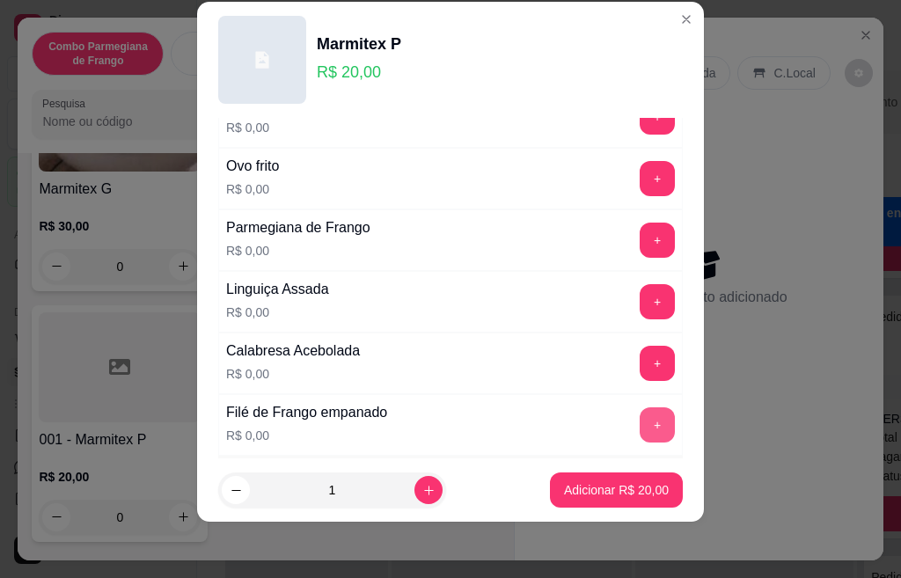
click at [639, 435] on button "+" at bounding box center [656, 424] width 35 height 35
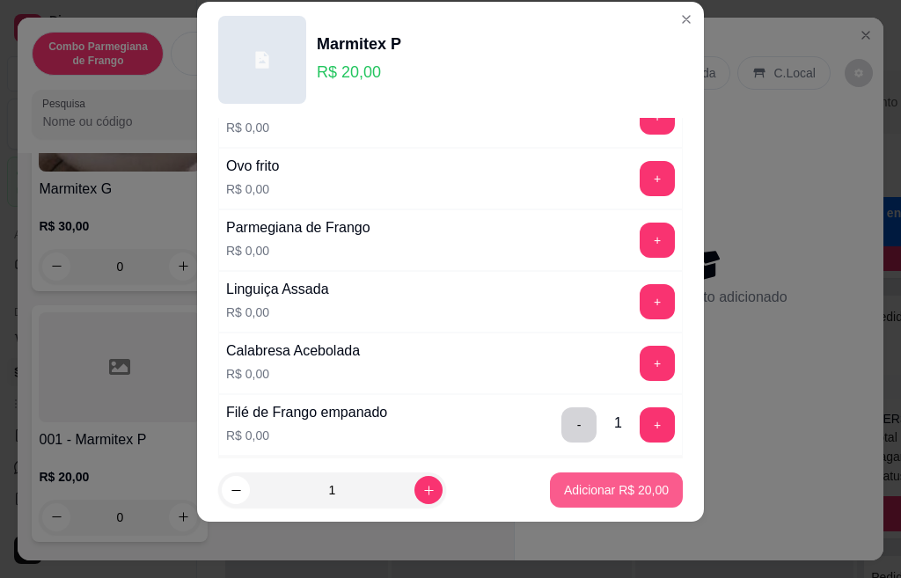
click at [619, 497] on p "Adicionar R$ 20,00" at bounding box center [616, 490] width 105 height 18
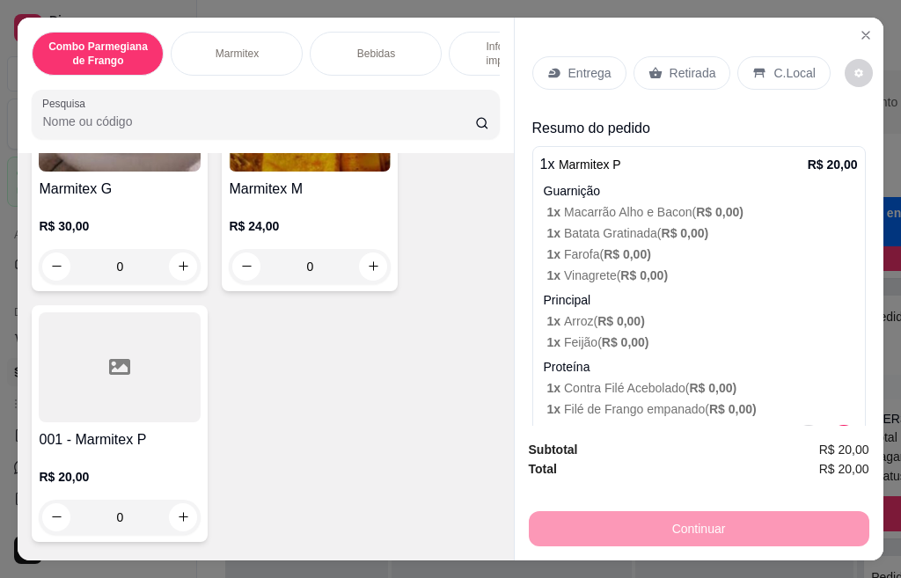
click at [676, 56] on div "Retirada" at bounding box center [682, 72] width 98 height 33
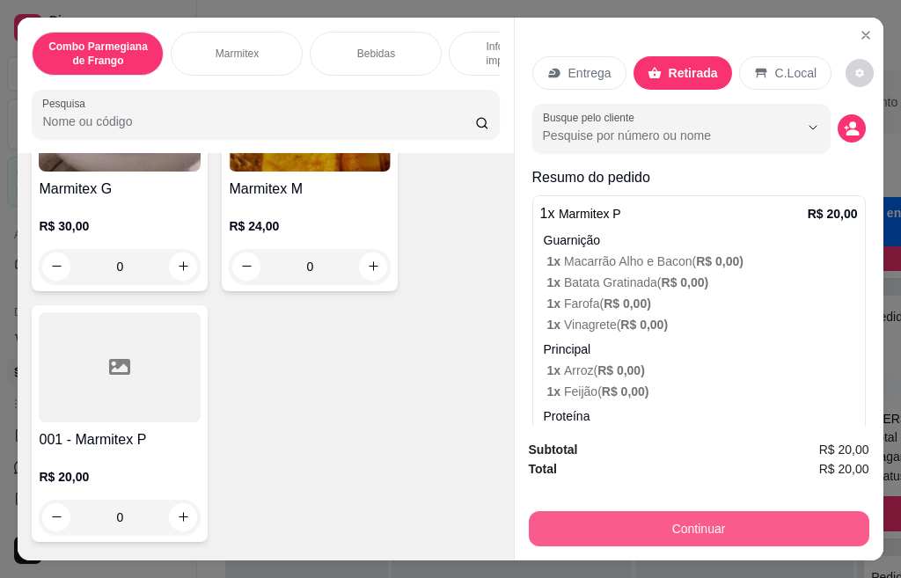
click at [774, 521] on button "Continuar" at bounding box center [699, 528] width 340 height 35
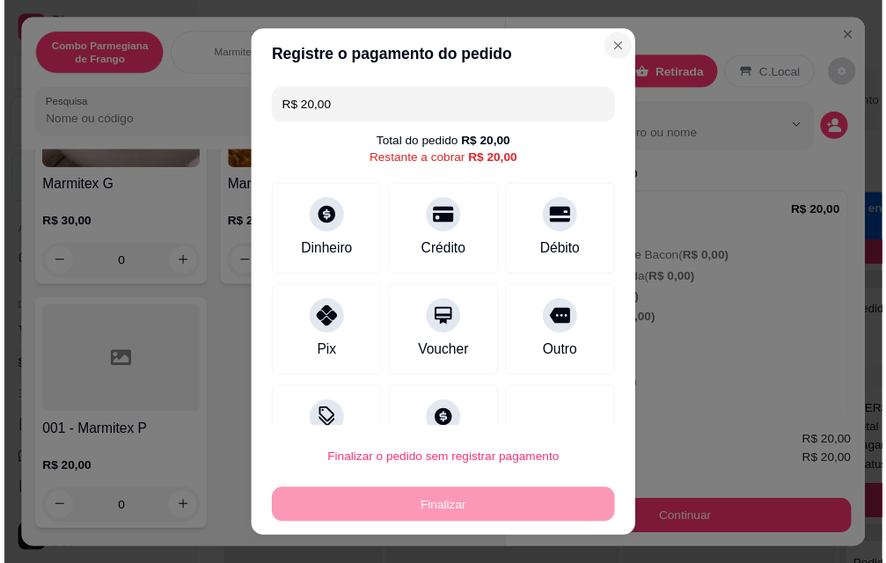
scroll to position [0, 0]
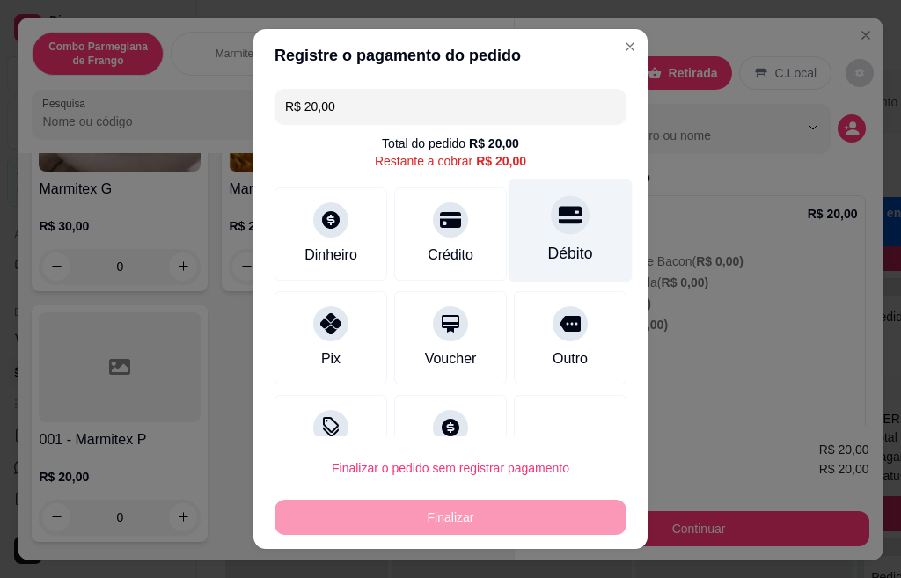
click at [548, 243] on div "Débito" at bounding box center [570, 253] width 45 height 23
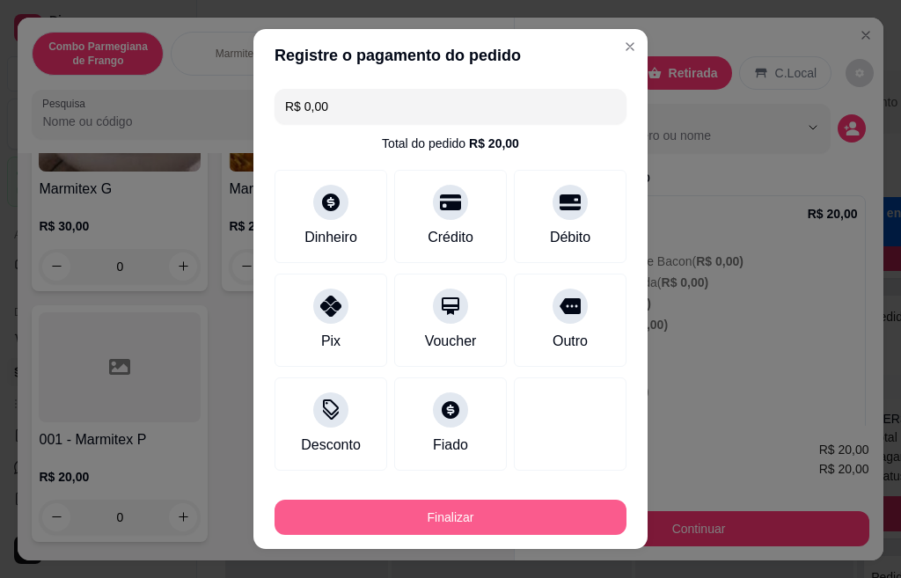
click at [489, 524] on button "Finalizar" at bounding box center [450, 517] width 352 height 35
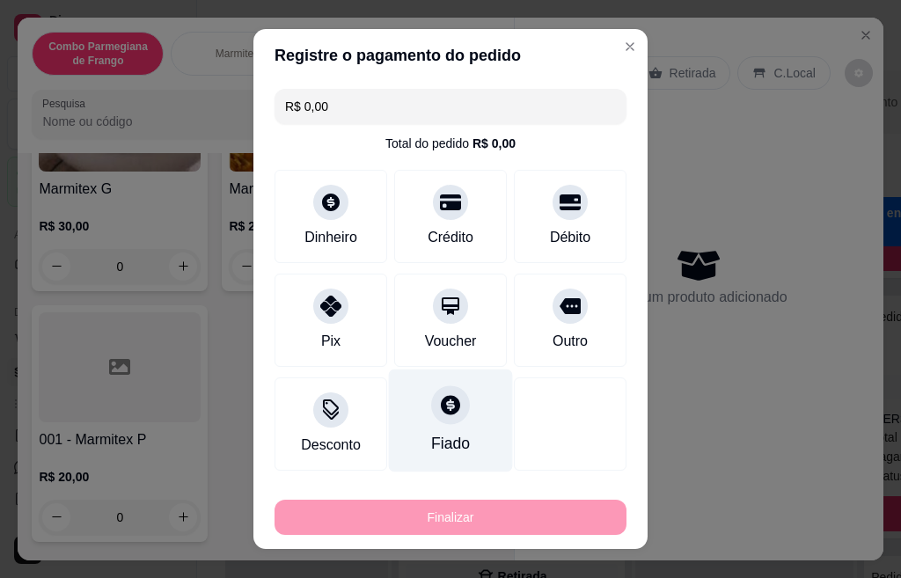
type input "-R$ 20,00"
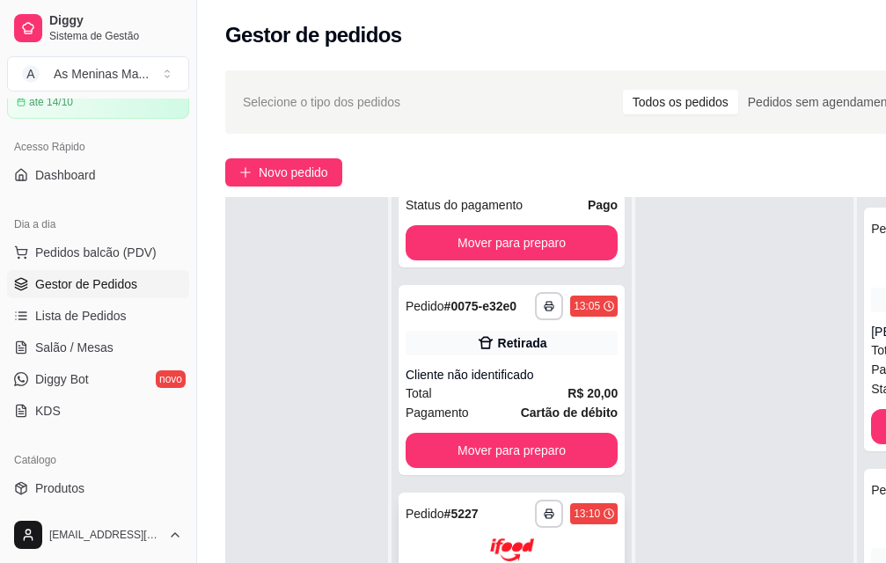
scroll to position [218, 0]
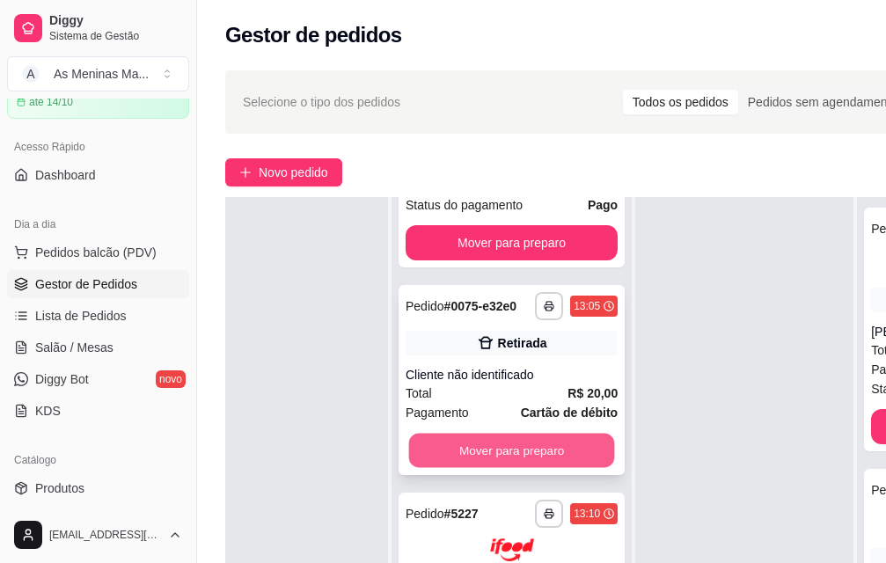
click at [486, 439] on button "Mover para preparo" at bounding box center [512, 450] width 206 height 34
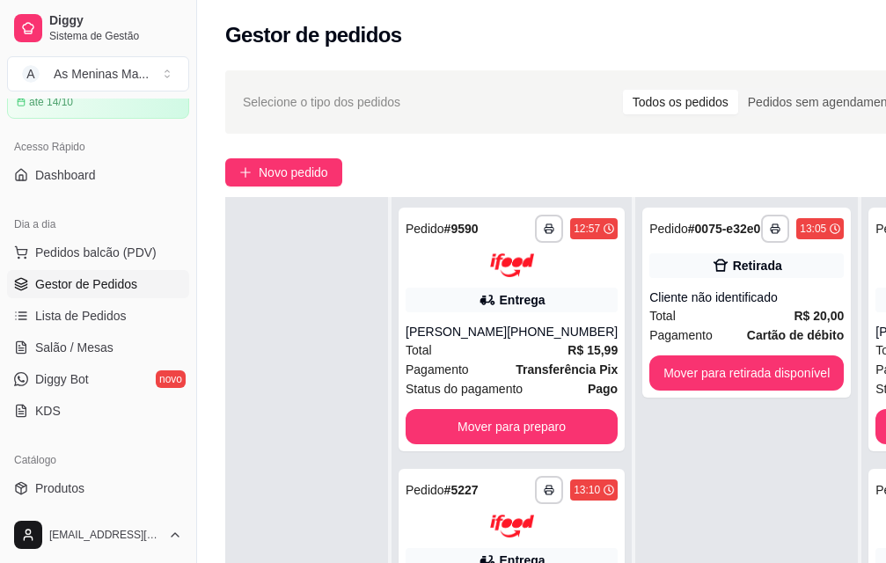
scroll to position [0, 0]
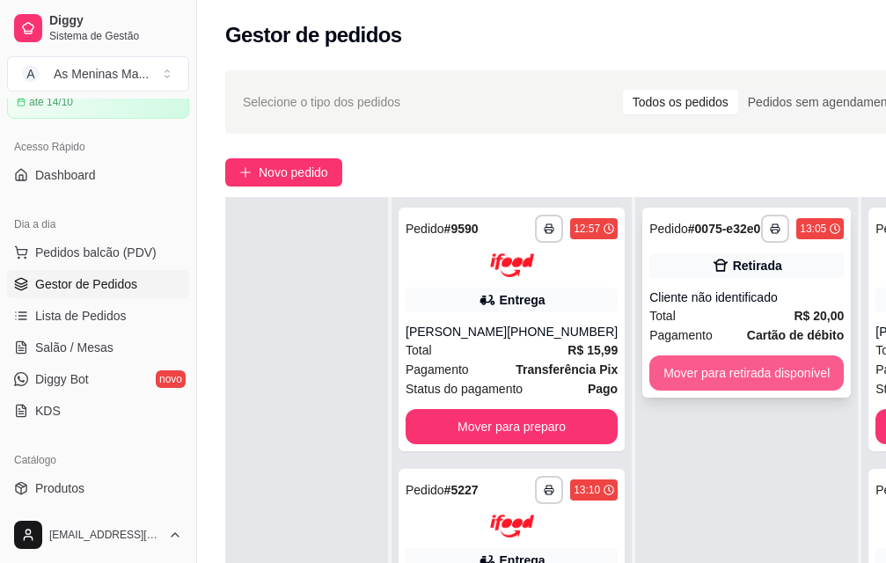
click at [719, 372] on button "Mover para retirada disponível" at bounding box center [746, 372] width 194 height 35
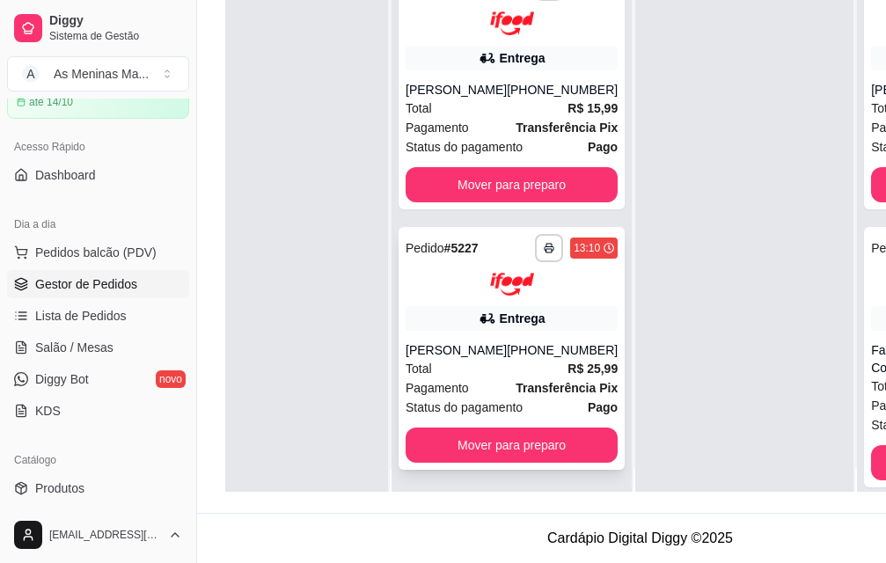
scroll to position [0, 55]
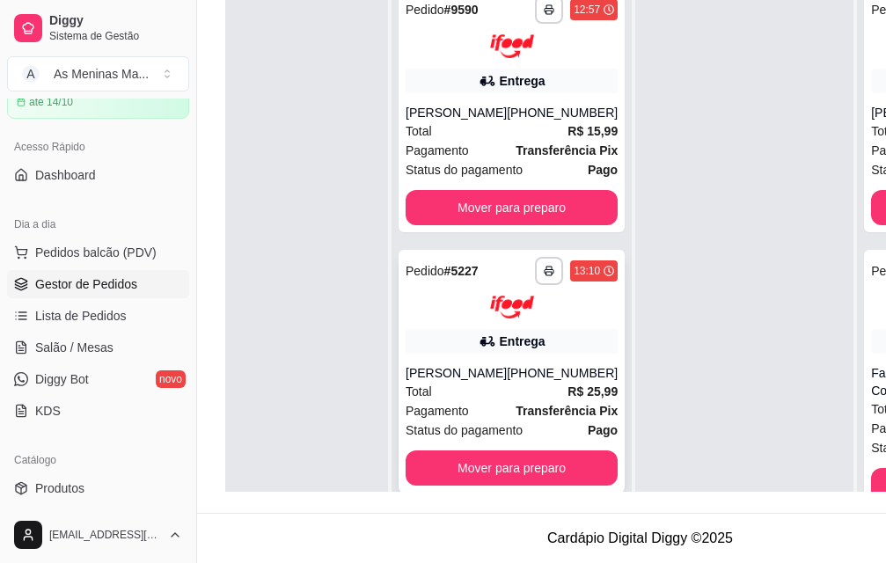
click at [482, 382] on div "Total R$ 25,99" at bounding box center [511, 391] width 212 height 19
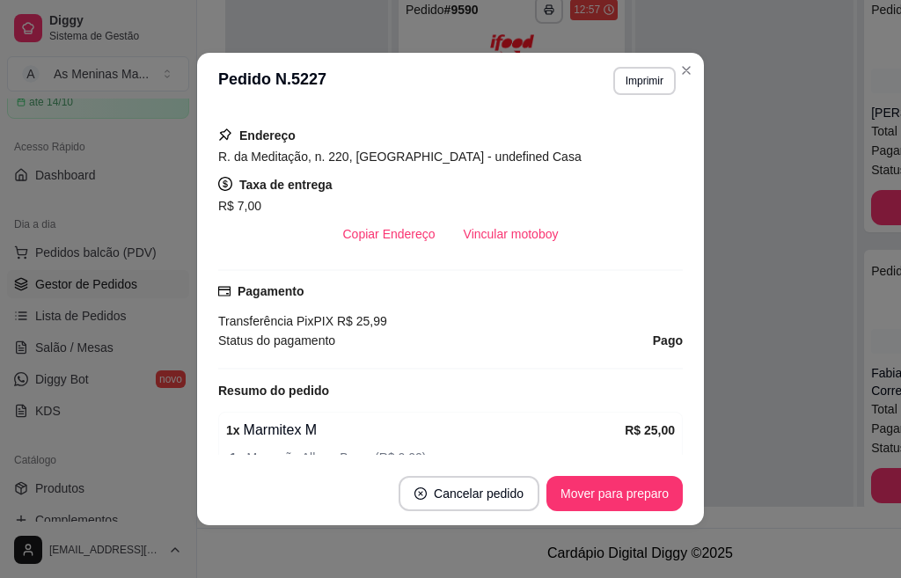
scroll to position [352, 0]
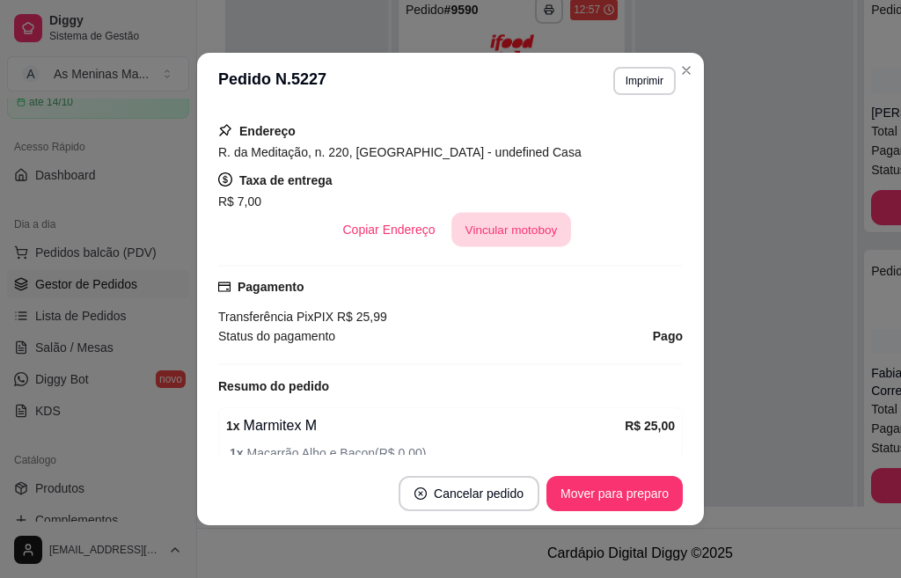
click at [498, 227] on button "Vincular motoboy" at bounding box center [511, 230] width 120 height 34
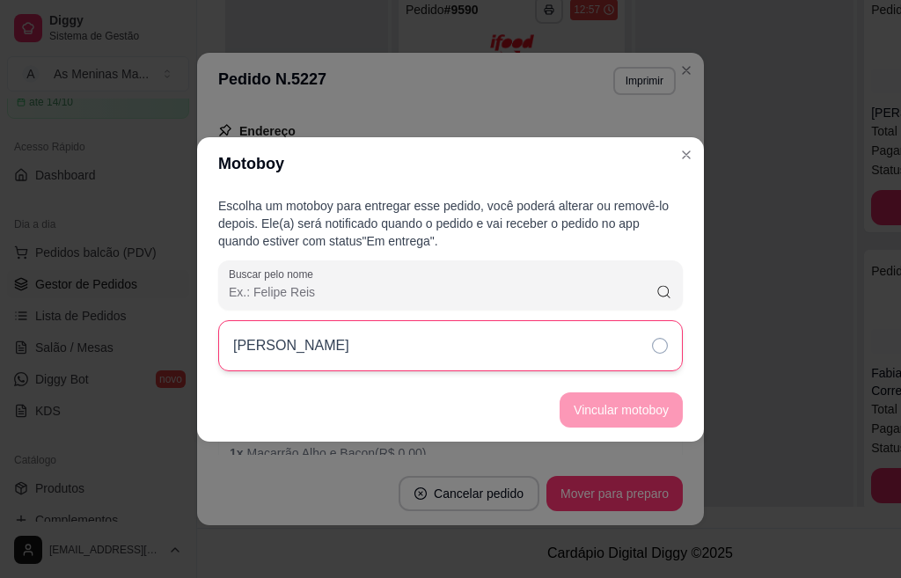
click at [611, 358] on div "[PERSON_NAME]" at bounding box center [450, 345] width 464 height 51
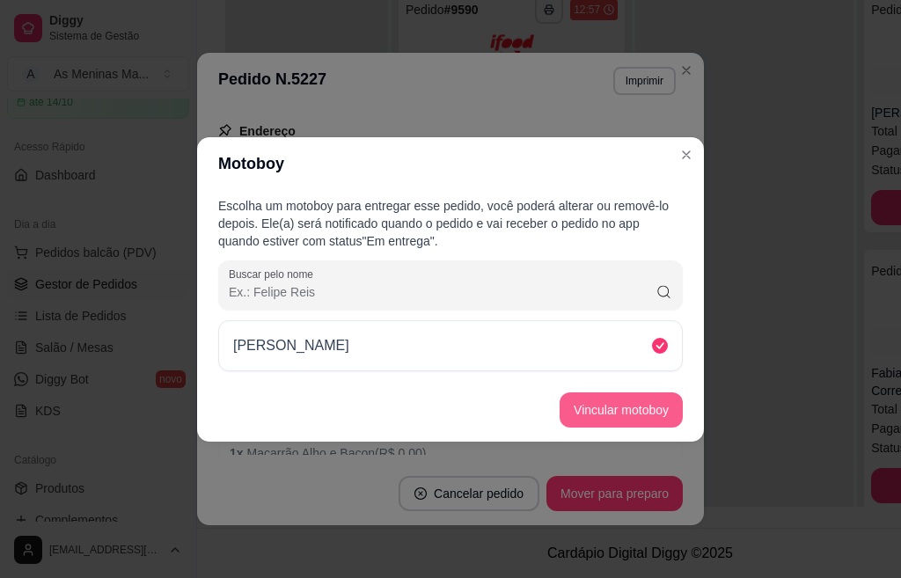
click at [634, 427] on button "Vincular motoboy" at bounding box center [620, 409] width 123 height 35
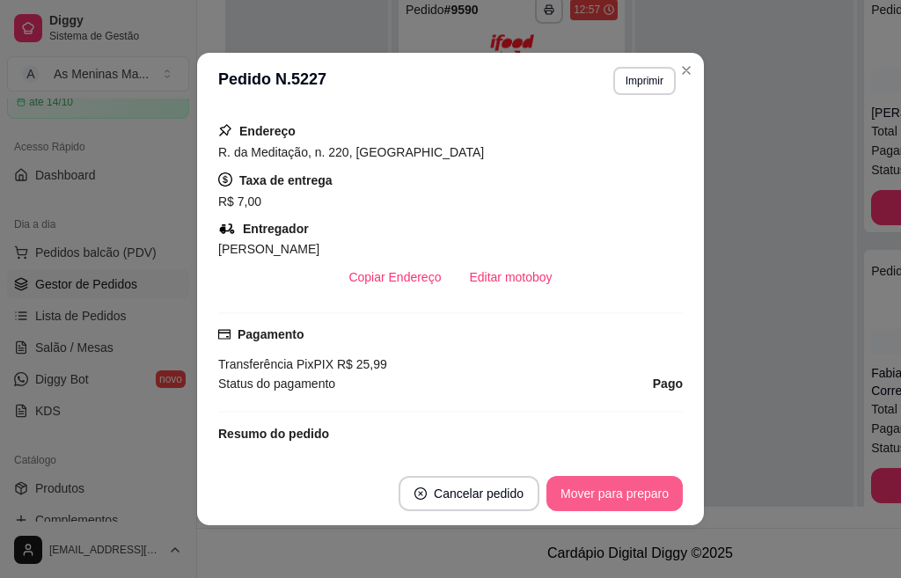
click at [589, 504] on button "Mover para preparo" at bounding box center [614, 493] width 136 height 35
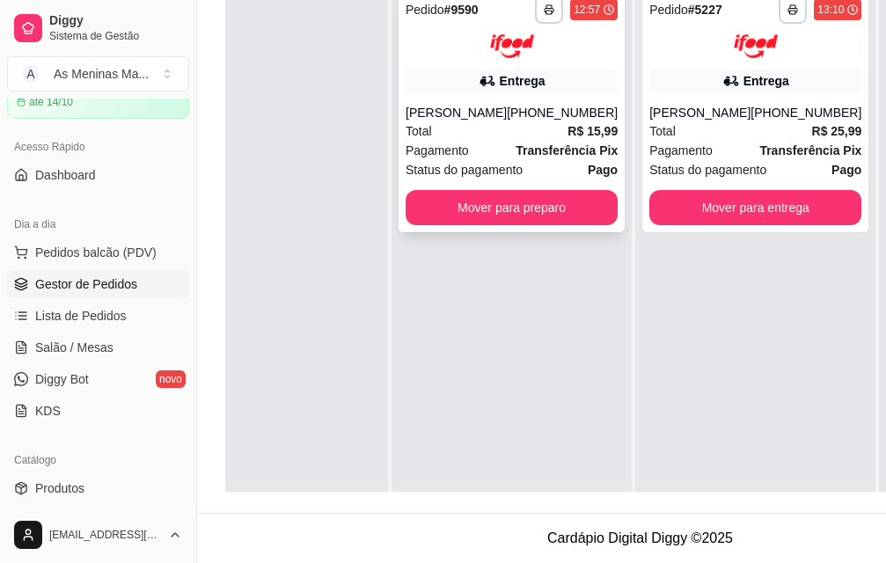
click at [525, 128] on div "Total R$ 15,99" at bounding box center [511, 130] width 212 height 19
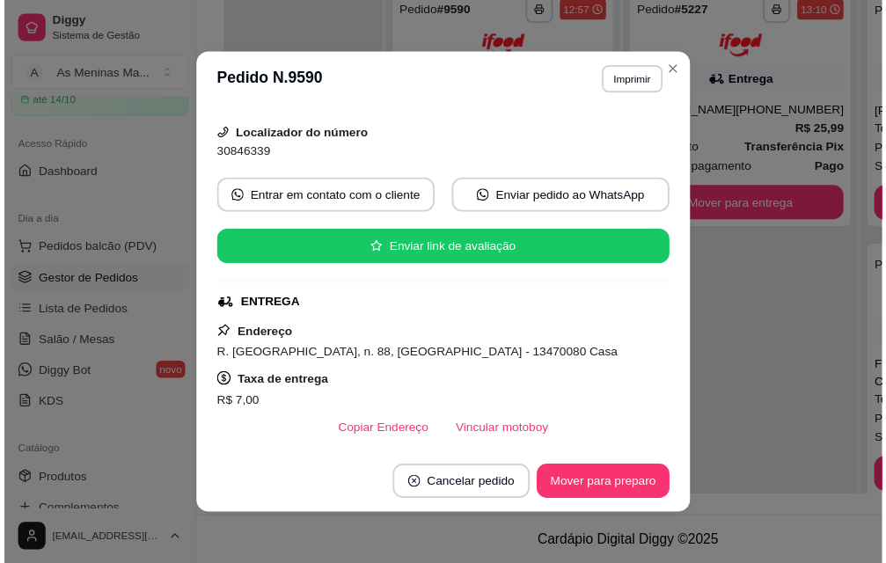
scroll to position [176, 0]
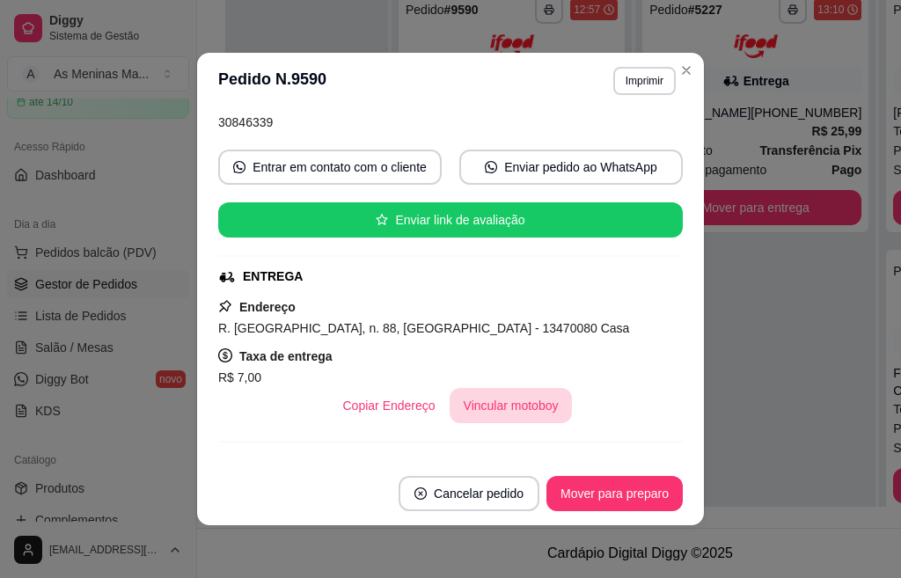
click at [477, 398] on button "Vincular motoboy" at bounding box center [510, 405] width 123 height 35
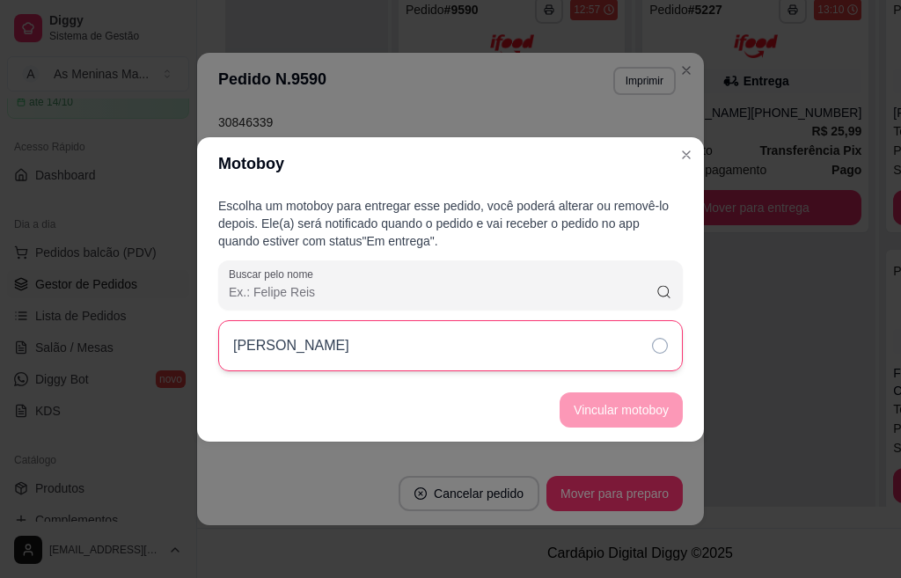
click at [565, 333] on div "[PERSON_NAME]" at bounding box center [450, 345] width 464 height 51
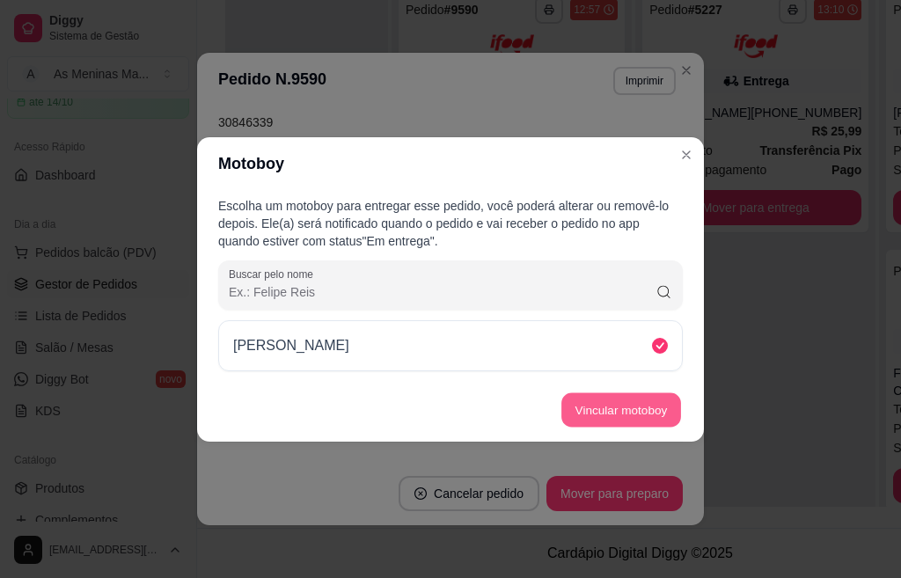
click at [602, 421] on button "Vincular motoboy" at bounding box center [621, 409] width 120 height 34
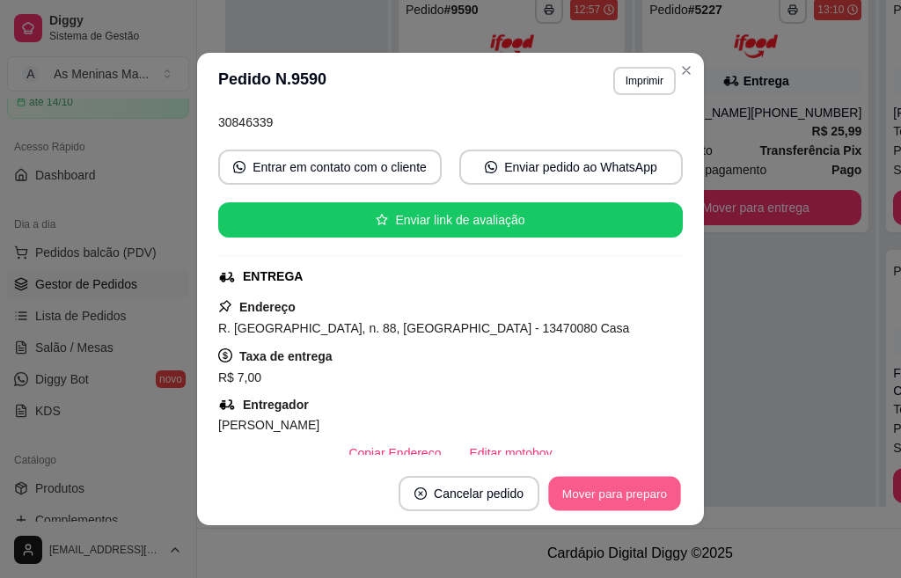
click at [600, 496] on button "Mover para preparo" at bounding box center [614, 494] width 132 height 34
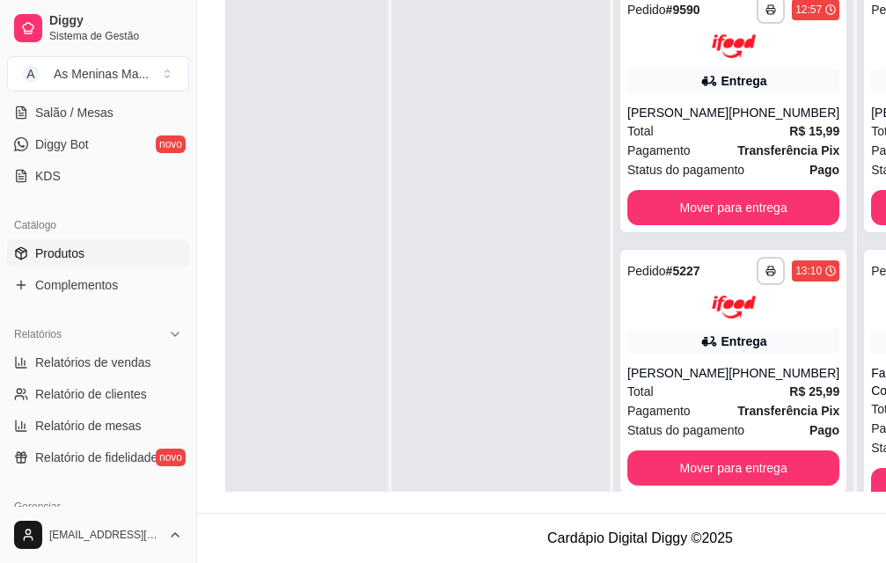
scroll to position [352, 0]
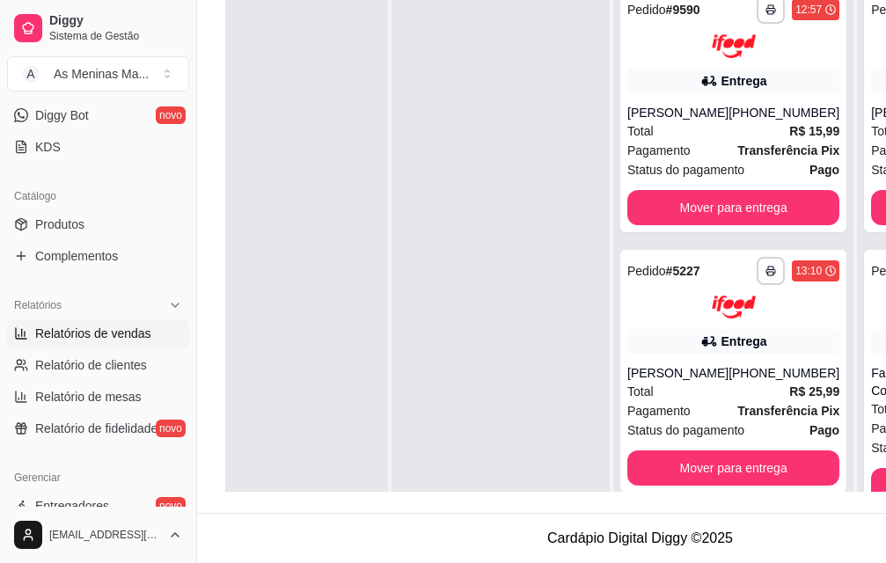
click at [97, 332] on span "Relatórios de vendas" at bounding box center [93, 334] width 116 height 18
select select "ALL"
select select "0"
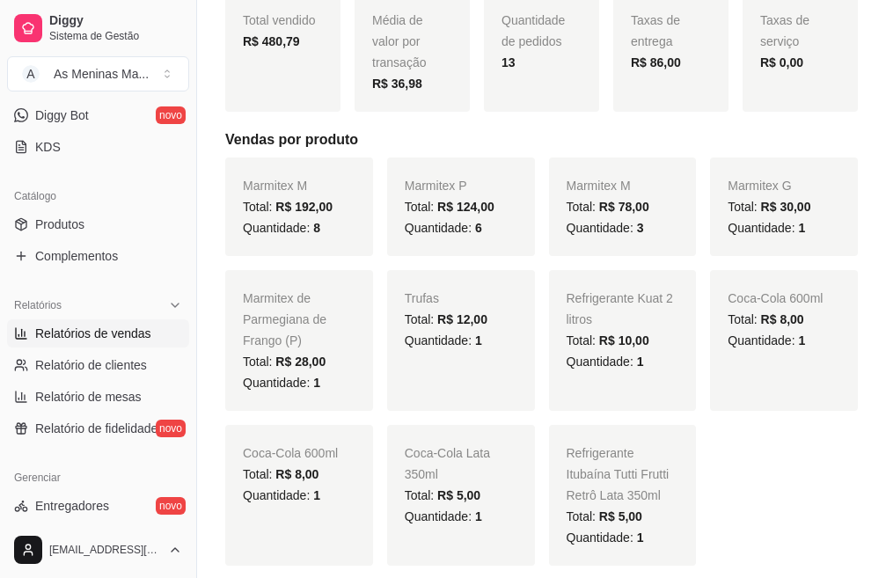
scroll to position [352, 0]
